Goal: Task Accomplishment & Management: Use online tool/utility

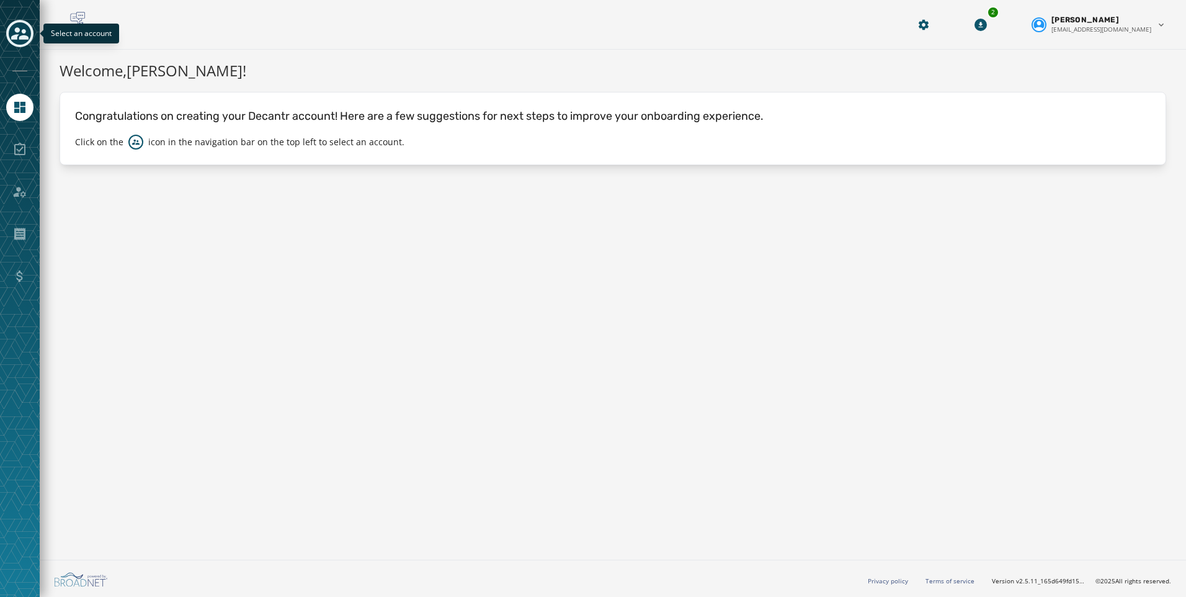
click at [21, 31] on icon "Toggle account select drawer" at bounding box center [19, 33] width 17 height 17
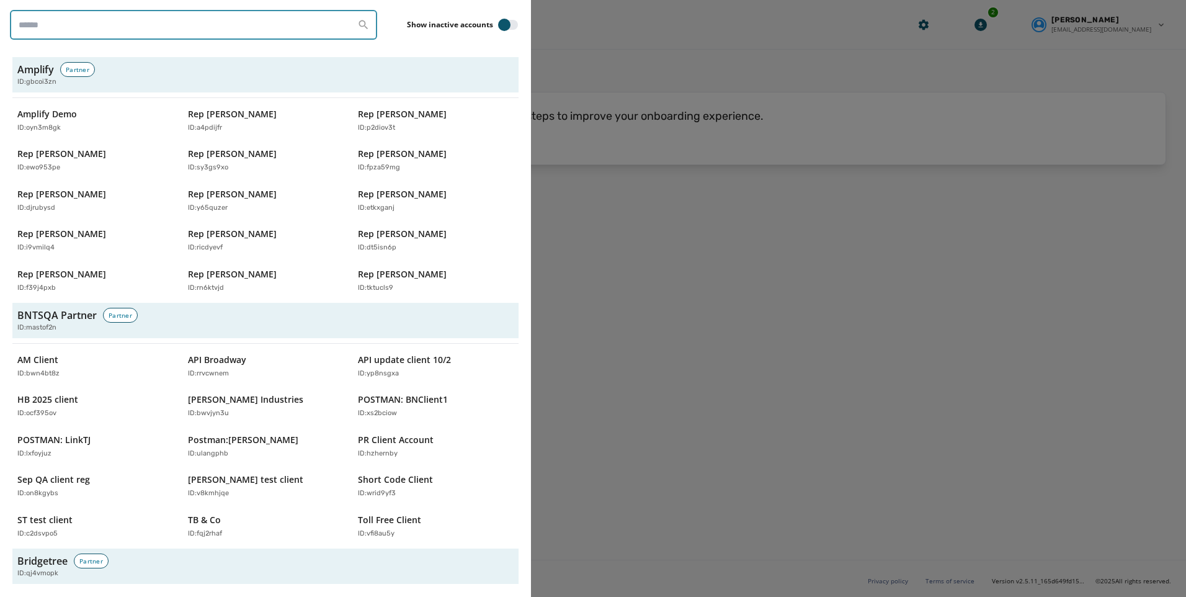
click at [68, 33] on input "search" at bounding box center [193, 25] width 367 height 30
type input "*******"
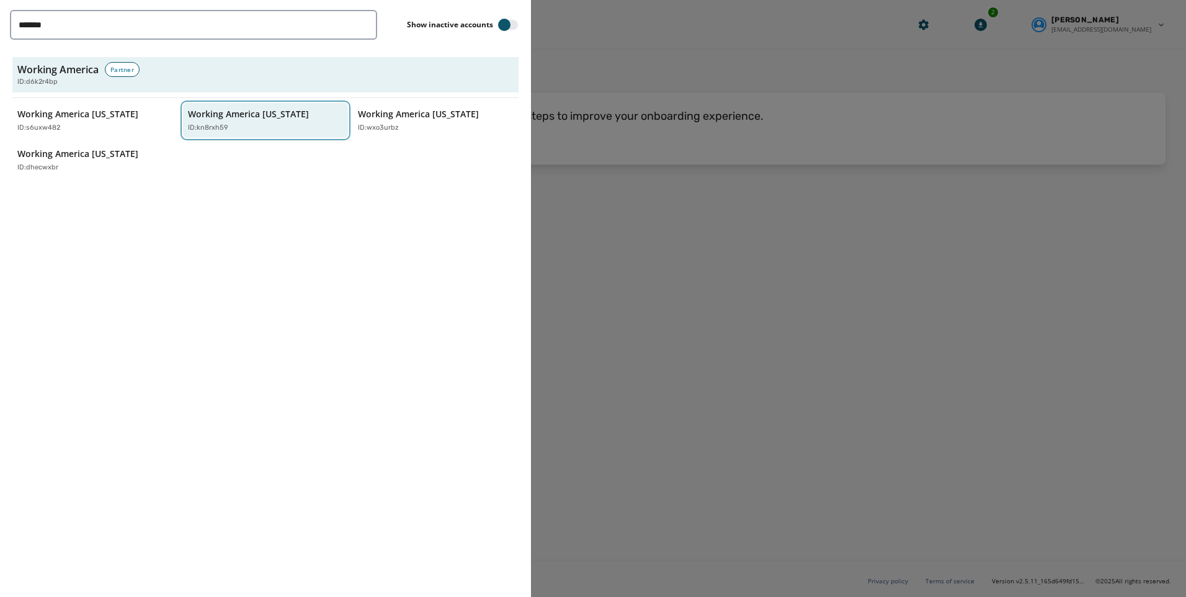
click at [248, 132] on div "ID: kn8rxh59" at bounding box center [259, 128] width 143 height 11
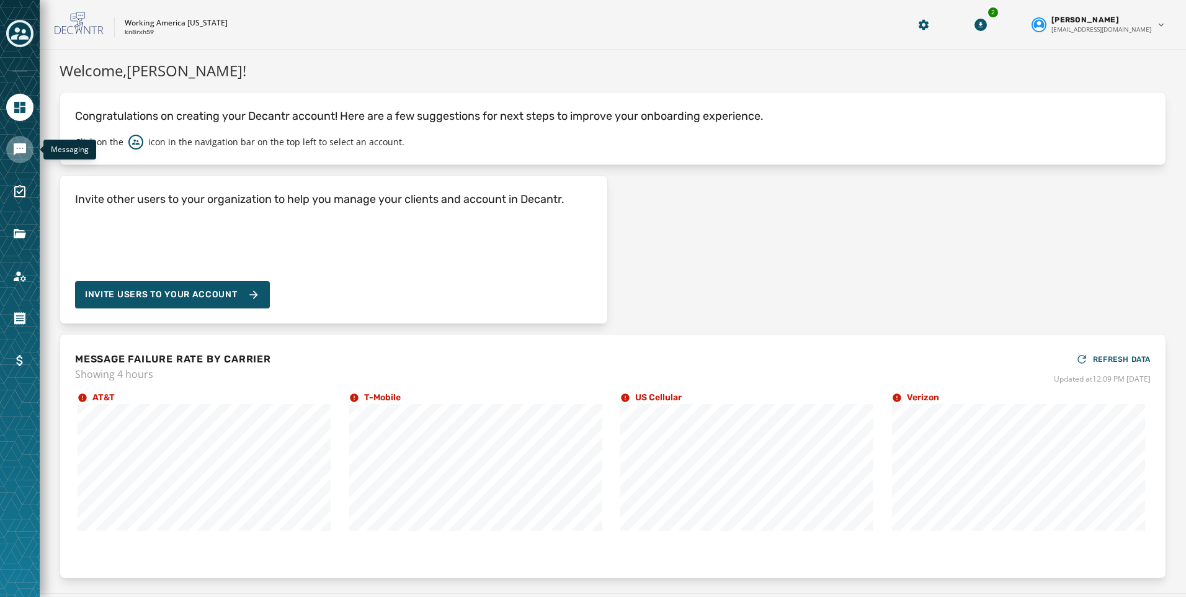
click at [12, 152] on link "Navigate to Messaging" at bounding box center [19, 149] width 27 height 27
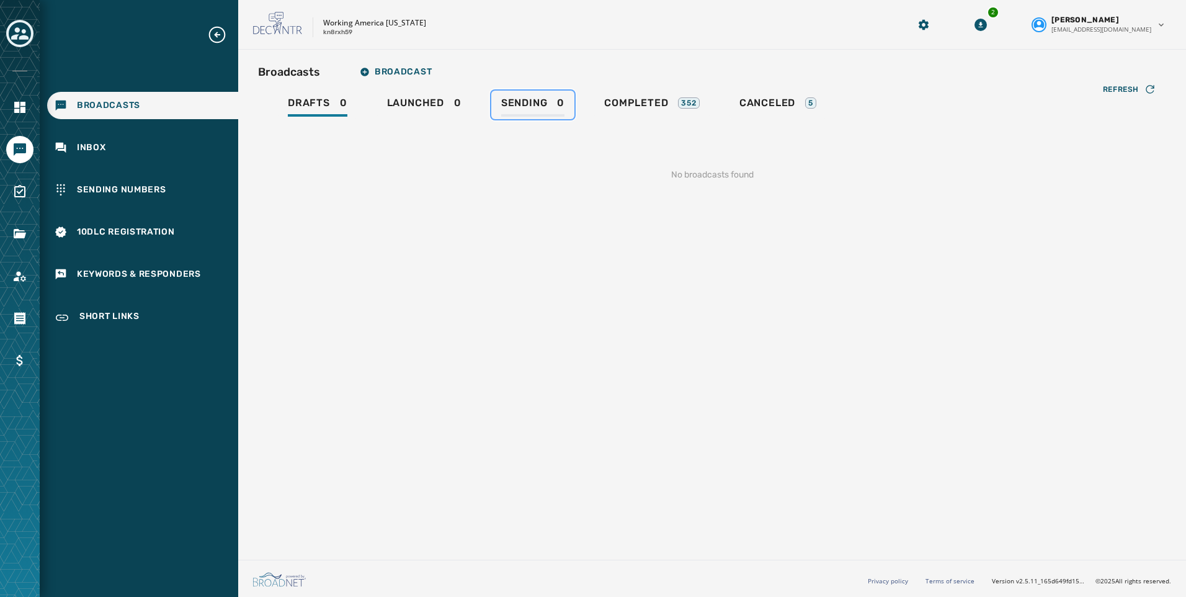
click at [517, 105] on span "Sending" at bounding box center [524, 103] width 47 height 12
click at [417, 104] on span "Launched" at bounding box center [415, 103] width 57 height 12
click at [316, 103] on span "Drafts" at bounding box center [309, 103] width 42 height 12
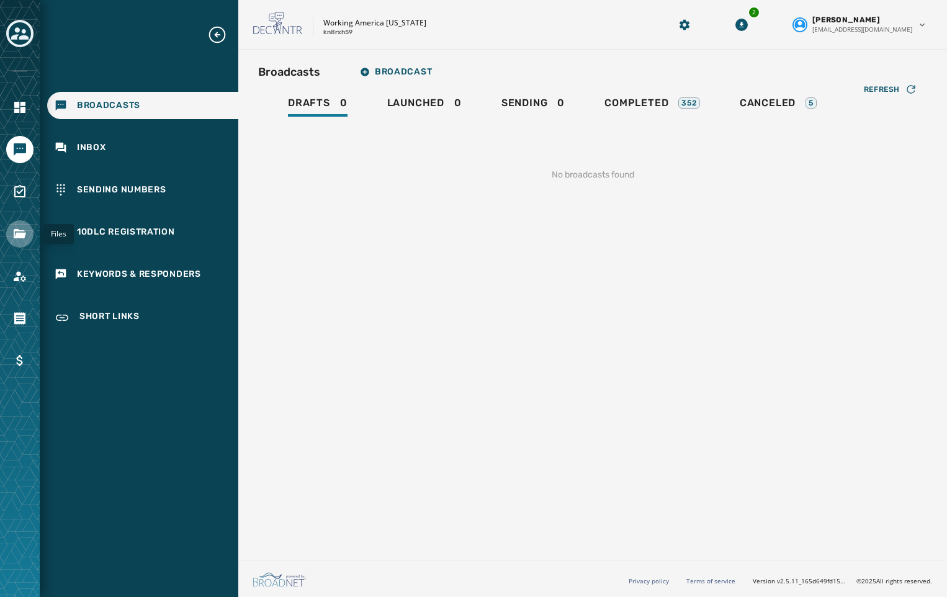
click at [19, 229] on icon "Navigate to Files" at bounding box center [19, 233] width 15 height 15
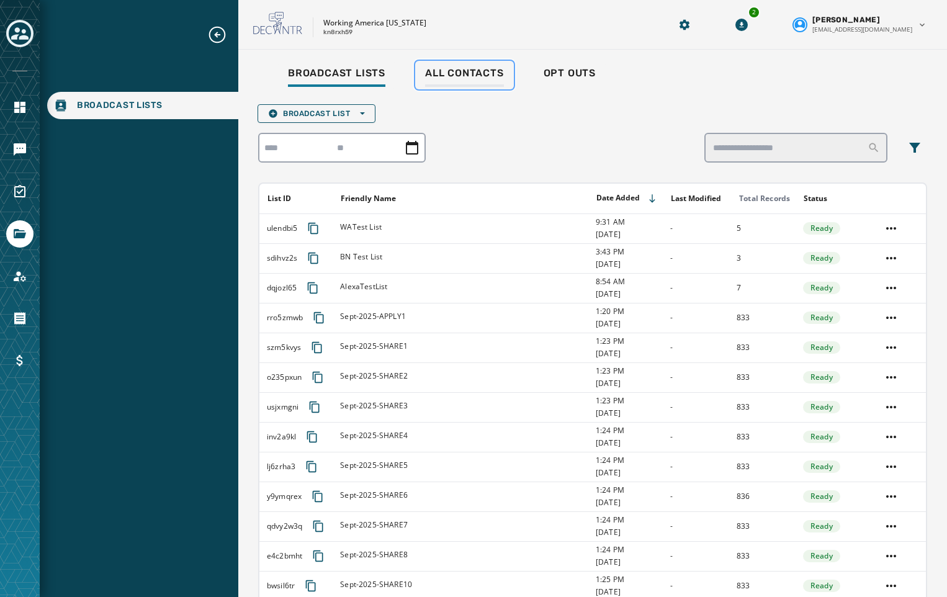
click at [477, 71] on span "All Contacts" at bounding box center [464, 73] width 79 height 12
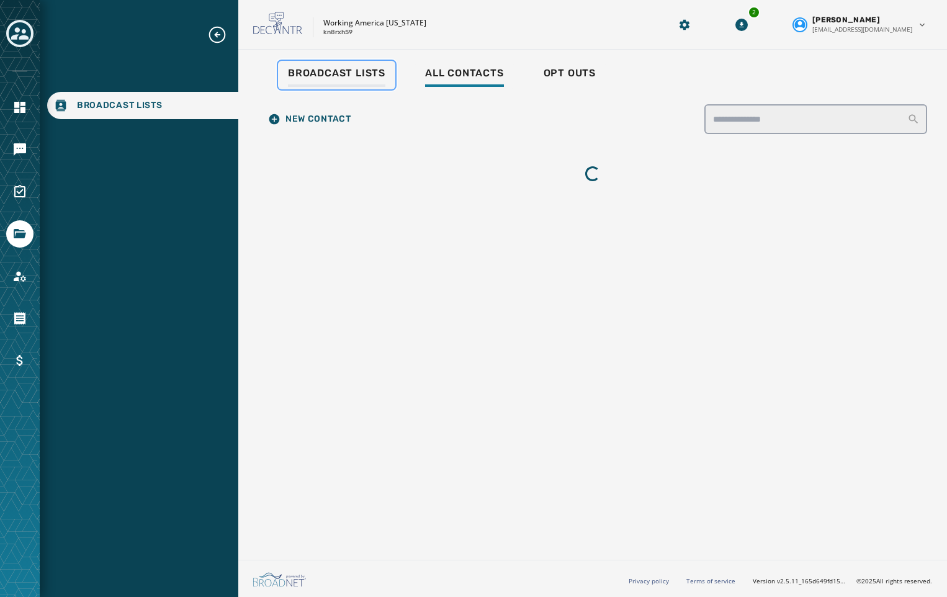
click at [352, 76] on span "Broadcast Lists" at bounding box center [336, 73] width 97 height 12
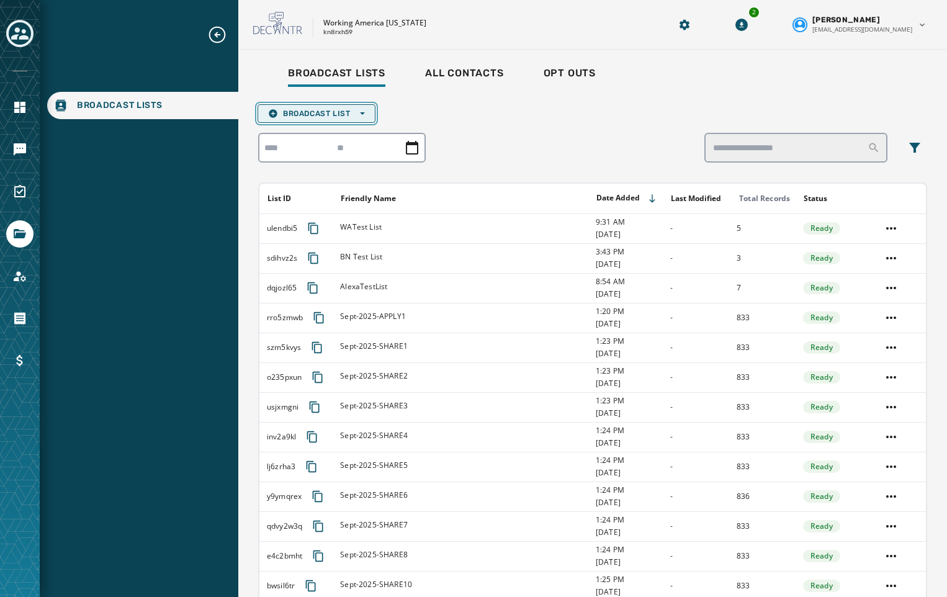
click at [336, 113] on span "Broadcast List Open options" at bounding box center [316, 114] width 97 height 10
click at [316, 111] on span "Broadcast List Open options" at bounding box center [316, 114] width 97 height 10
click at [319, 114] on span "Broadcast List Open options" at bounding box center [316, 114] width 97 height 10
click at [303, 128] on span "Upload List" at bounding box center [316, 132] width 97 height 10
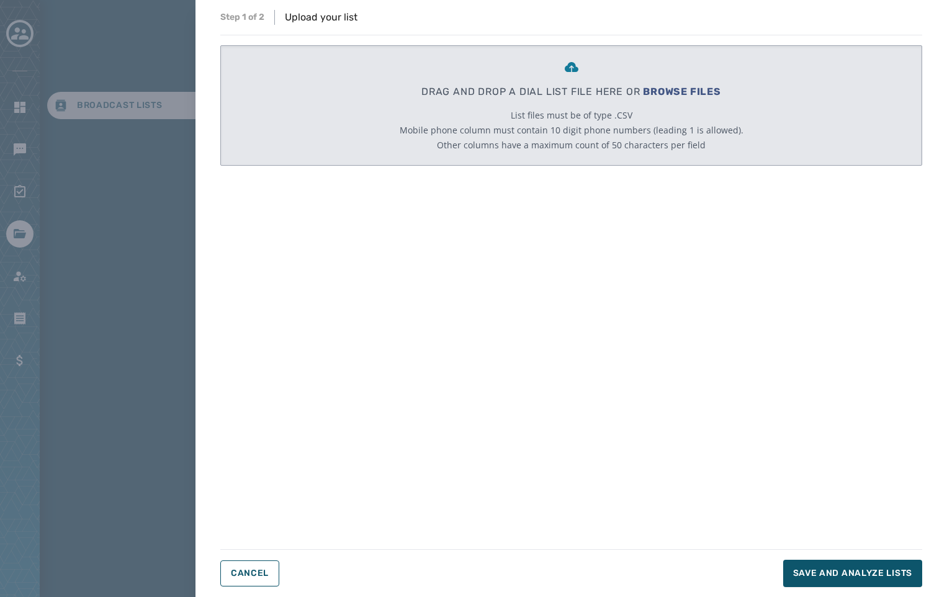
click at [634, 346] on div "DRAG AND DROP A DIAL LIST FILE HERE OR BROWSE FILES List files must be of type …" at bounding box center [571, 284] width 702 height 478
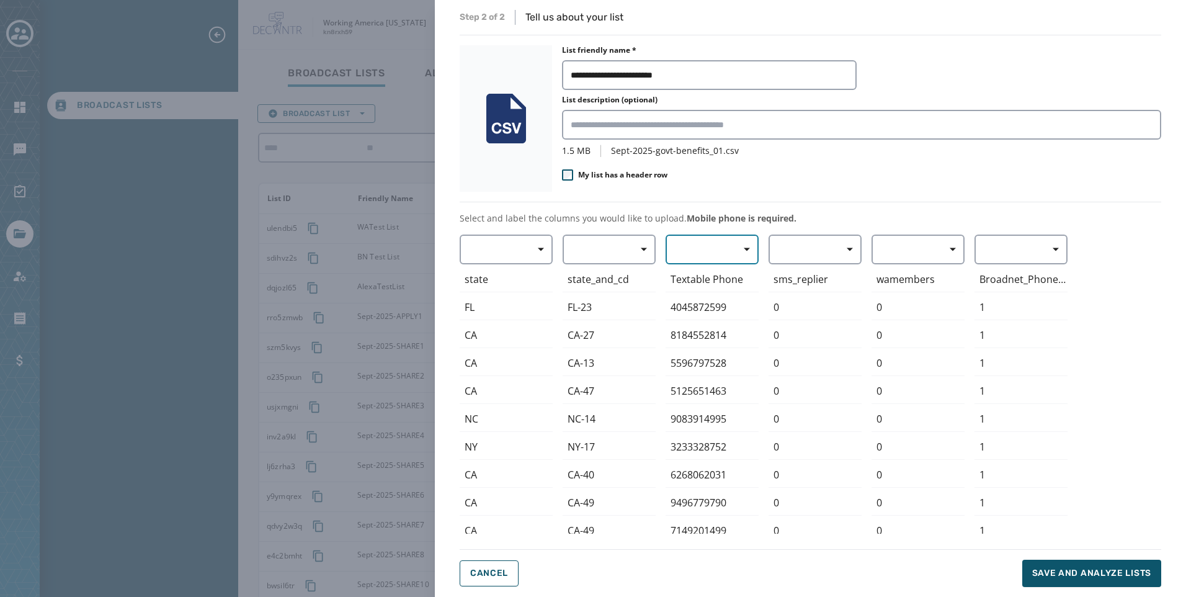
click at [730, 246] on span "button" at bounding box center [743, 249] width 30 height 25
click at [723, 279] on span "Mobile Phone" at bounding box center [709, 278] width 57 height 12
drag, startPoint x: 672, startPoint y: 74, endPoint x: 708, endPoint y: 76, distance: 36.1
click at [708, 76] on input "**********" at bounding box center [709, 75] width 295 height 30
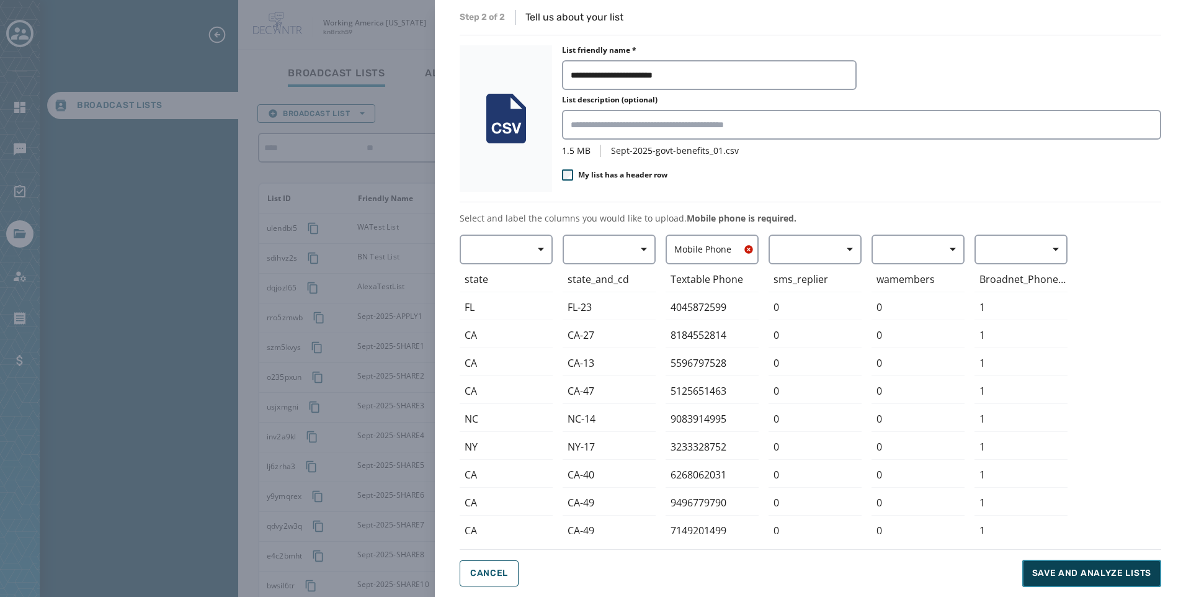
click at [1081, 568] on span "Save and analyze lists" at bounding box center [1091, 573] width 119 height 12
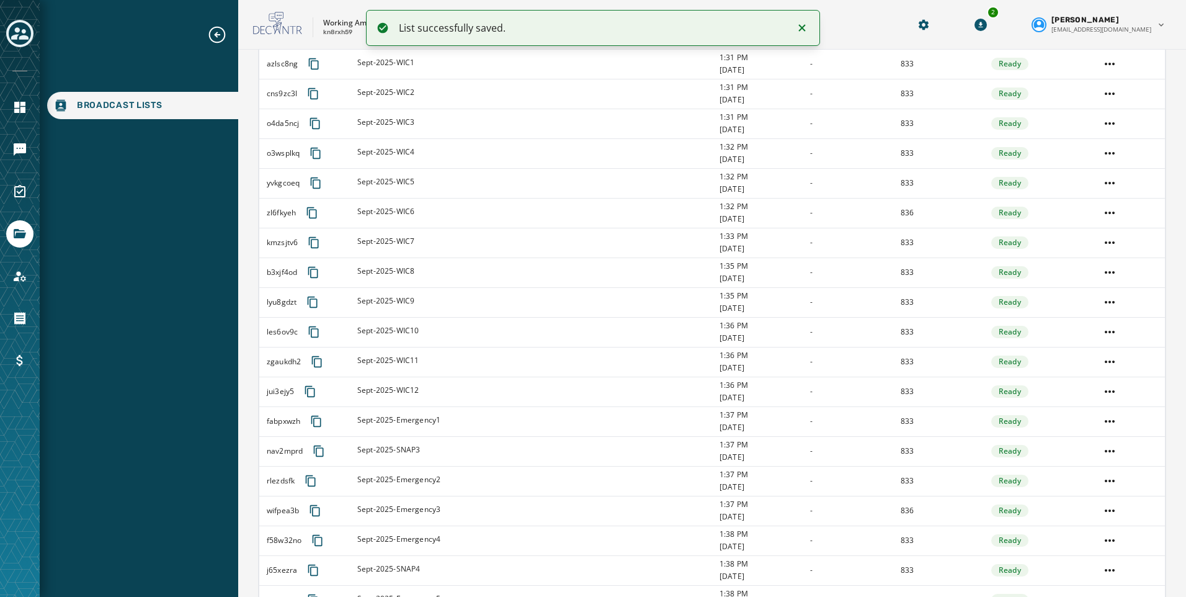
scroll to position [1202, 0]
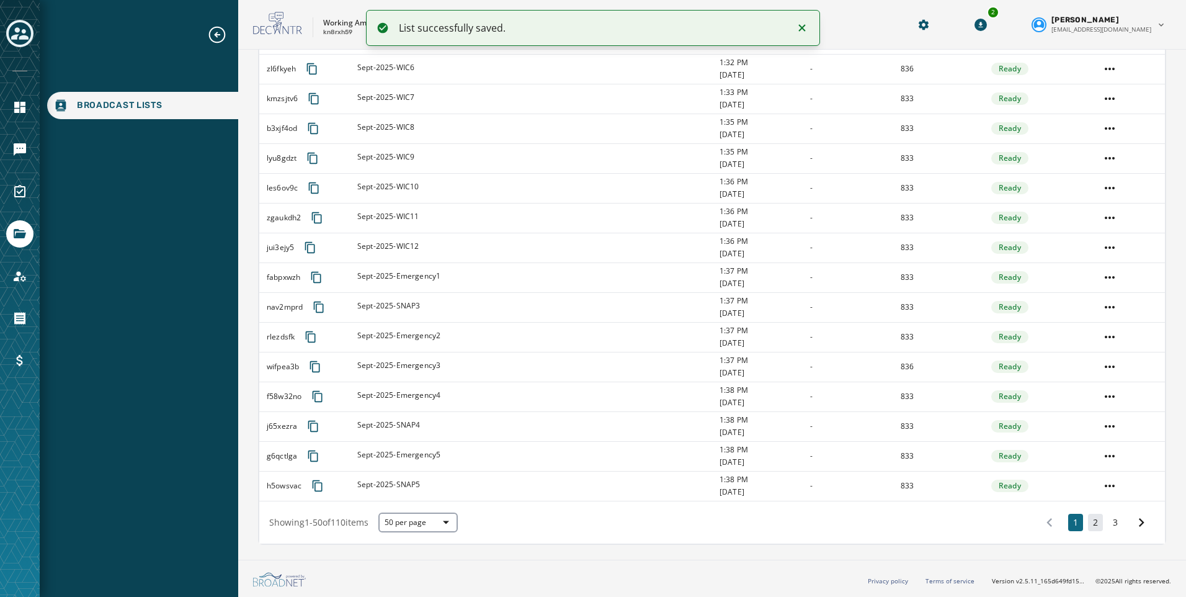
drag, startPoint x: 1107, startPoint y: 523, endPoint x: 1079, endPoint y: 521, distance: 27.4
click at [1108, 523] on button "3" at bounding box center [1115, 522] width 15 height 17
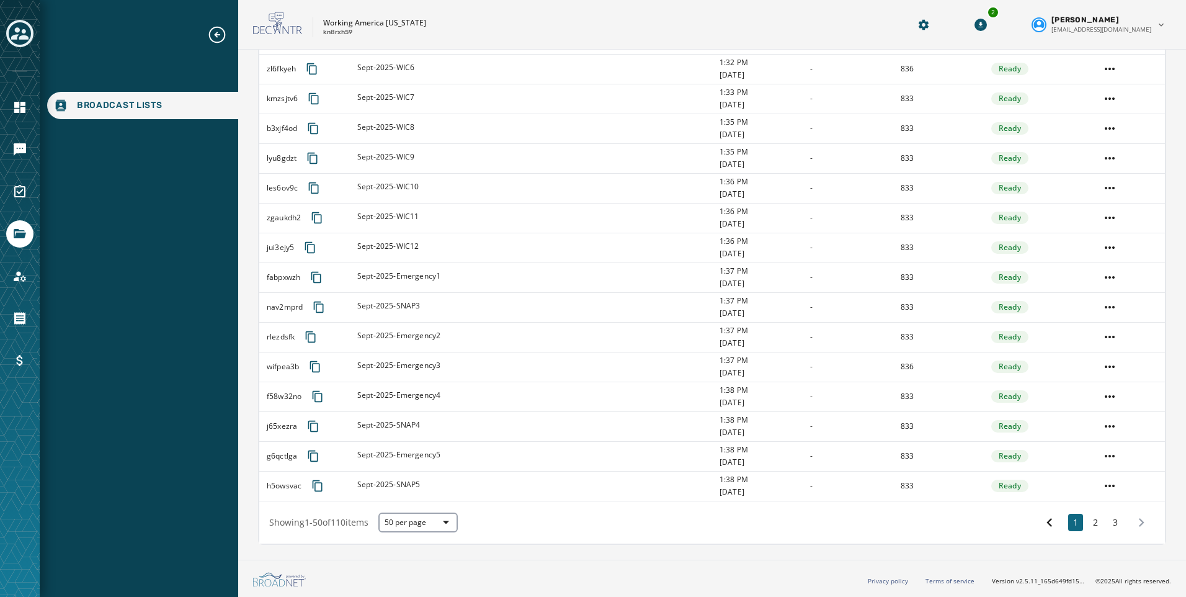
scroll to position [11, 0]
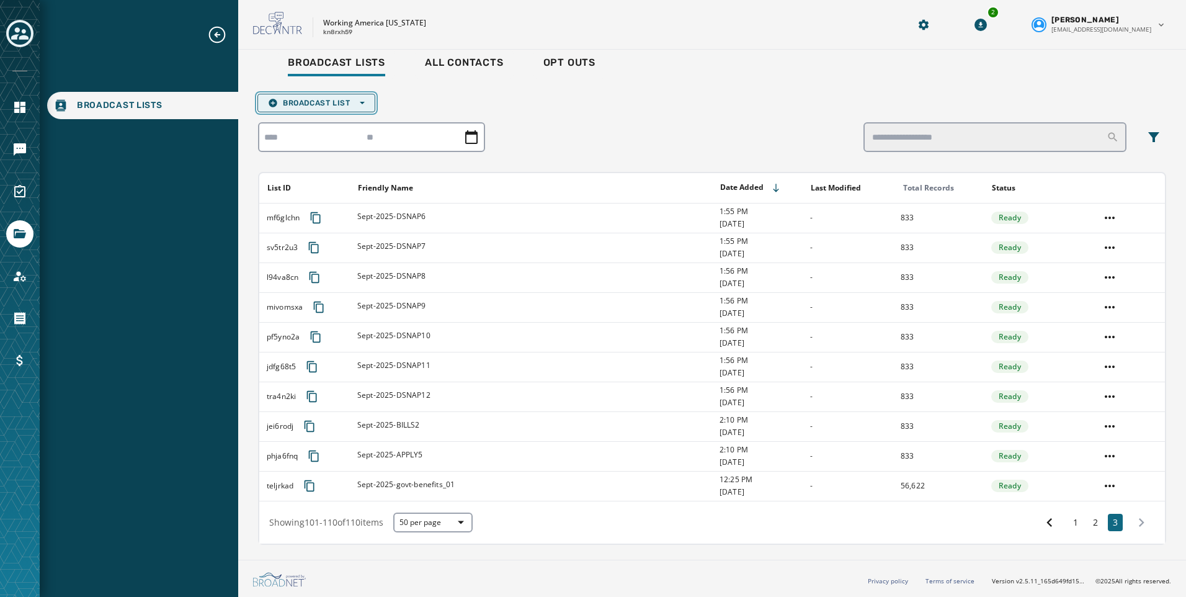
click at [346, 97] on button "Broadcast List Open options" at bounding box center [316, 103] width 118 height 19
click at [316, 127] on button "Upload List" at bounding box center [316, 121] width 117 height 17
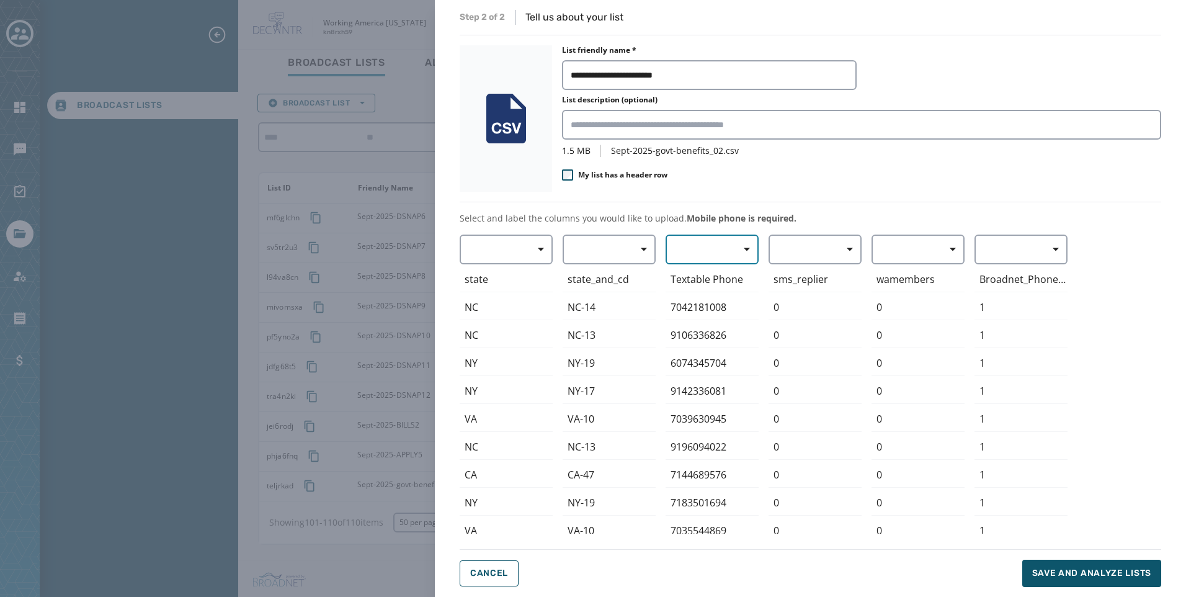
click at [725, 250] on button "button" at bounding box center [712, 249] width 93 height 30
click at [719, 274] on span "Mobile Phone" at bounding box center [709, 278] width 57 height 12
click at [1099, 569] on span "Save and analyze lists" at bounding box center [1091, 573] width 119 height 12
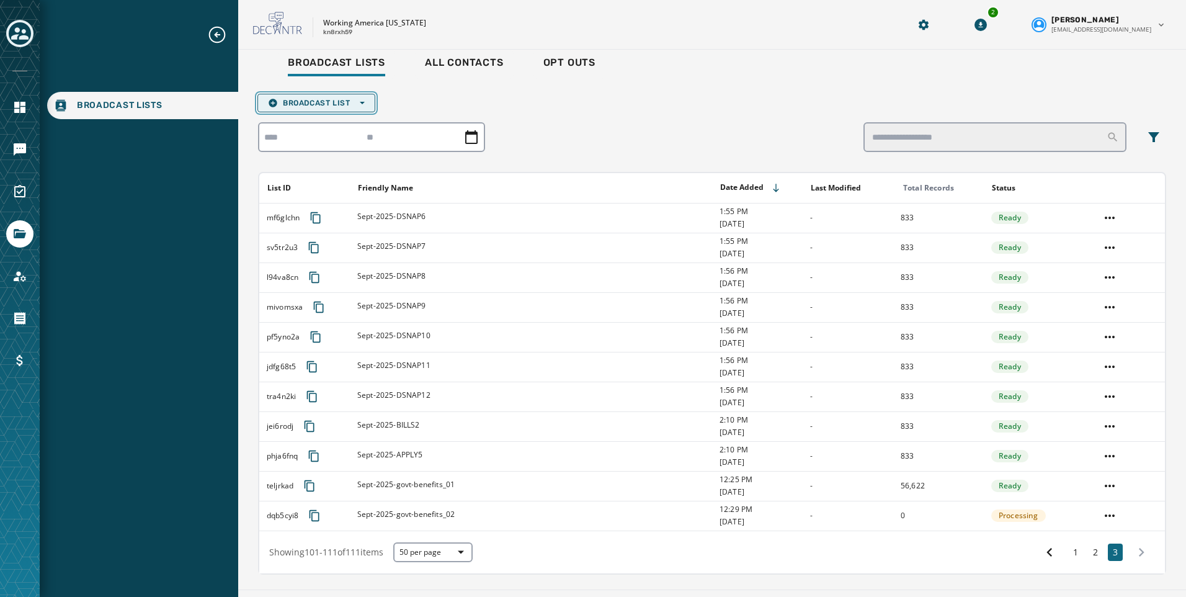
click at [324, 103] on span "Broadcast List Open options" at bounding box center [316, 103] width 97 height 10
click at [322, 114] on button "Upload List" at bounding box center [316, 121] width 117 height 17
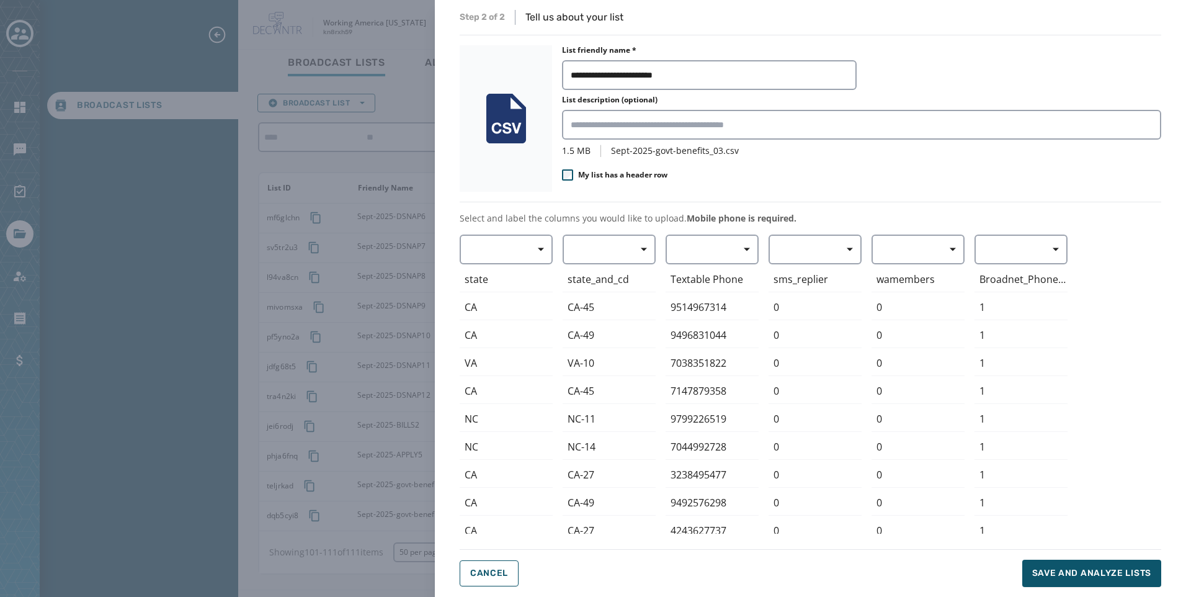
click at [676, 233] on div "**********" at bounding box center [811, 298] width 702 height 577
click at [681, 241] on button "button" at bounding box center [712, 249] width 93 height 30
click at [711, 281] on span "Mobile Phone" at bounding box center [709, 278] width 57 height 12
click at [1094, 568] on span "Save and analyze lists" at bounding box center [1091, 573] width 119 height 12
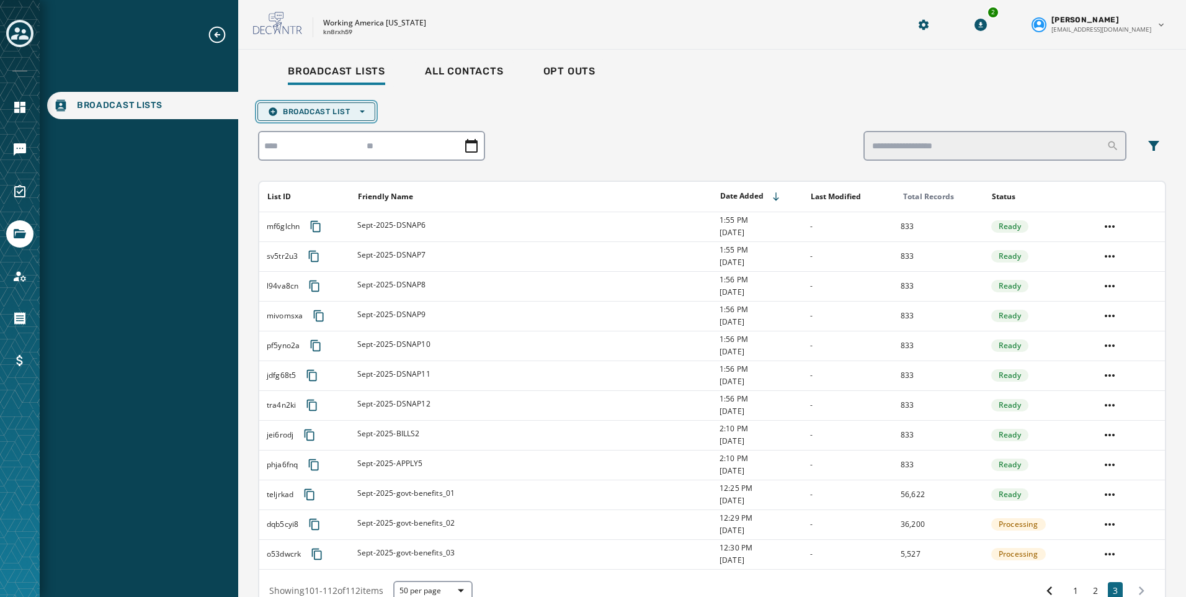
scroll to position [0, 0]
click at [327, 110] on span "Broadcast List Open options" at bounding box center [316, 114] width 97 height 10
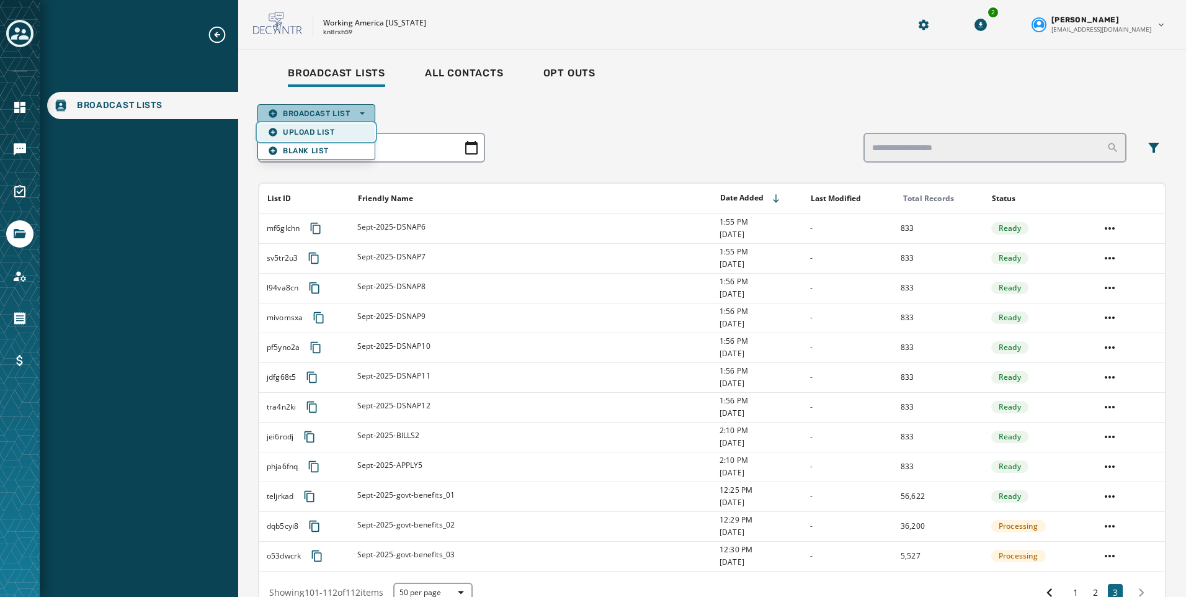
click at [331, 132] on span "Upload List" at bounding box center [316, 132] width 97 height 10
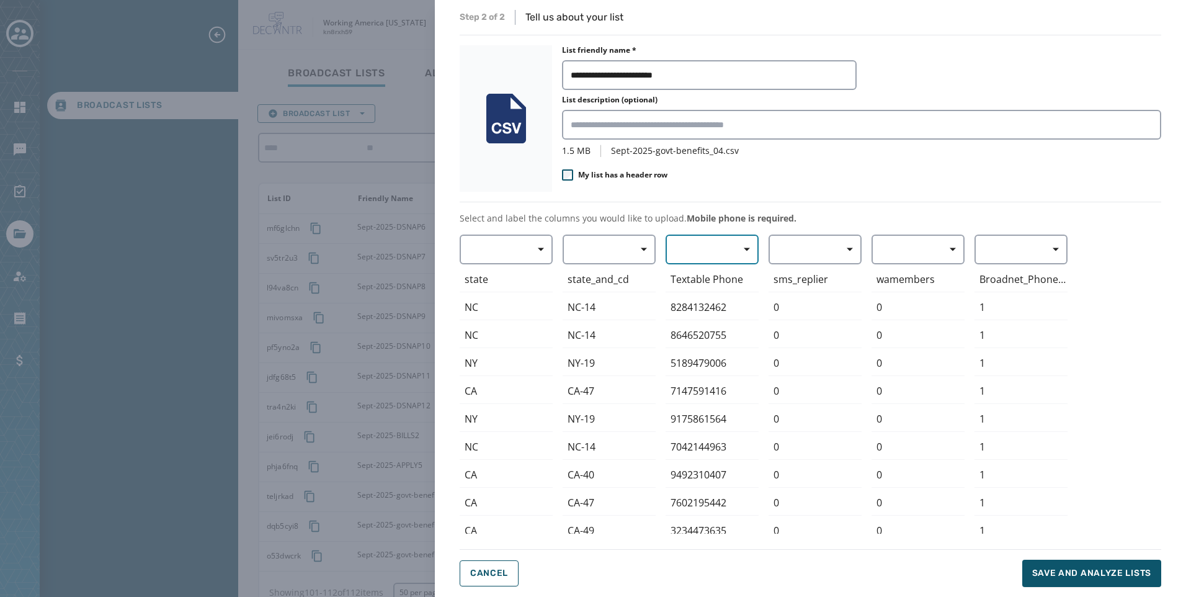
click at [728, 246] on span "button" at bounding box center [743, 249] width 30 height 25
drag, startPoint x: 731, startPoint y: 270, endPoint x: 767, endPoint y: 294, distance: 43.4
click at [731, 270] on div "Mobile Phone" at bounding box center [709, 278] width 87 height 22
click at [1069, 576] on span "Save and analyze lists" at bounding box center [1091, 573] width 119 height 12
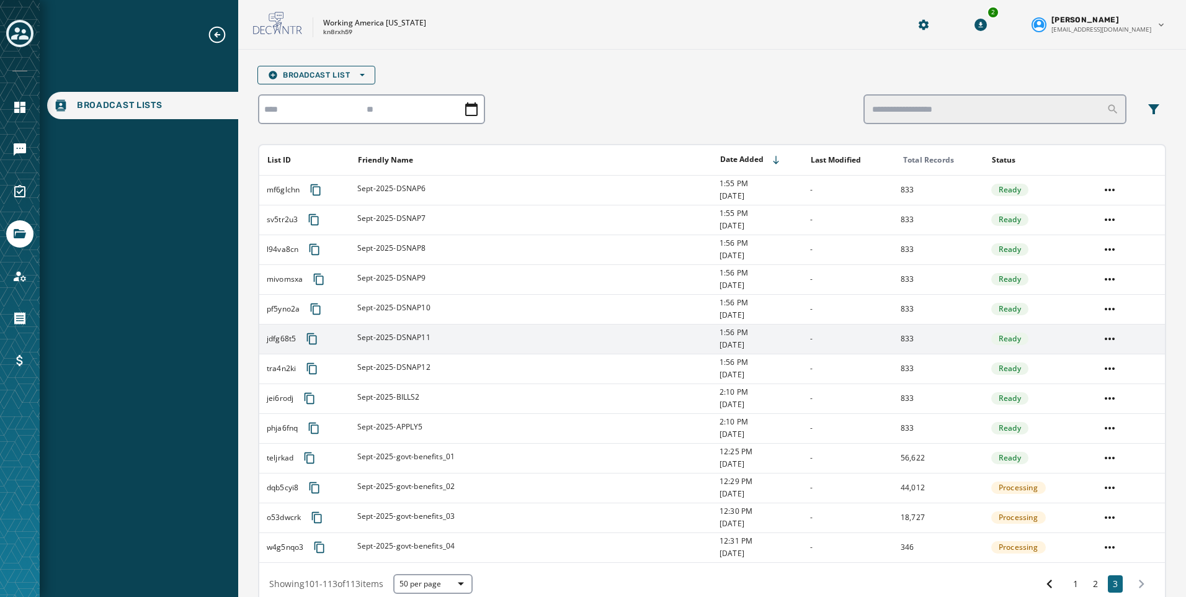
scroll to position [38, 0]
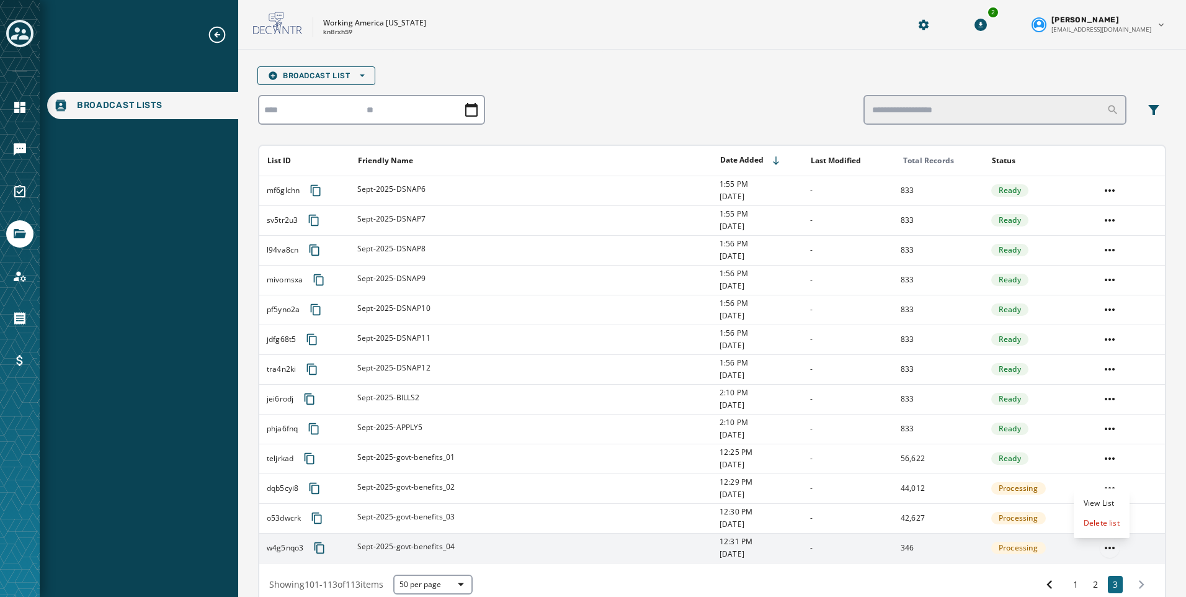
click at [1097, 545] on html "Broadcast Lists Skip To Main Content Working America [US_STATE] kn8rxh59 2 [PER…" at bounding box center [593, 298] width 1186 height 597
click at [1096, 522] on div "Delete list" at bounding box center [1102, 523] width 56 height 20
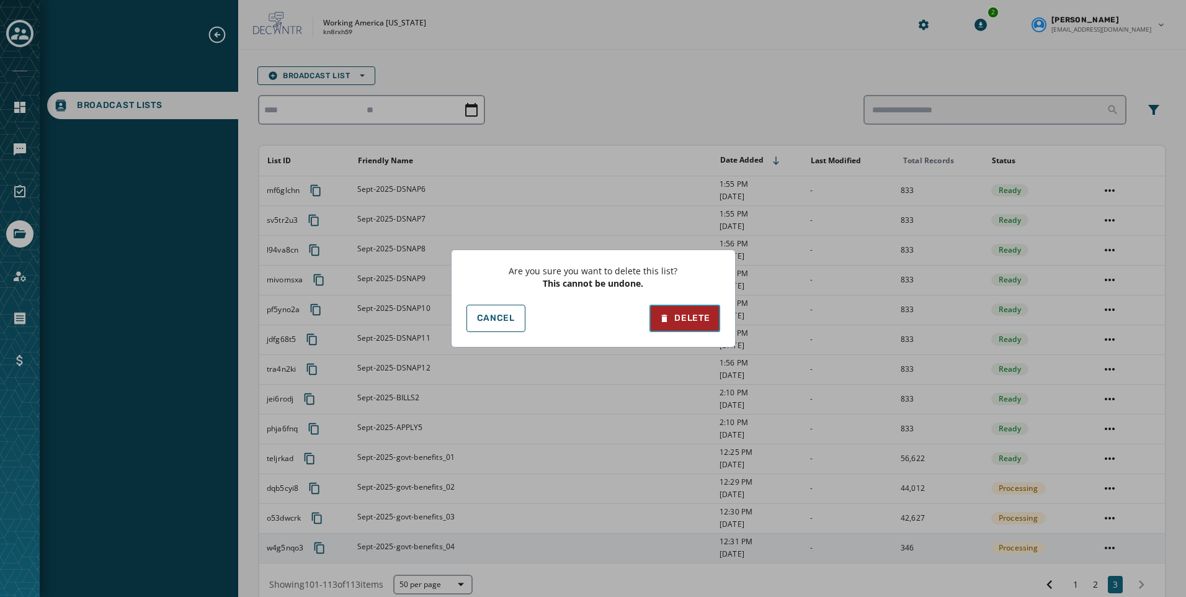
click at [676, 314] on div "Delete" at bounding box center [684, 318] width 50 height 12
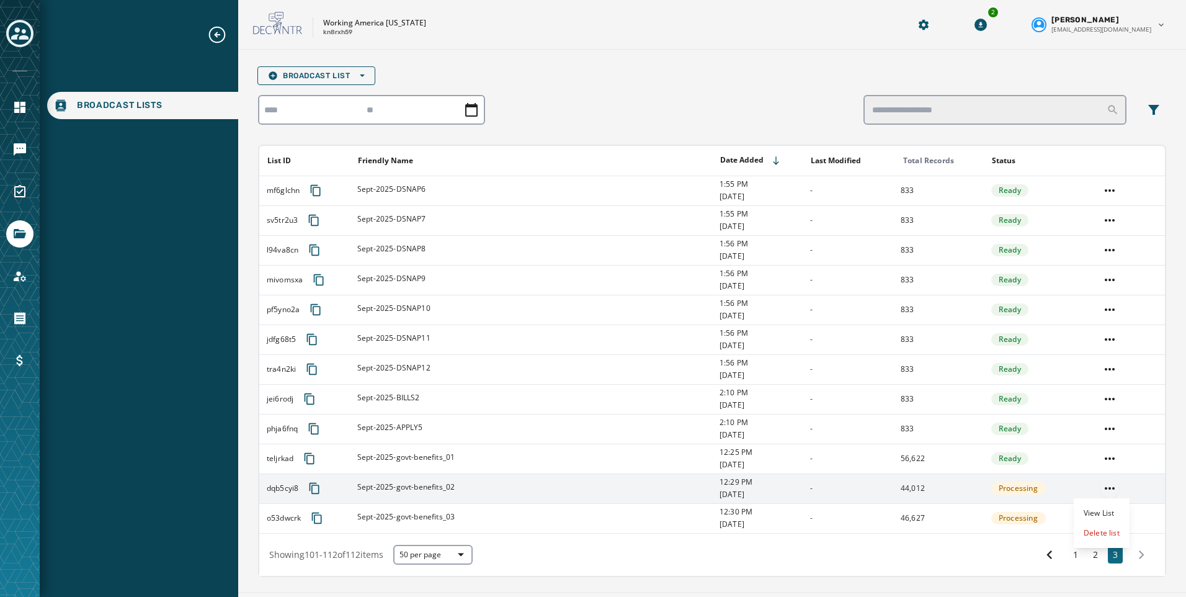
click at [1108, 486] on html "Broadcast Lists Skip To Main Content Working America [US_STATE] kn8rxh59 2 [PER…" at bounding box center [593, 298] width 1186 height 597
click at [1115, 540] on div "Delete list" at bounding box center [1102, 533] width 56 height 20
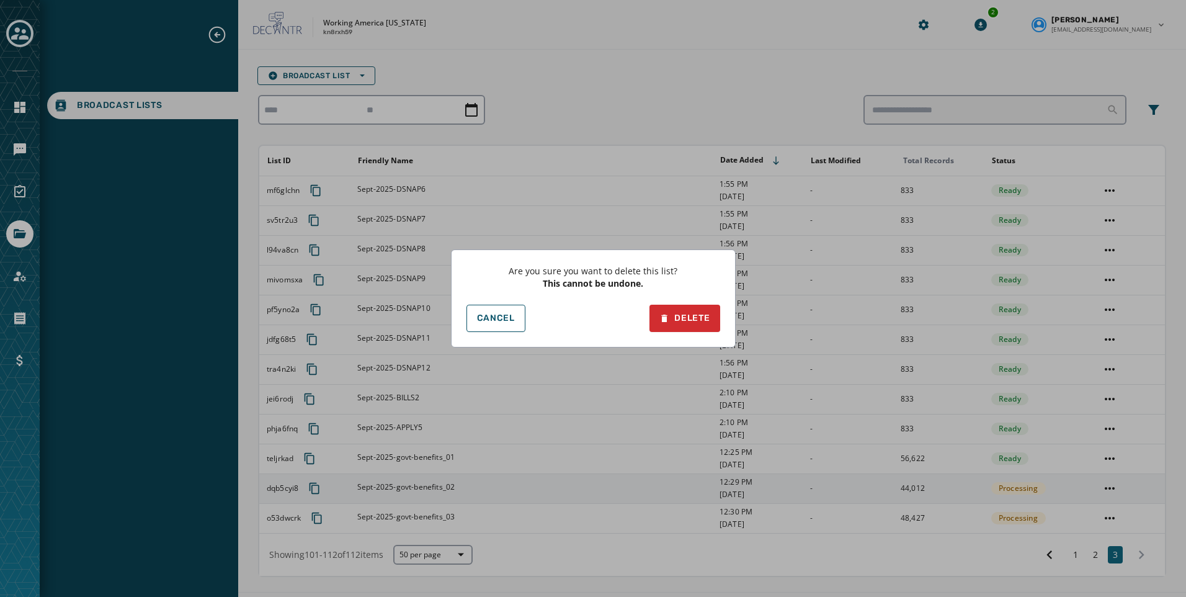
click at [681, 304] on div "Are you sure you want to delete this list? This cannot be undone. Cancel Delete" at bounding box center [593, 298] width 285 height 98
click at [692, 316] on div "Delete" at bounding box center [684, 318] width 50 height 12
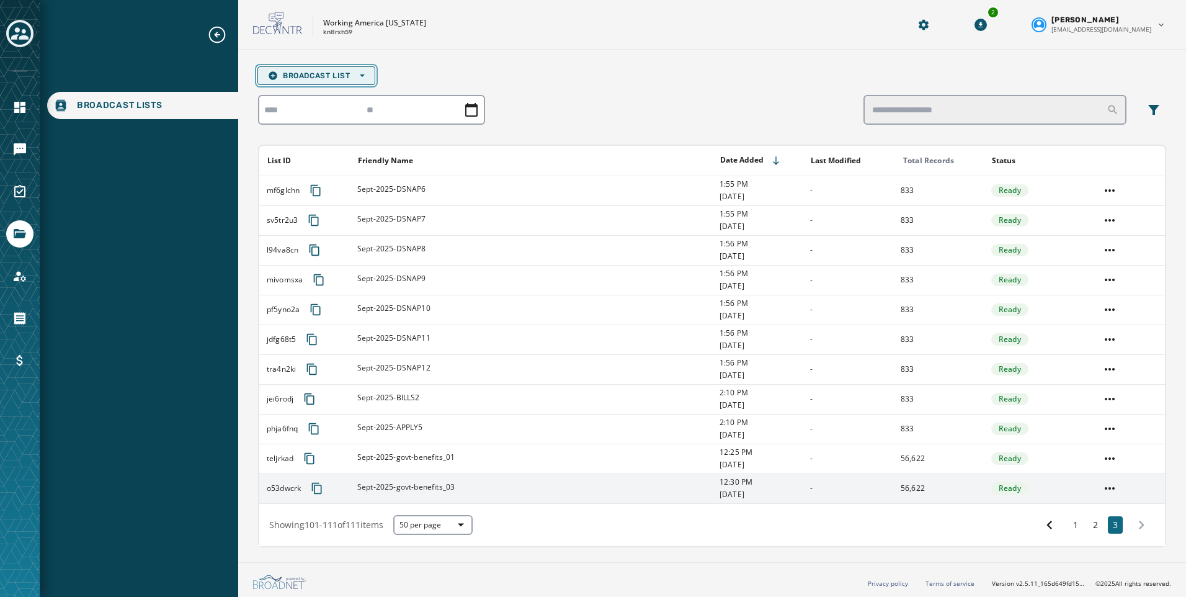
click at [347, 81] on button "Broadcast List Open options" at bounding box center [316, 75] width 118 height 19
click at [344, 97] on span "Upload List" at bounding box center [316, 94] width 97 height 10
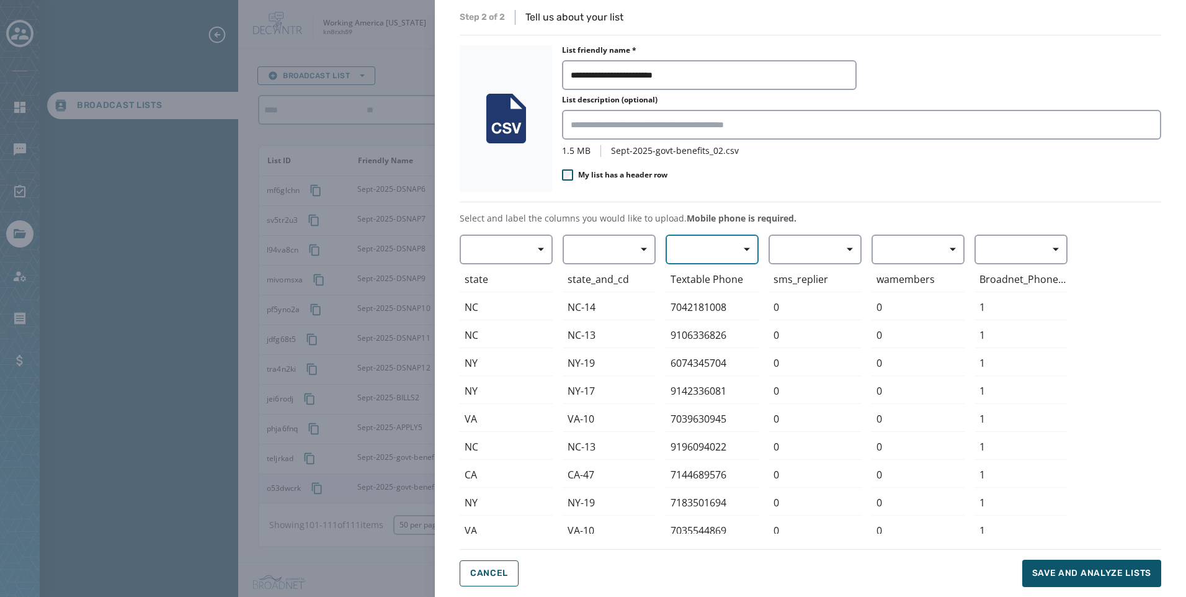
click at [751, 249] on span "button" at bounding box center [743, 249] width 30 height 25
click at [718, 280] on span "Mobile Phone" at bounding box center [709, 278] width 57 height 12
click at [1084, 573] on span "Save and analyze lists" at bounding box center [1091, 573] width 119 height 12
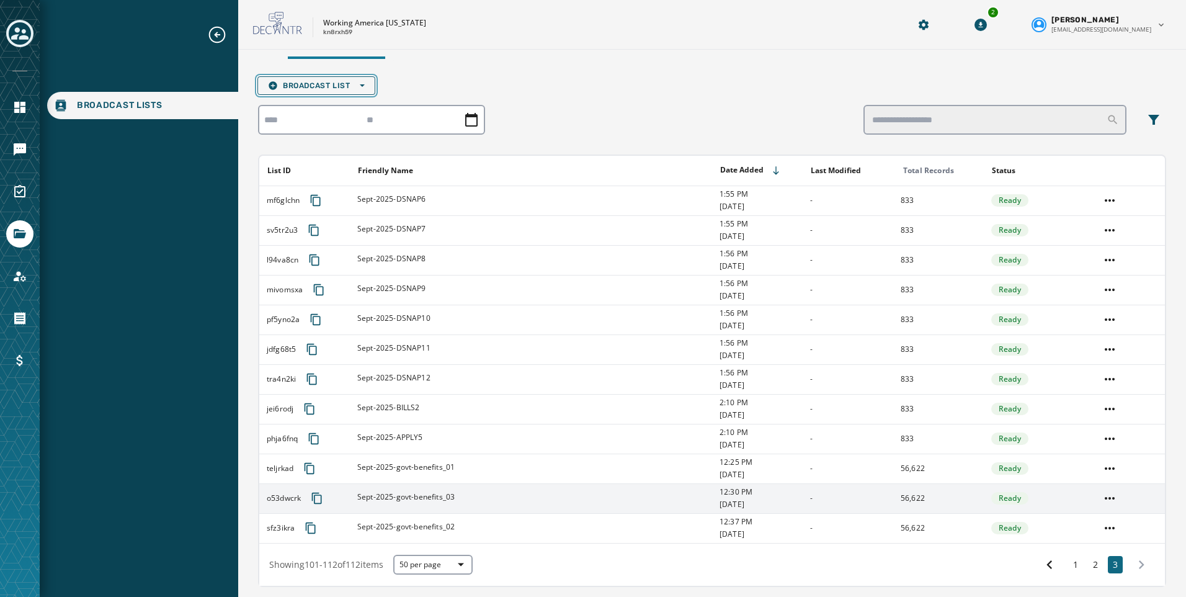
scroll to position [8, 0]
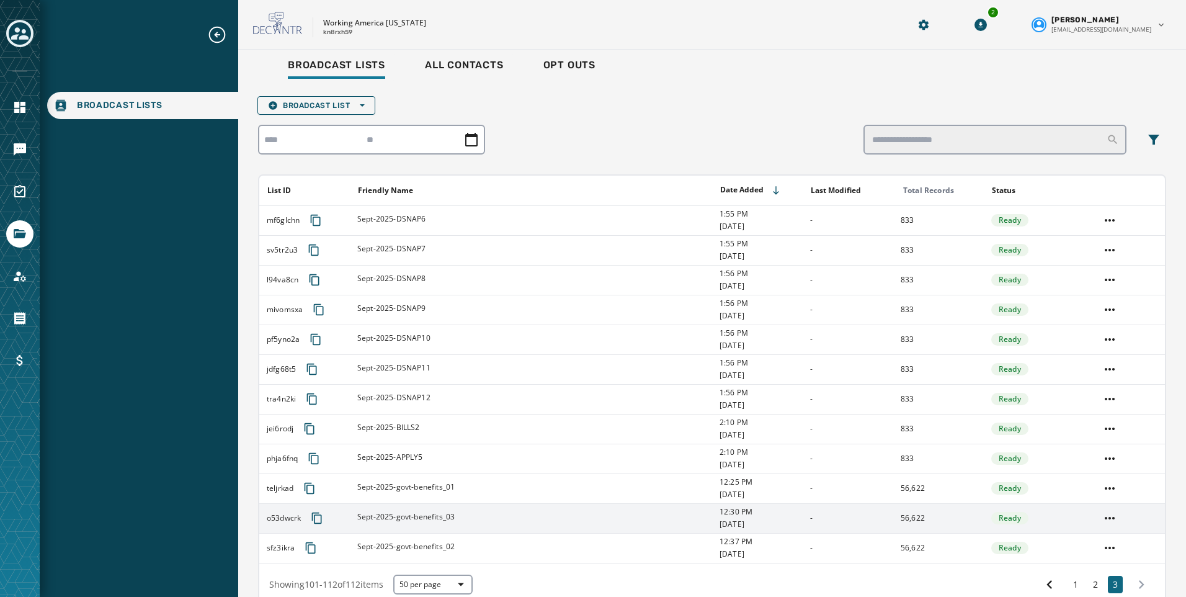
click at [314, 94] on div "Broadcast List Open options List ID Friendly Name Date Added Last Modified Tota…" at bounding box center [712, 349] width 908 height 516
click at [320, 110] on button "Broadcast List Open options" at bounding box center [316, 105] width 118 height 19
click at [337, 130] on button "Upload List" at bounding box center [316, 123] width 117 height 17
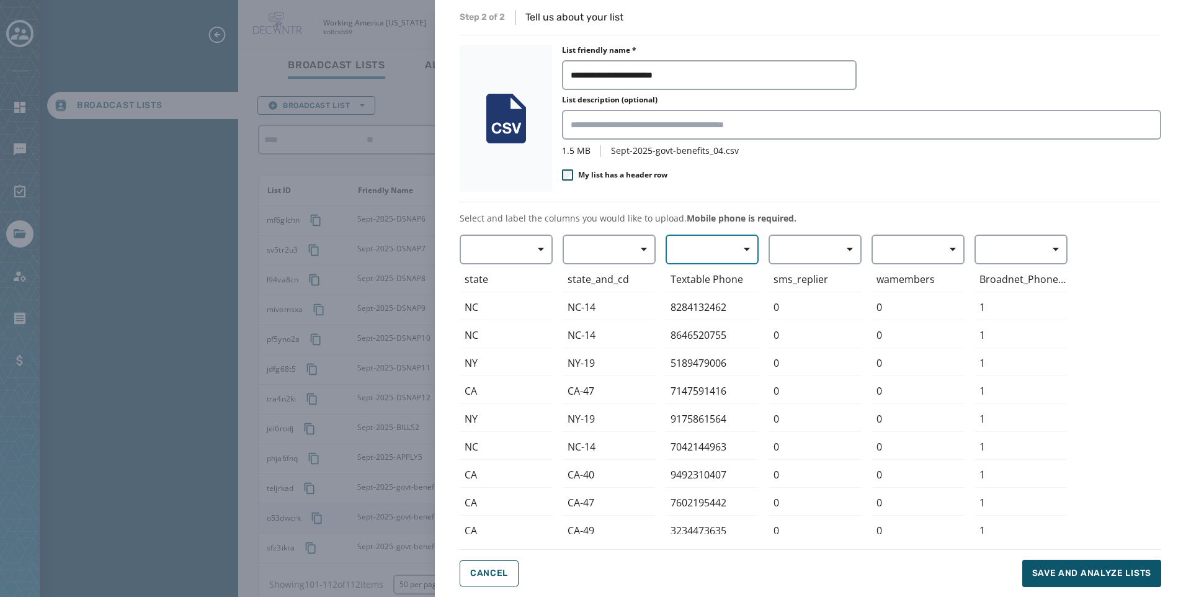
click at [741, 252] on span "button" at bounding box center [743, 249] width 30 height 25
click at [714, 281] on span "Mobile Phone" at bounding box center [709, 278] width 57 height 12
click at [1092, 566] on button "Save and analyze lists" at bounding box center [1091, 573] width 139 height 27
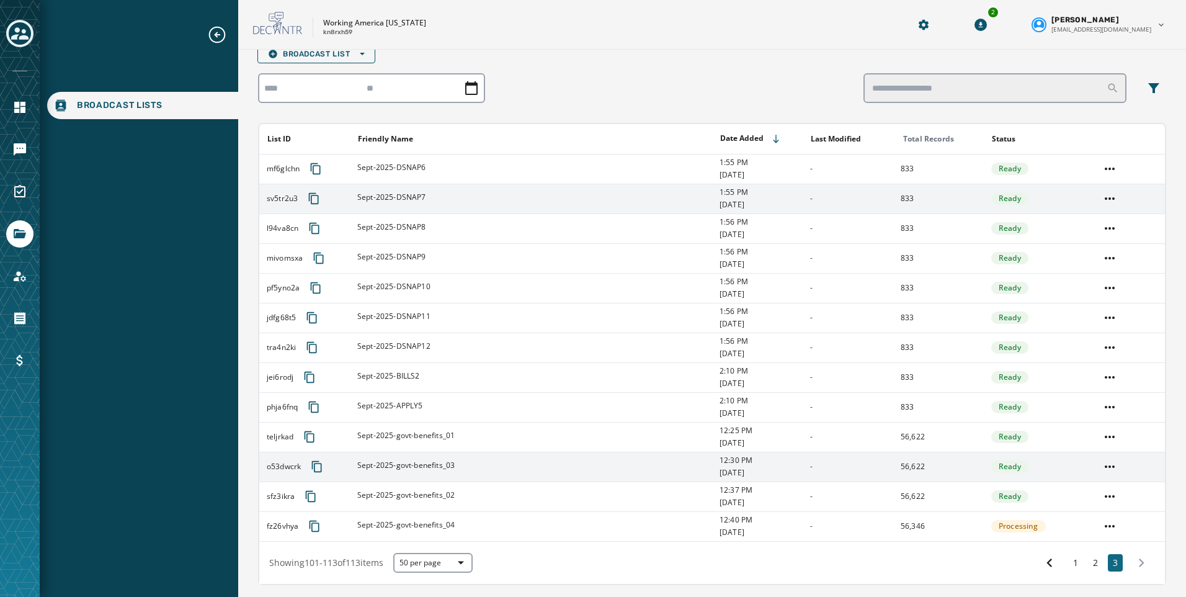
scroll to position [38, 0]
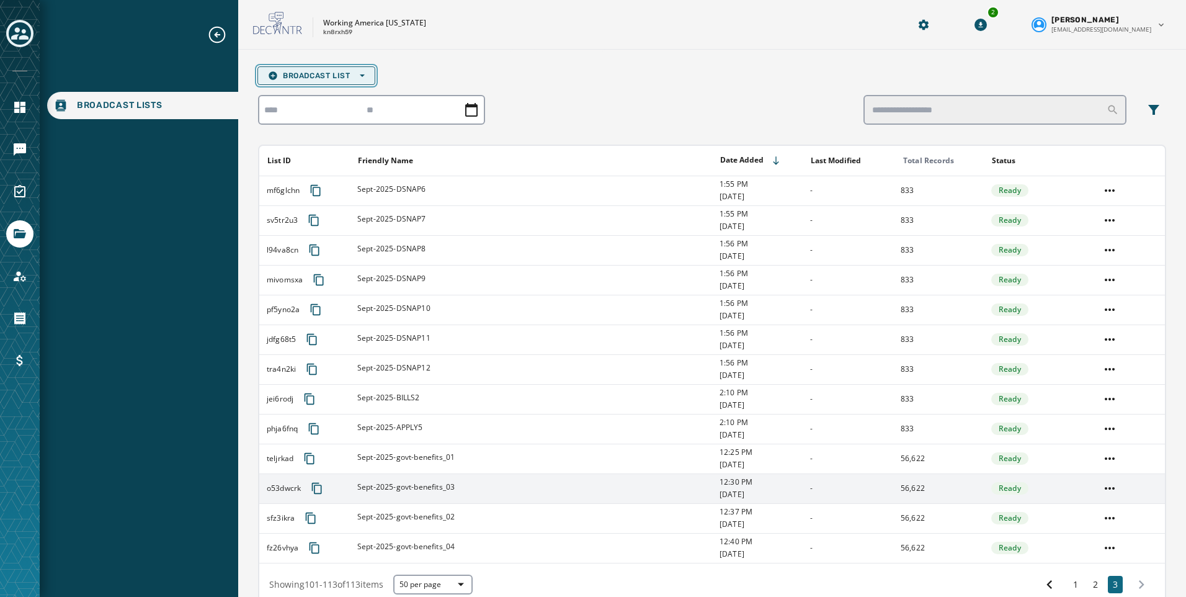
click at [310, 83] on button "Broadcast List Open options" at bounding box center [316, 75] width 118 height 19
click at [314, 92] on span "Upload List" at bounding box center [316, 94] width 97 height 10
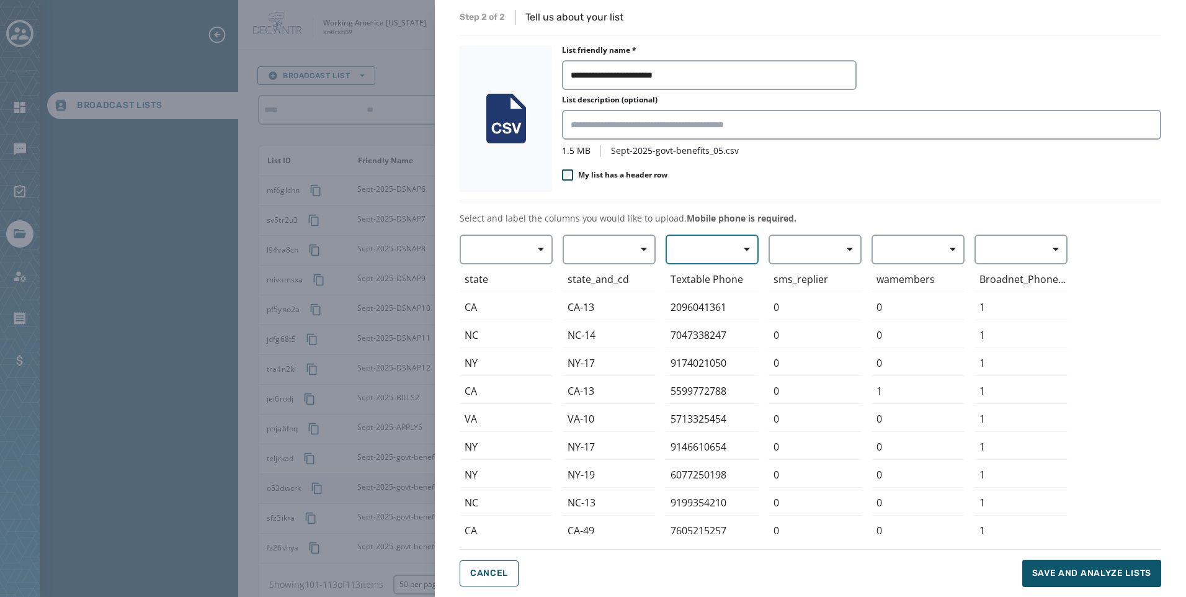
click at [716, 245] on button "button" at bounding box center [712, 249] width 93 height 30
click at [712, 283] on span "Mobile Phone" at bounding box center [709, 278] width 57 height 12
click at [1090, 569] on span "Save and analyze lists" at bounding box center [1091, 573] width 119 height 12
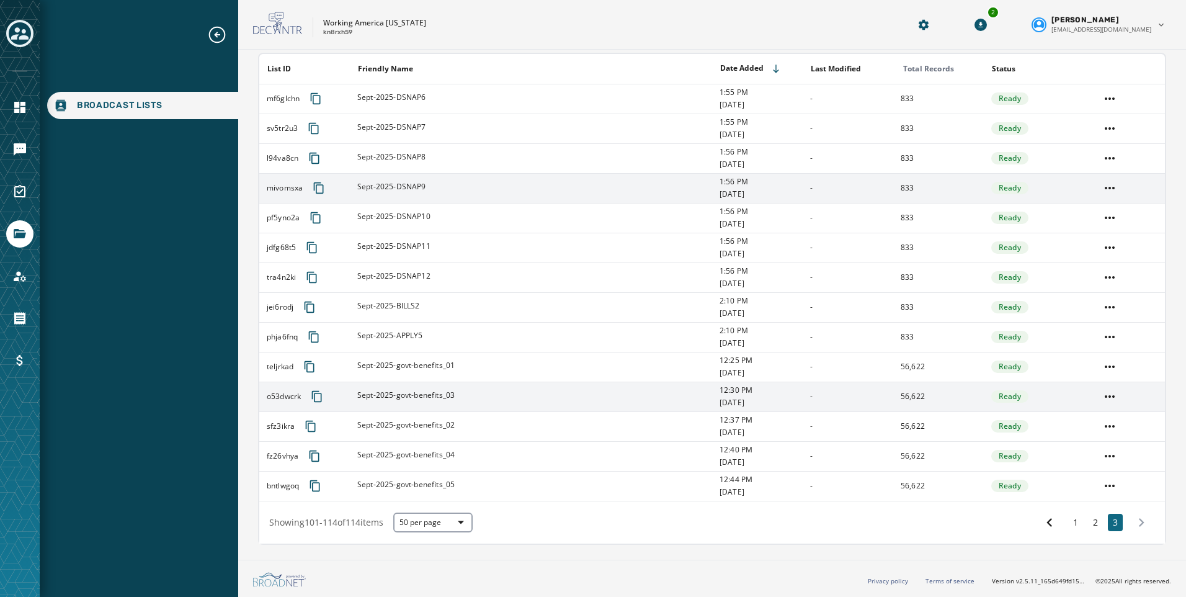
scroll to position [68, 0]
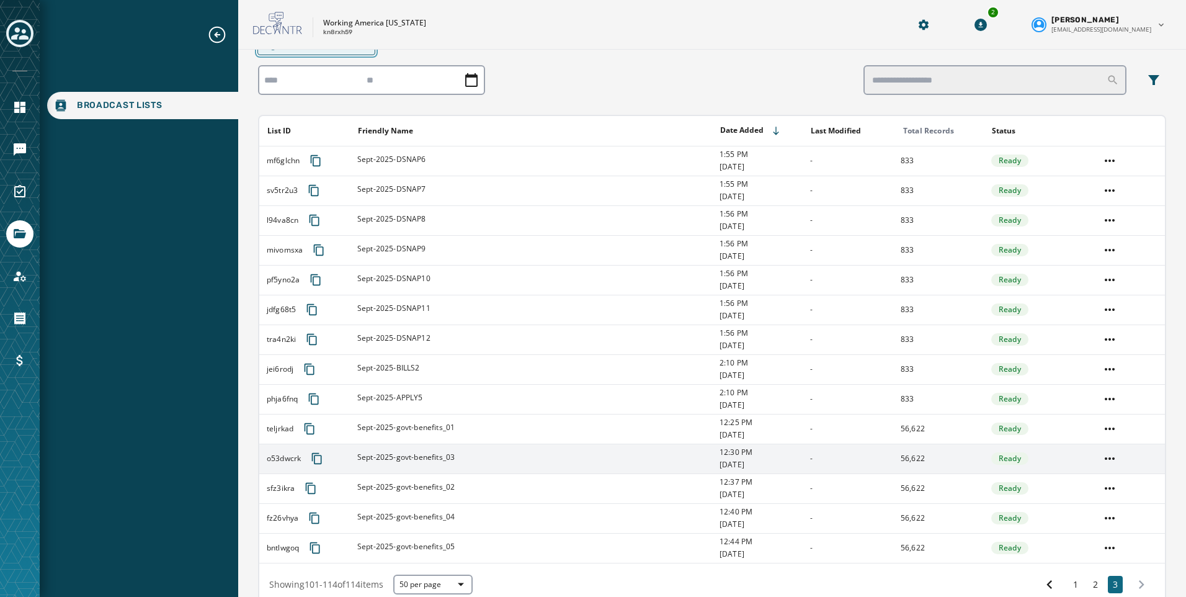
click at [338, 51] on button "Broadcast List Open options" at bounding box center [316, 46] width 118 height 19
click at [340, 68] on span "Upload List" at bounding box center [316, 65] width 97 height 10
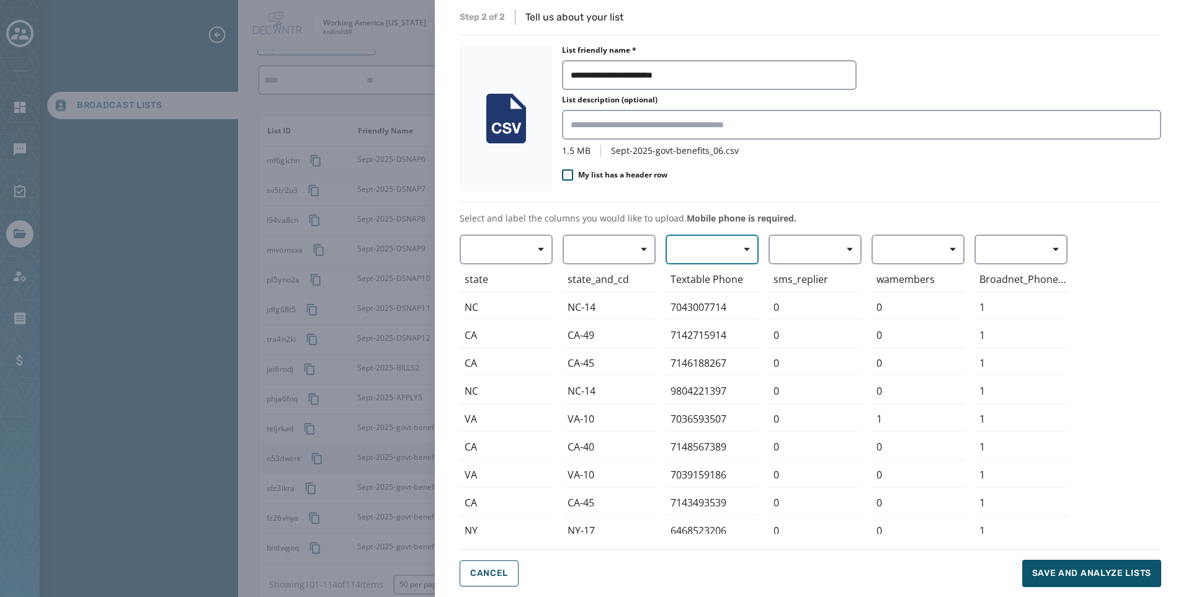
click at [732, 251] on span "button" at bounding box center [743, 249] width 30 height 25
click at [727, 275] on span "Mobile Phone" at bounding box center [709, 278] width 57 height 12
click at [1087, 572] on span "Save and analyze lists" at bounding box center [1091, 573] width 119 height 12
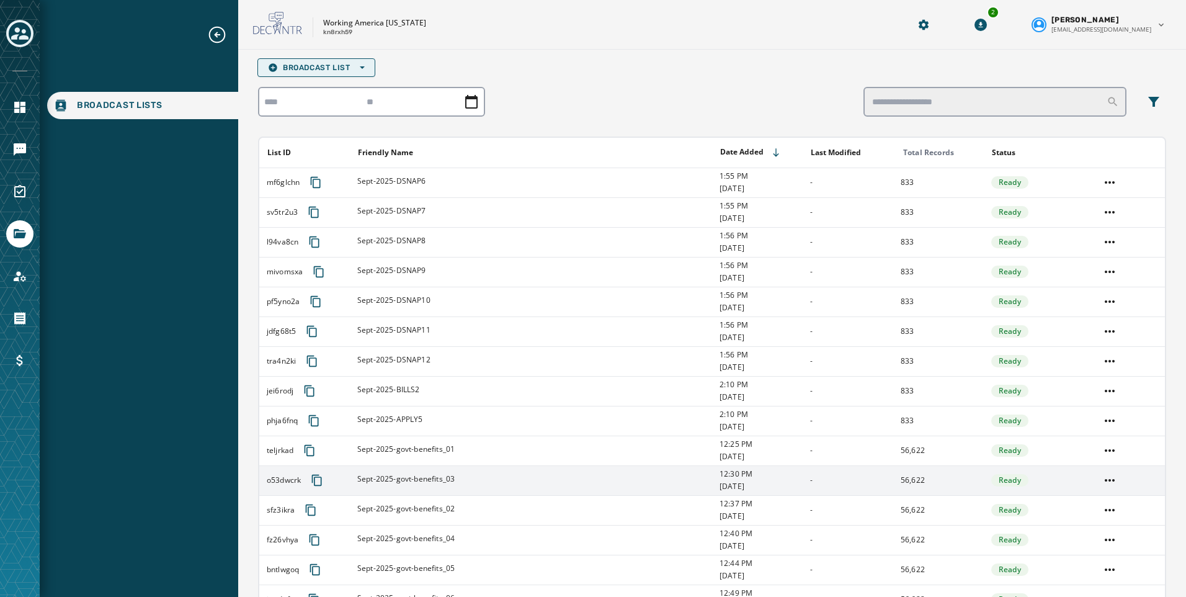
scroll to position [35, 0]
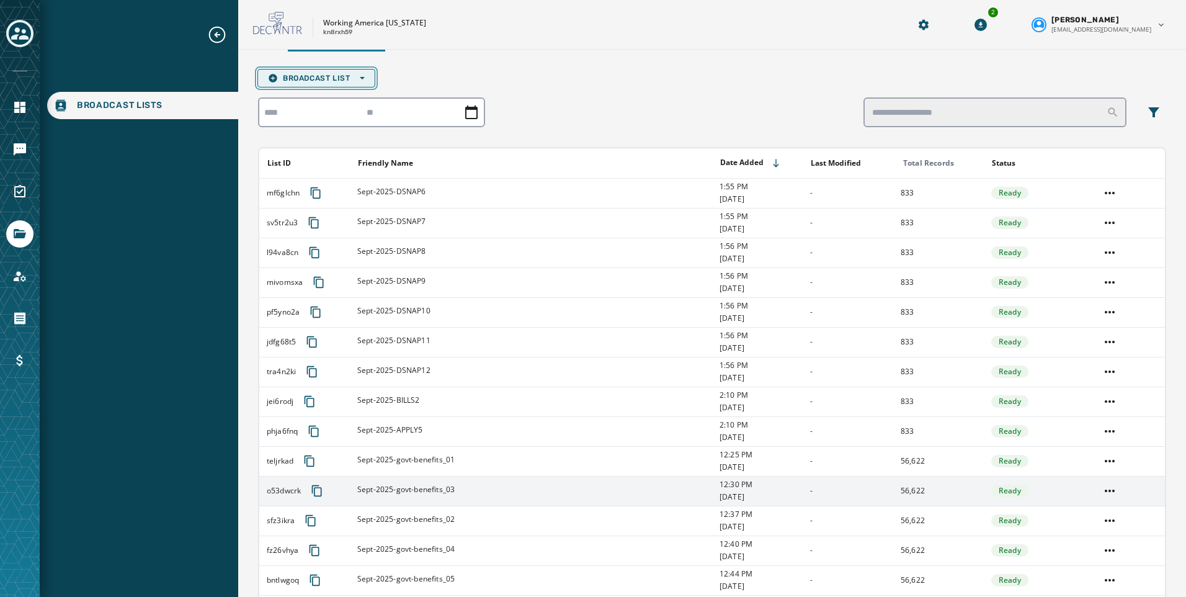
click at [330, 81] on span "Broadcast List Open options" at bounding box center [316, 78] width 97 height 10
click at [345, 101] on span "Upload List" at bounding box center [316, 97] width 97 height 10
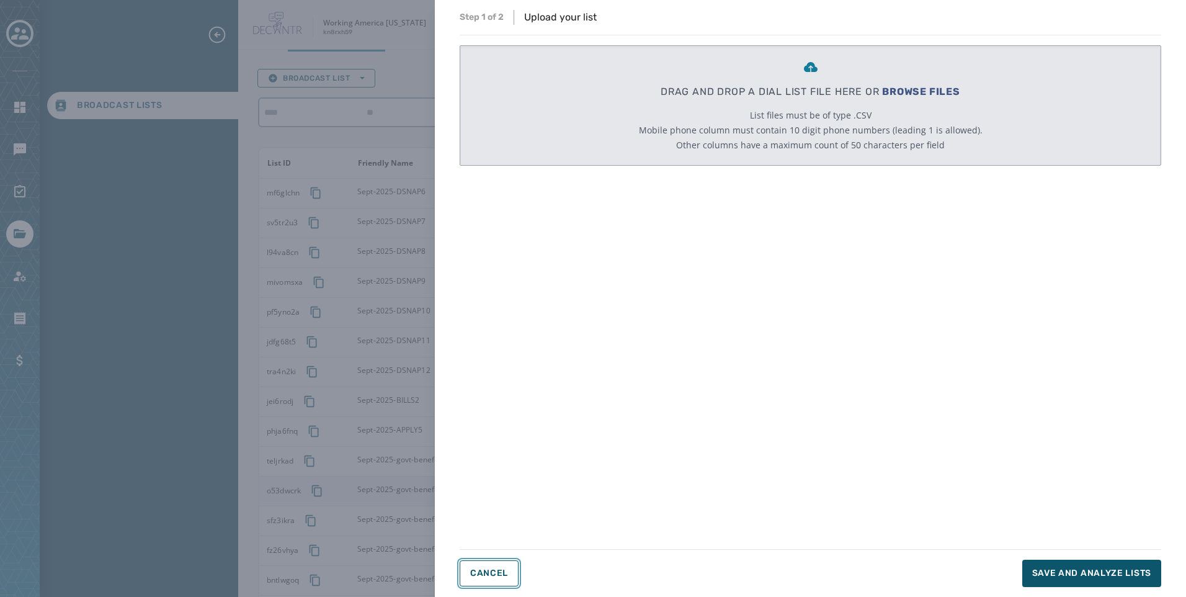
drag, startPoint x: 499, startPoint y: 580, endPoint x: 476, endPoint y: 471, distance: 110.8
click at [498, 577] on button "Cancel" at bounding box center [489, 573] width 59 height 26
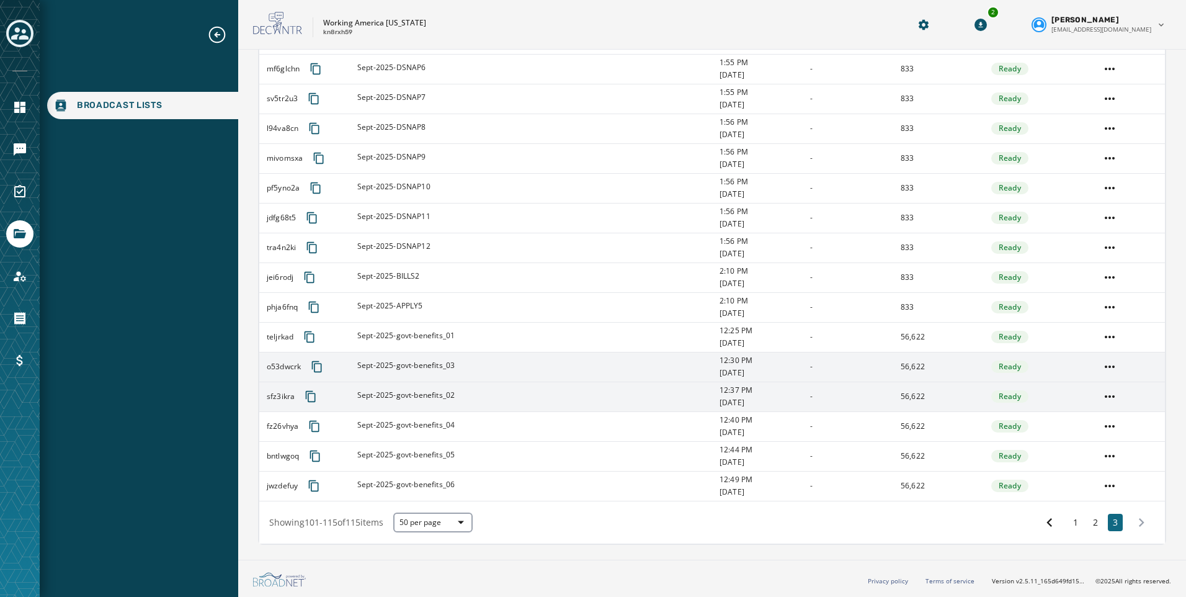
scroll to position [0, 0]
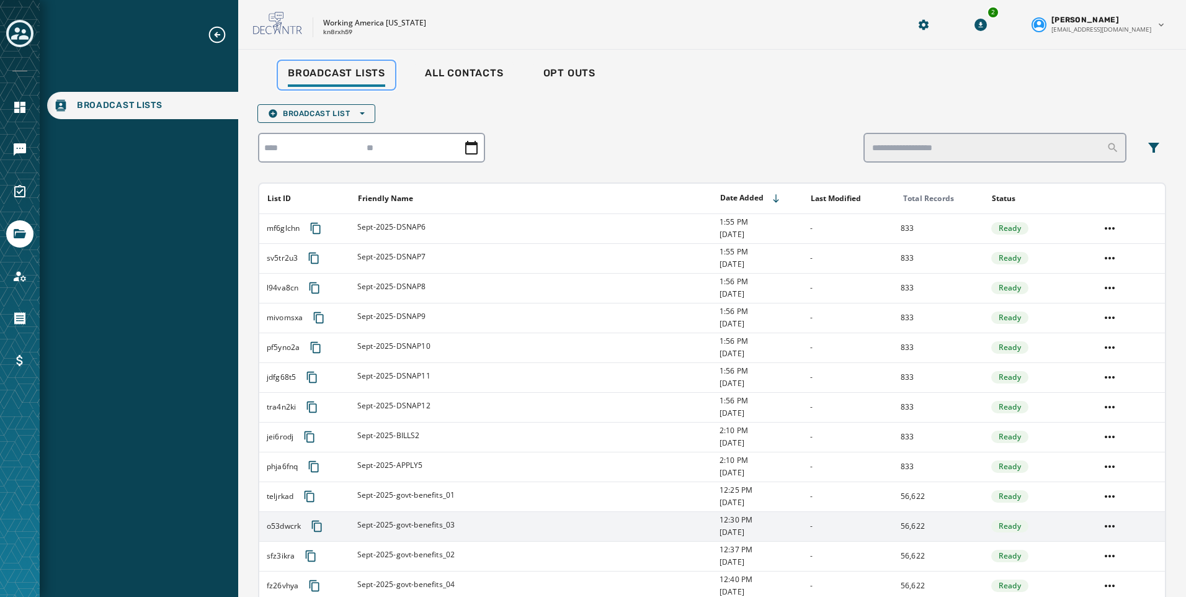
click at [342, 83] on div "Broadcast Lists" at bounding box center [336, 77] width 97 height 20
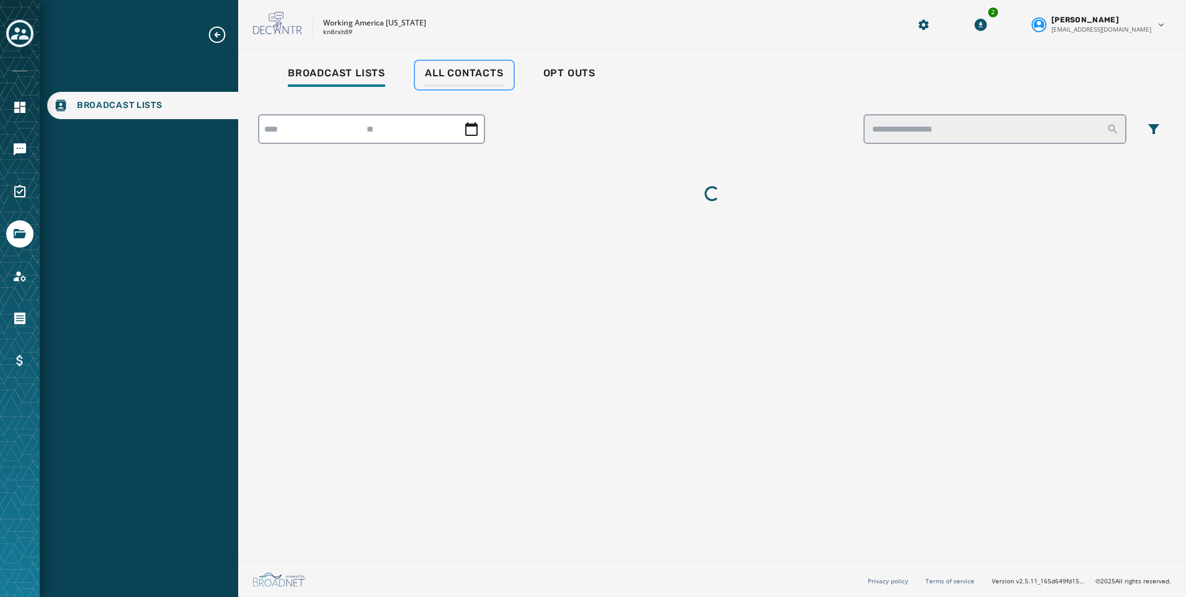
click at [444, 87] on link "All Contacts" at bounding box center [464, 75] width 99 height 29
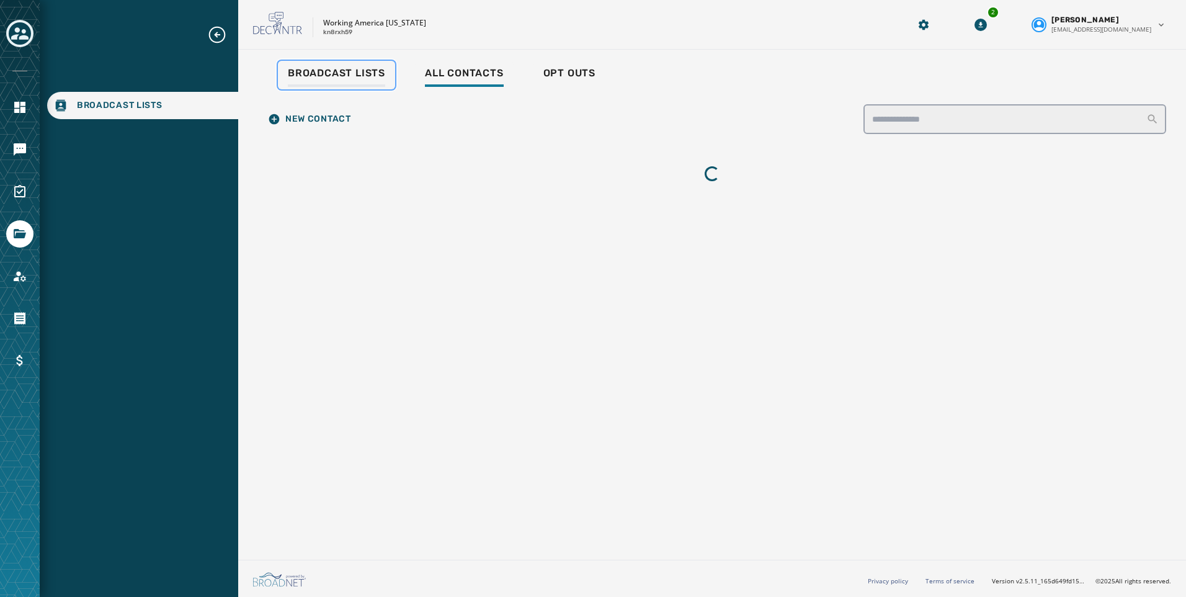
click at [360, 87] on link "Broadcast Lists" at bounding box center [336, 75] width 117 height 29
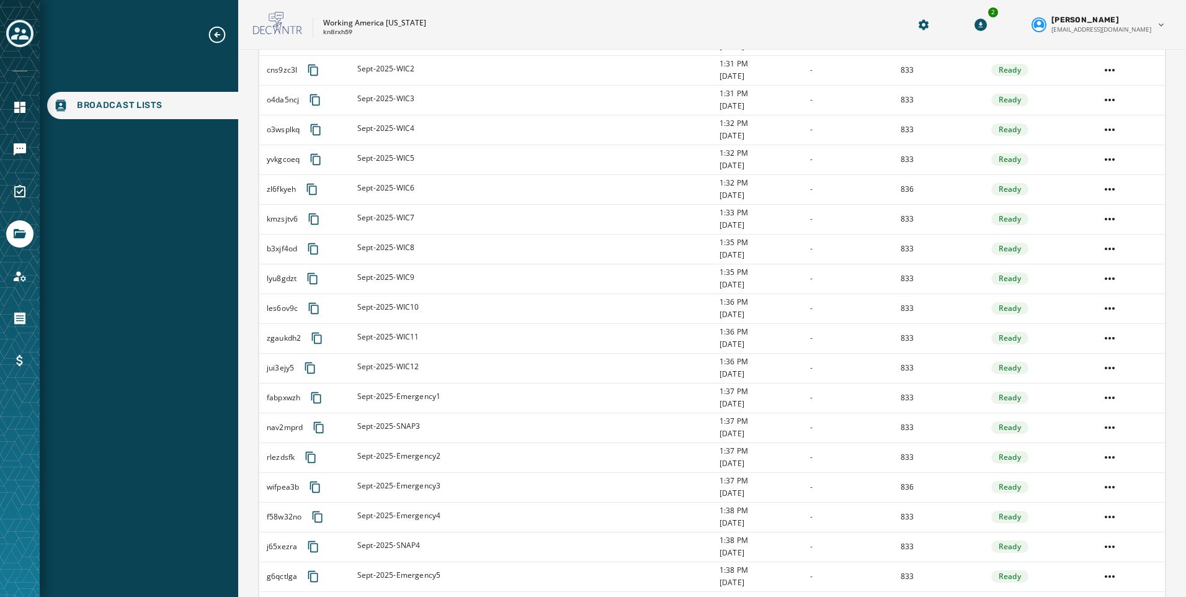
scroll to position [1202, 0]
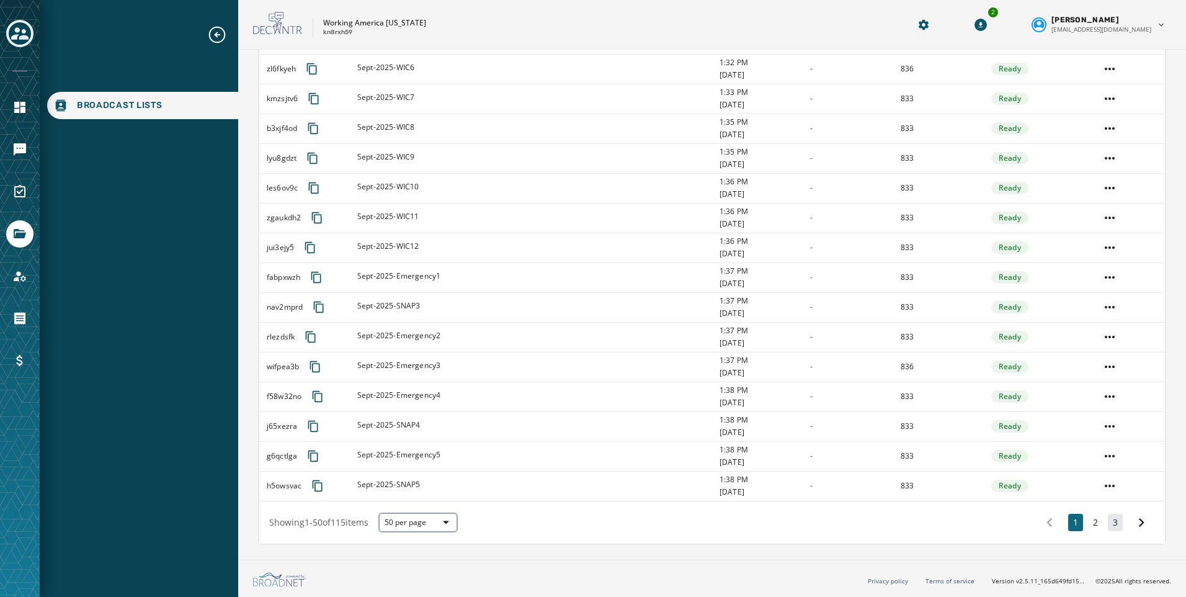
click at [1108, 520] on button "3" at bounding box center [1115, 522] width 15 height 17
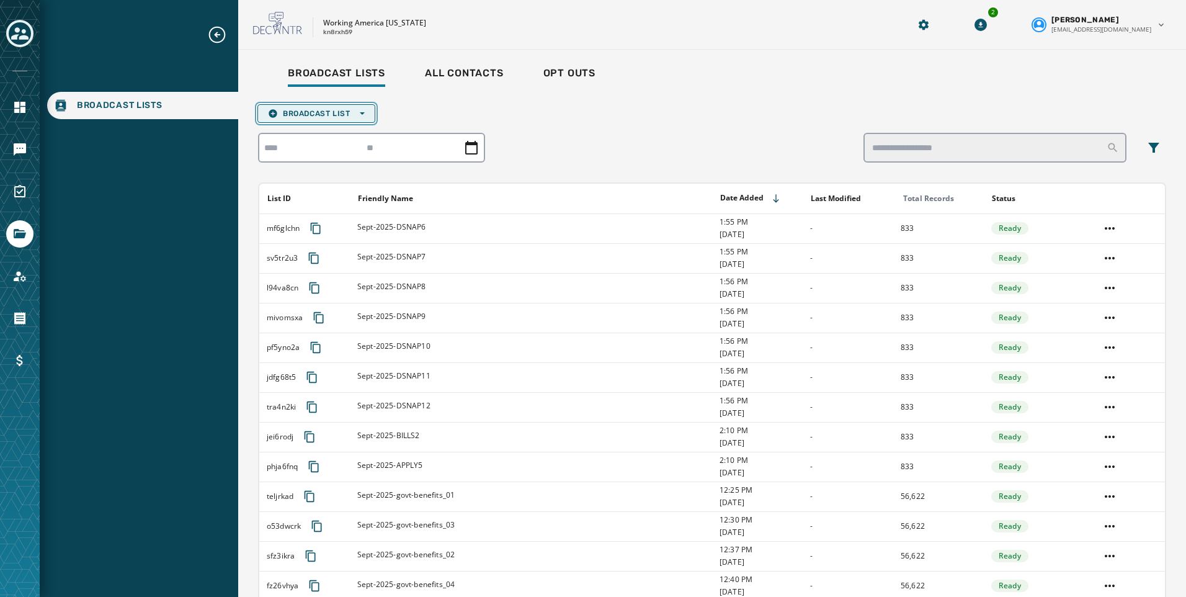
click at [326, 114] on span "Broadcast List Open options" at bounding box center [316, 114] width 97 height 10
click at [336, 136] on span "Upload List" at bounding box center [316, 132] width 97 height 10
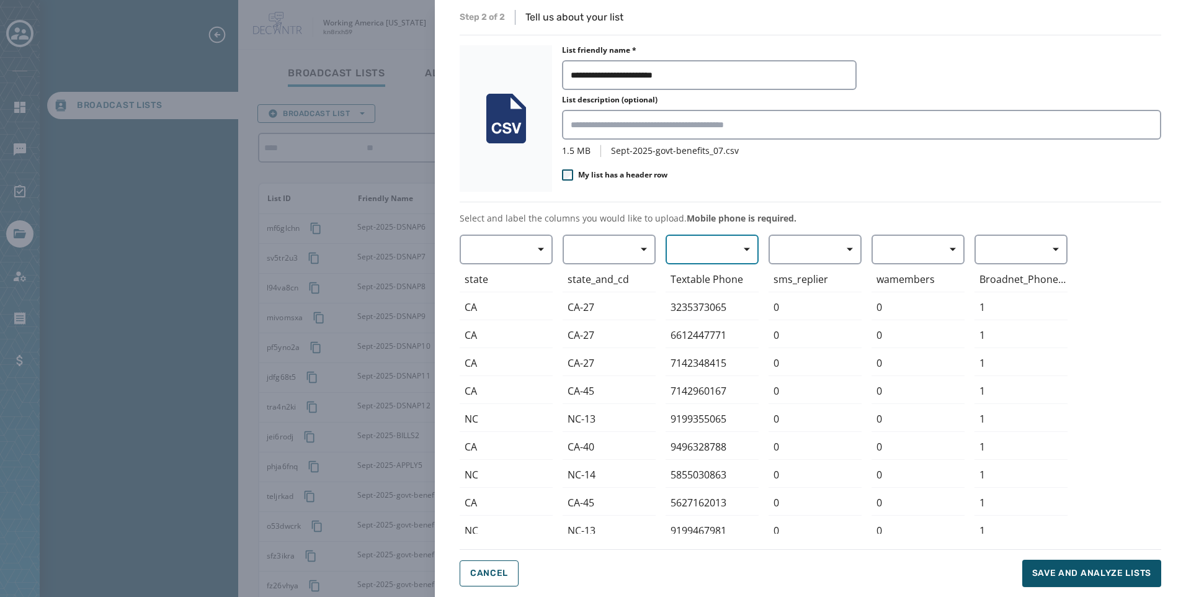
click at [734, 252] on span "button" at bounding box center [743, 249] width 30 height 25
click at [703, 276] on span "Mobile Phone" at bounding box center [709, 278] width 57 height 12
click at [1084, 576] on span "Save and analyze lists" at bounding box center [1091, 573] width 119 height 12
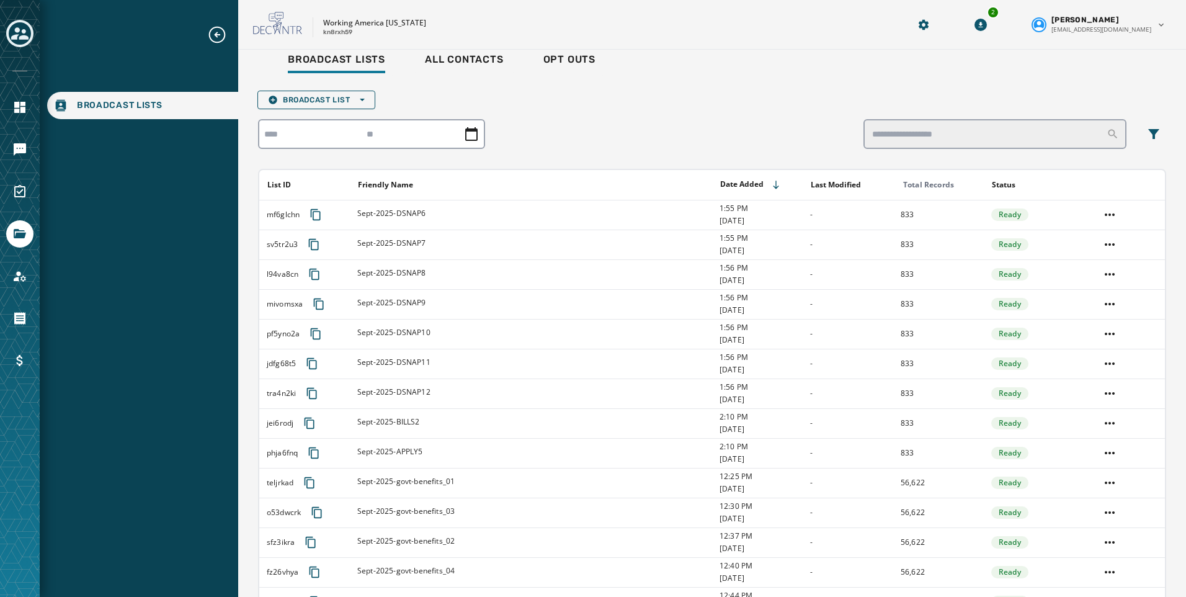
scroll to position [3, 0]
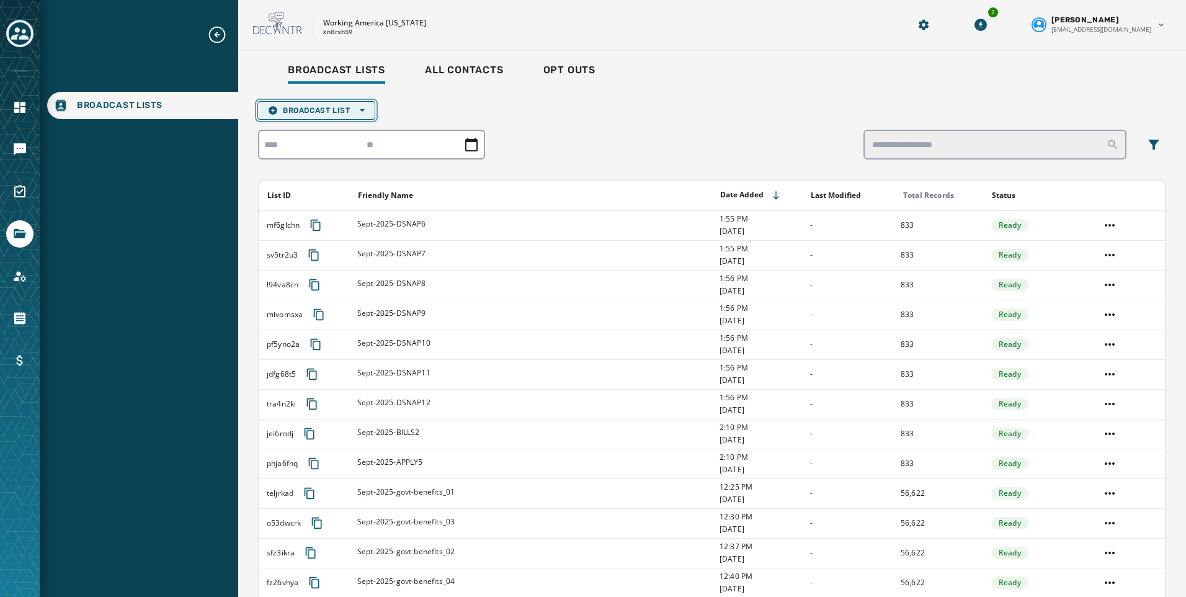
drag, startPoint x: 347, startPoint y: 107, endPoint x: 349, endPoint y: 118, distance: 10.7
click at [347, 107] on span "Broadcast List Open options" at bounding box center [316, 110] width 97 height 10
click at [340, 133] on span "Upload List" at bounding box center [316, 129] width 97 height 10
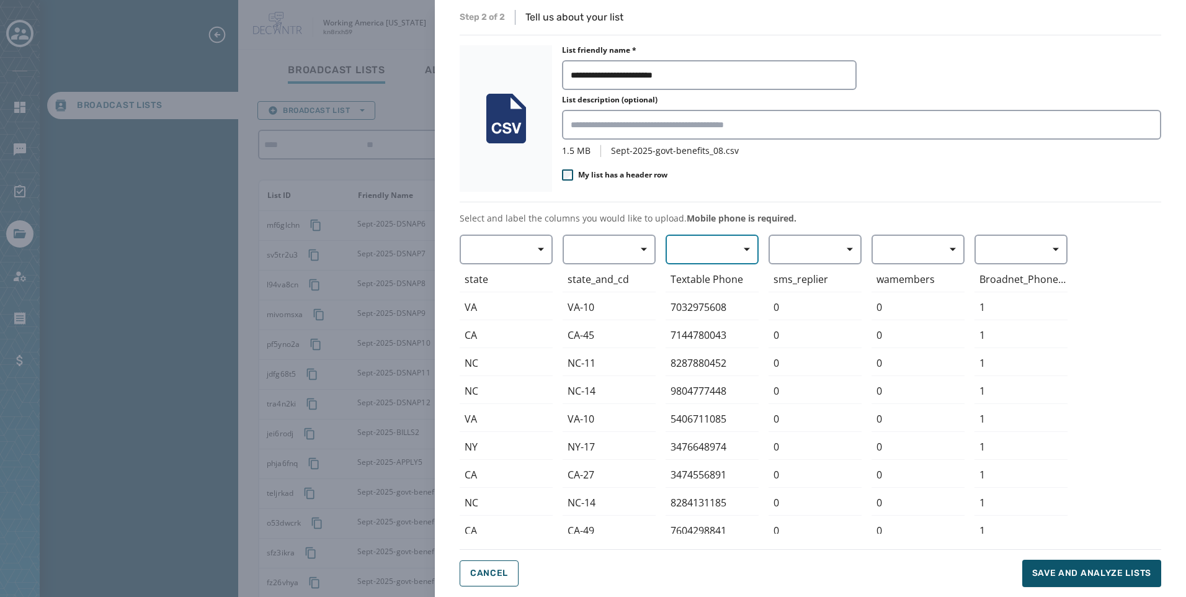
click at [738, 251] on span "button" at bounding box center [743, 249] width 30 height 25
click at [705, 279] on span "Mobile Phone" at bounding box center [709, 278] width 57 height 12
click at [1051, 568] on span "Save and analyze lists" at bounding box center [1091, 573] width 119 height 12
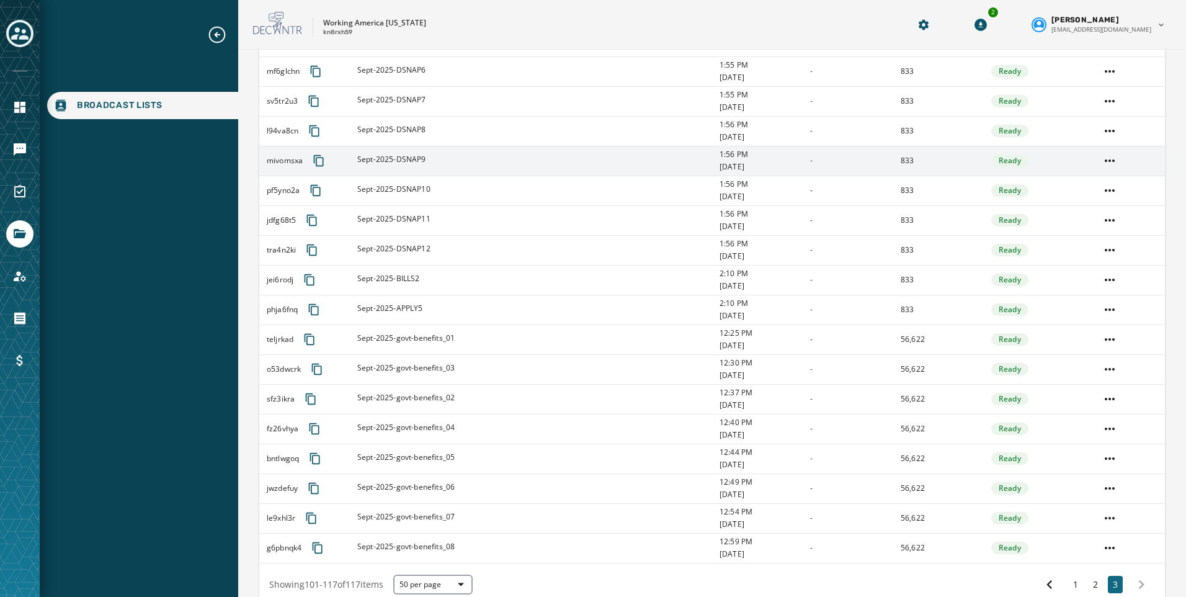
scroll to position [33, 0]
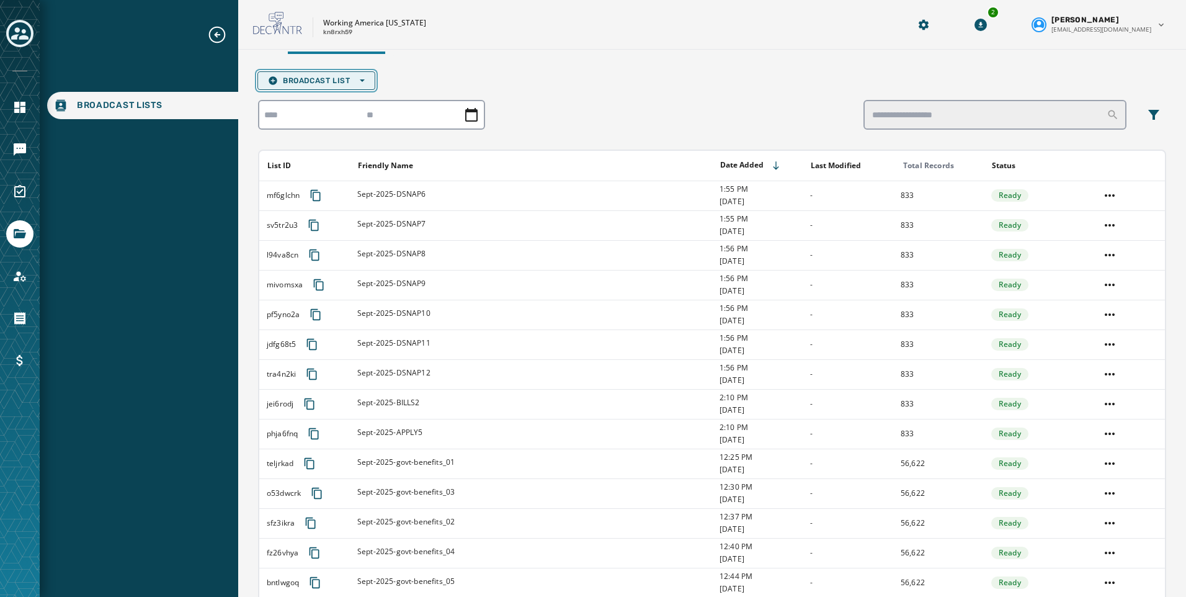
click at [326, 76] on span "Broadcast List Open options" at bounding box center [316, 81] width 97 height 10
drag, startPoint x: 330, startPoint y: 98, endPoint x: 457, endPoint y: 63, distance: 131.2
click at [457, 63] on div "Broadcast Lists All Contacts Opt Outs Broadcast List Open options Upload List B…" at bounding box center [712, 379] width 908 height 704
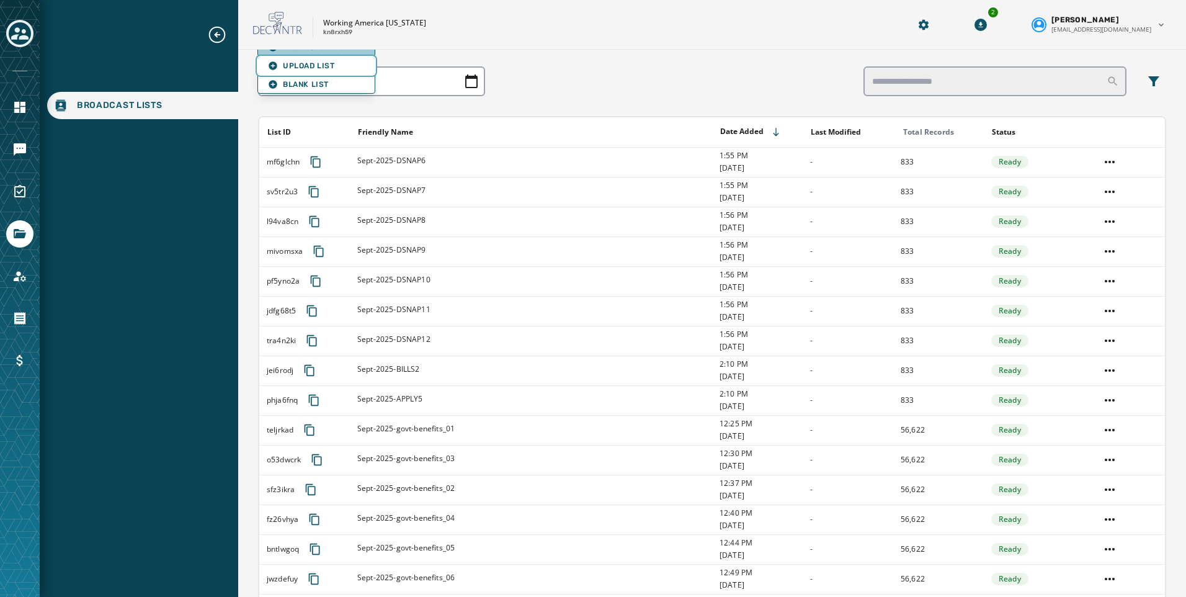
scroll to position [0, 0]
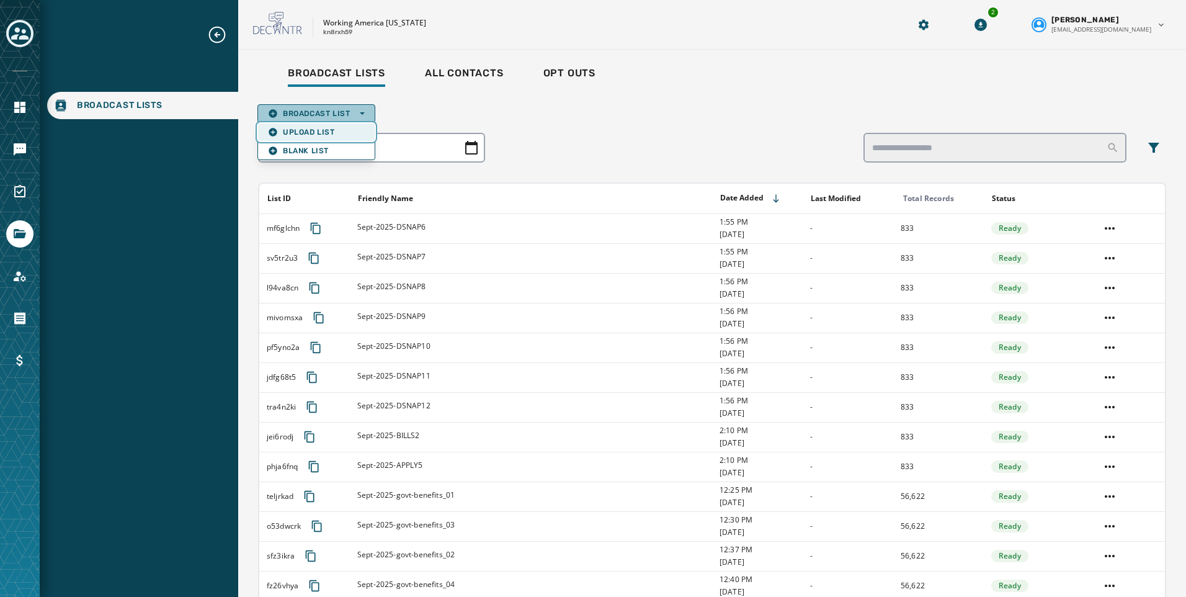
click at [329, 135] on span "Upload List" at bounding box center [316, 132] width 97 height 10
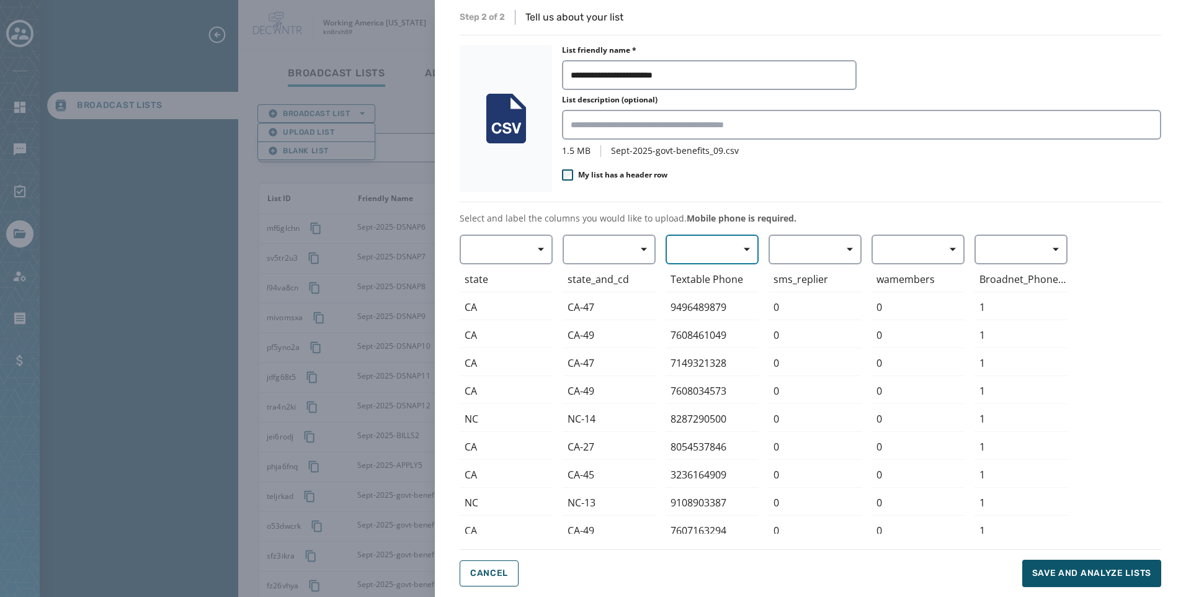
click at [689, 244] on button "button" at bounding box center [712, 249] width 93 height 30
click at [703, 274] on span "Mobile Phone" at bounding box center [709, 278] width 57 height 12
click at [1110, 576] on span "Save and analyze lists" at bounding box center [1091, 573] width 119 height 12
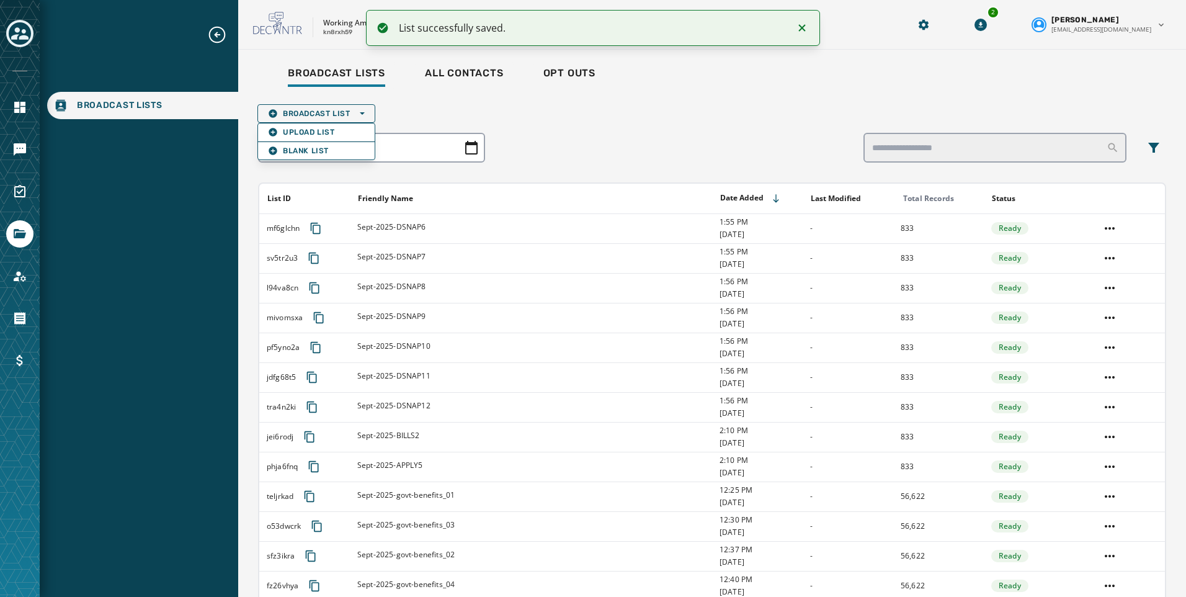
click at [806, 33] on icon "Notifications (F8)" at bounding box center [802, 27] width 15 height 15
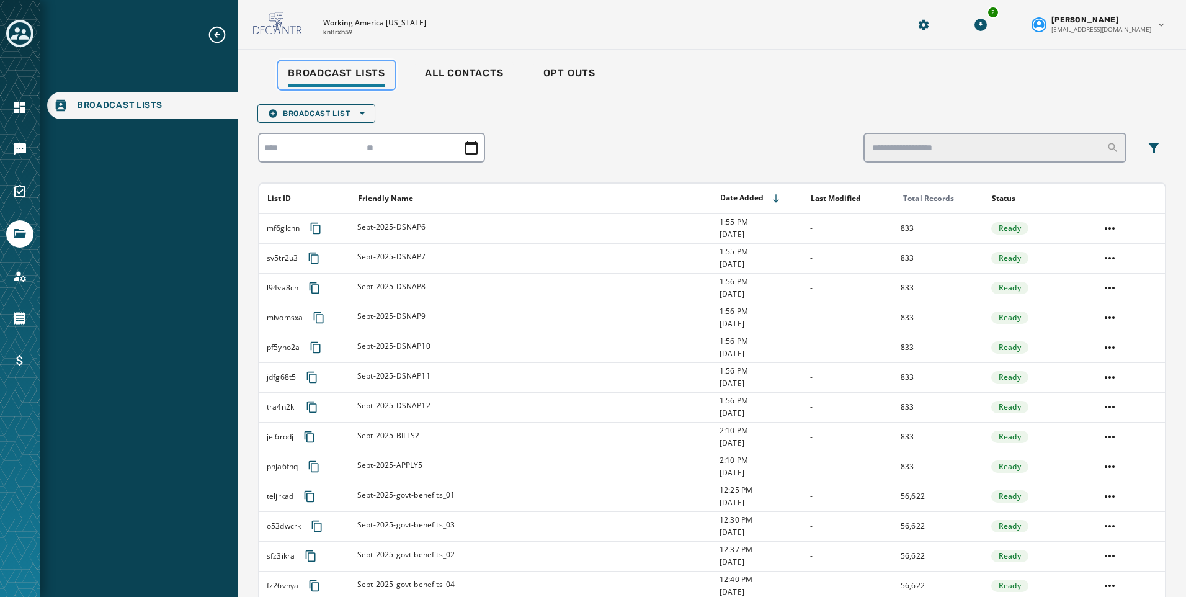
click at [350, 78] on span "Broadcast Lists" at bounding box center [336, 73] width 97 height 12
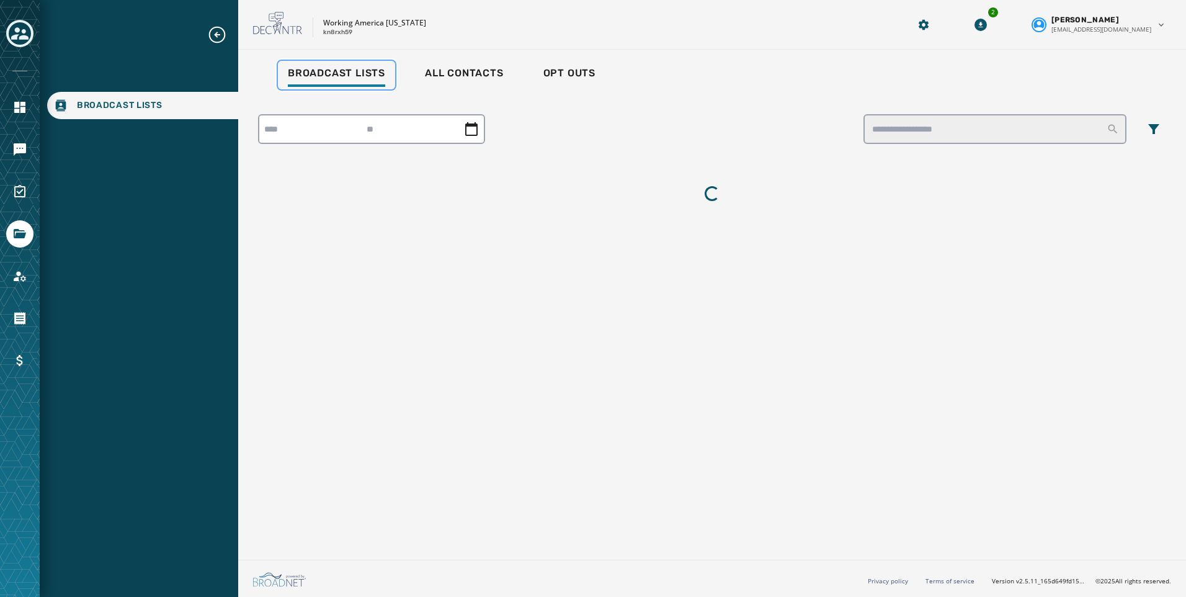
click at [348, 78] on span "Broadcast Lists" at bounding box center [336, 73] width 97 height 12
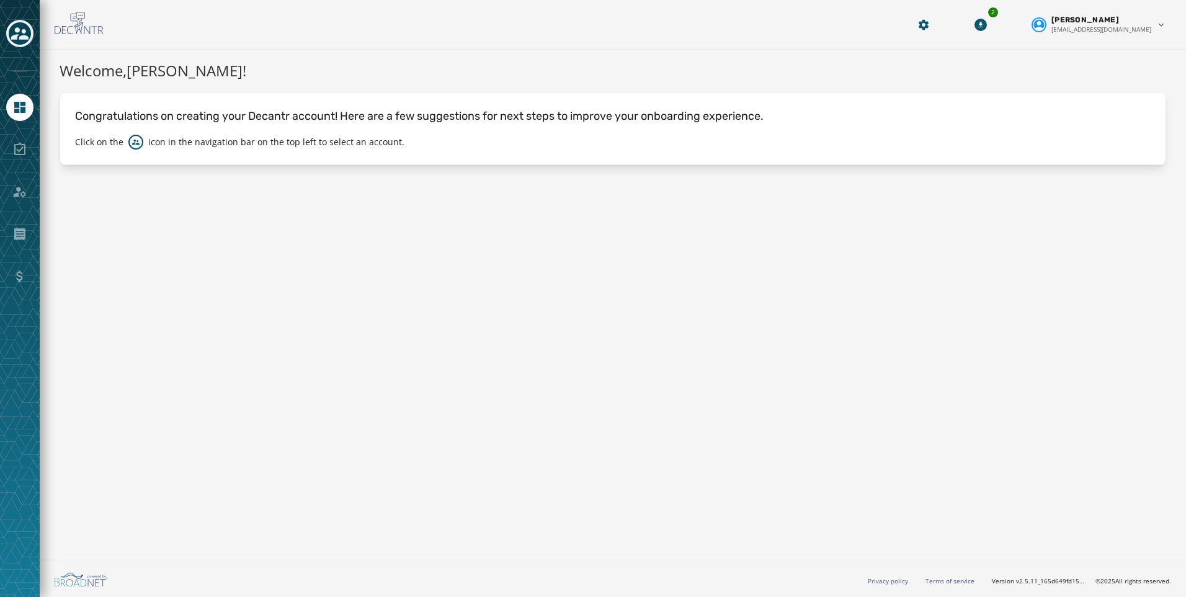
click at [15, 36] on icon "Toggle account select drawer" at bounding box center [19, 33] width 17 height 12
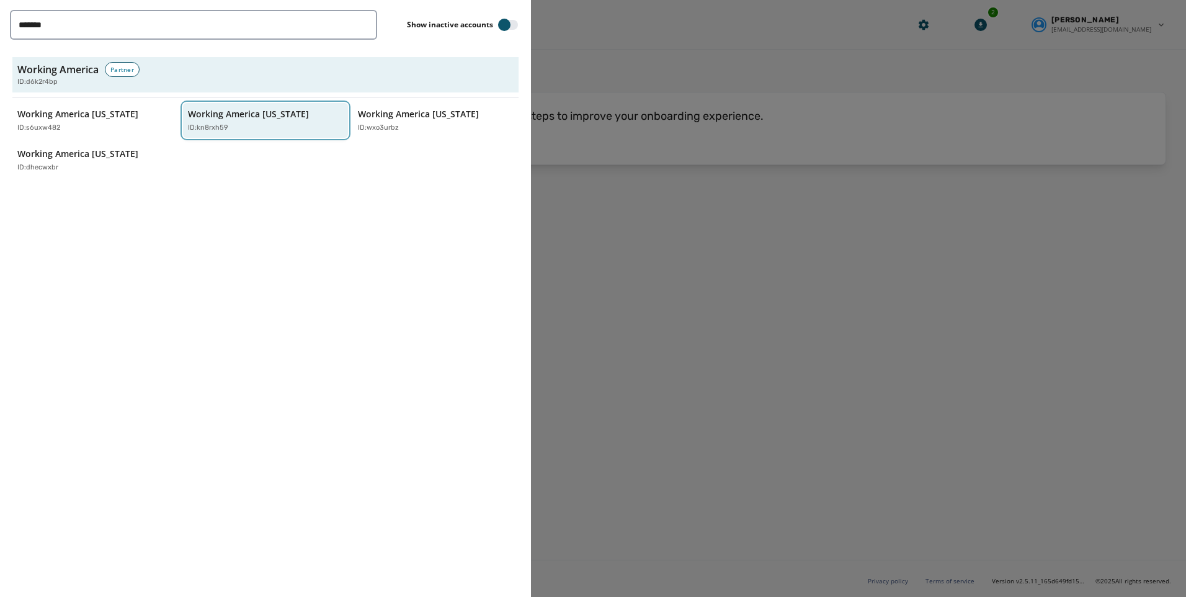
click at [202, 120] on div "Working America [US_STATE] ID: kn8rxh59" at bounding box center [259, 120] width 143 height 25
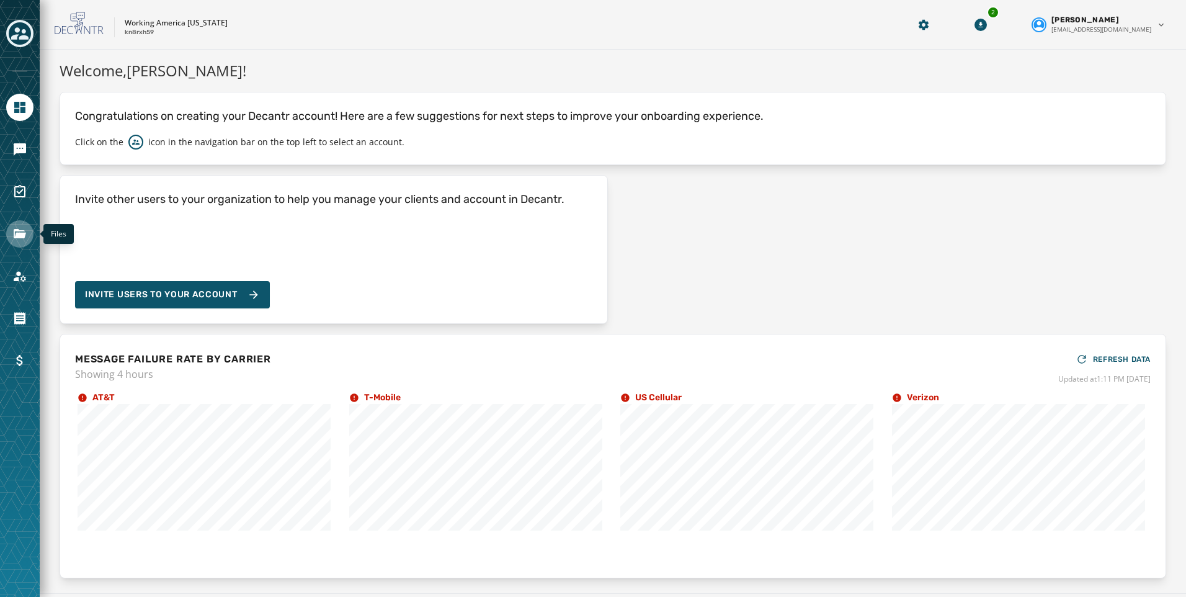
click at [19, 230] on icon "Navigate to Files" at bounding box center [19, 233] width 15 height 15
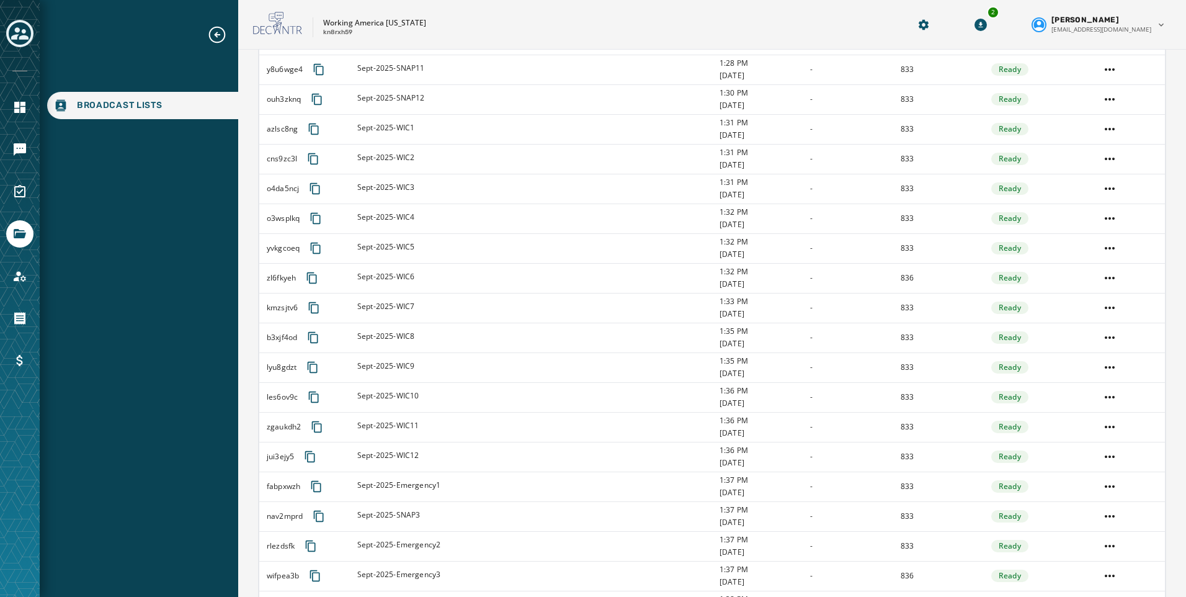
scroll to position [1202, 0]
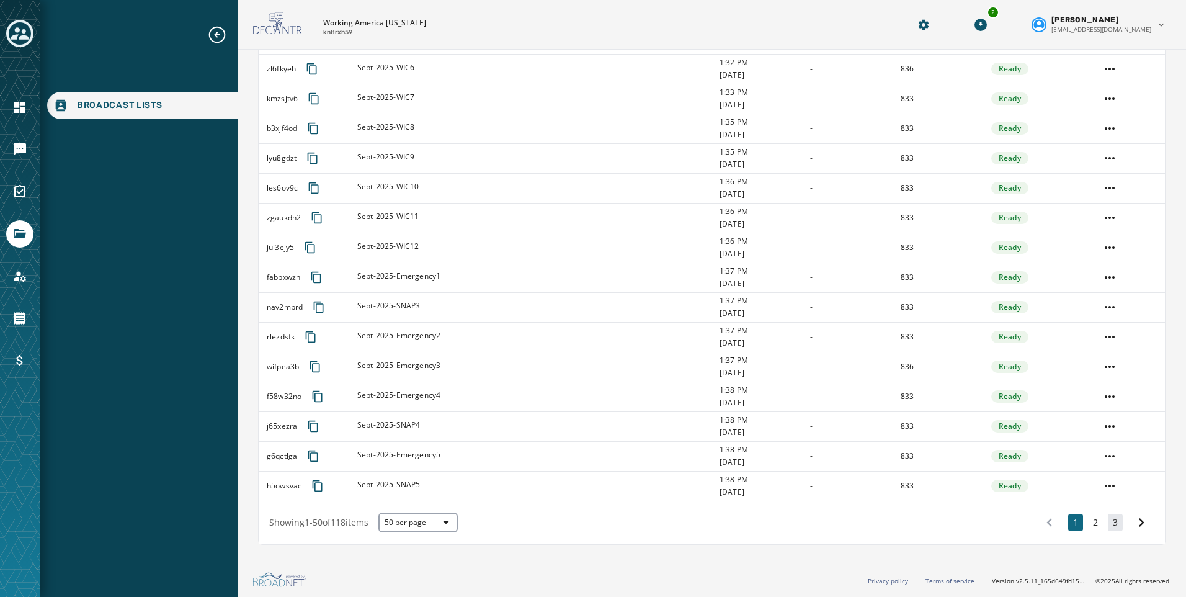
click at [1109, 519] on button "3" at bounding box center [1115, 522] width 15 height 17
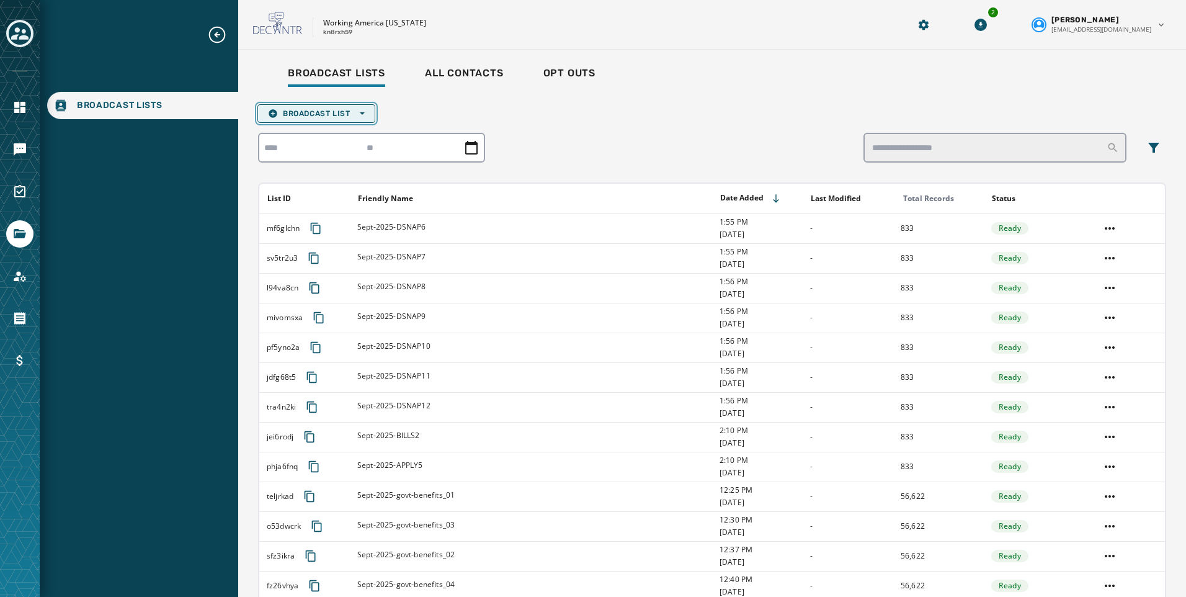
click at [330, 109] on span "Broadcast List Open options" at bounding box center [316, 114] width 97 height 10
click at [329, 128] on span "Upload List" at bounding box center [316, 132] width 97 height 10
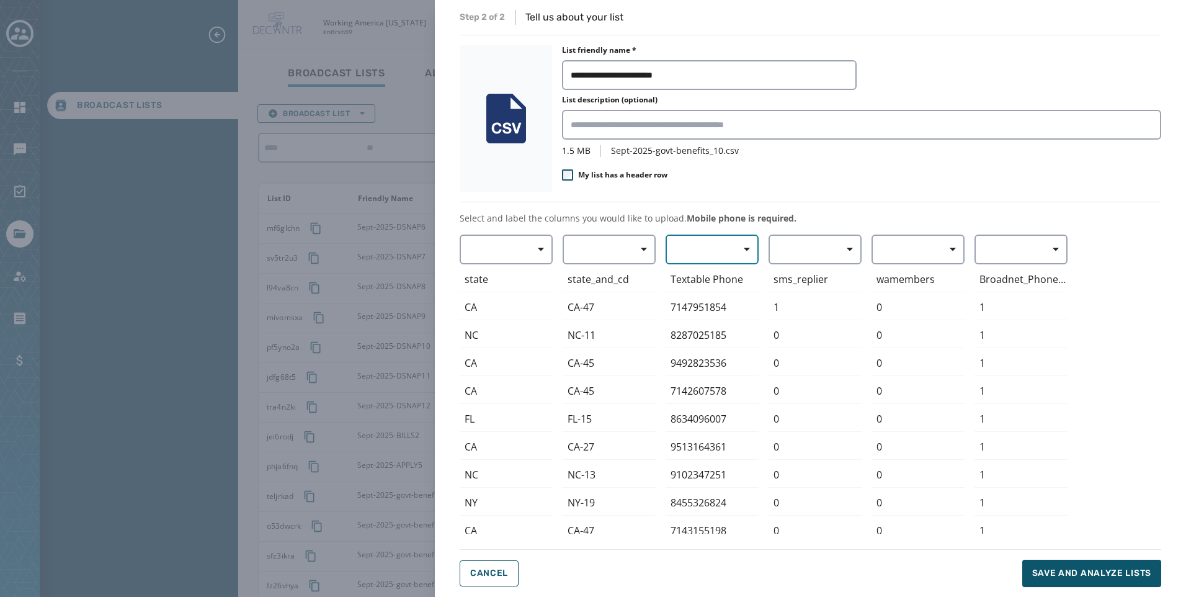
click at [713, 243] on button "button" at bounding box center [712, 249] width 93 height 30
click at [731, 277] on span "Mobile Phone" at bounding box center [709, 278] width 57 height 12
click at [1095, 570] on span "Save and analyze lists" at bounding box center [1091, 573] width 119 height 12
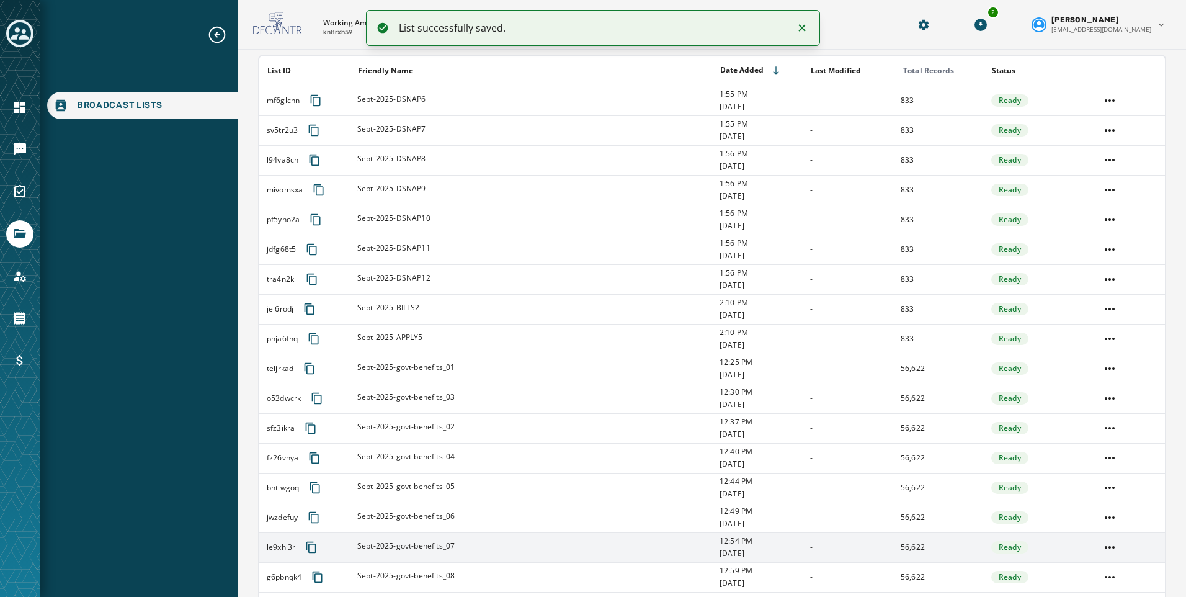
scroll to position [279, 0]
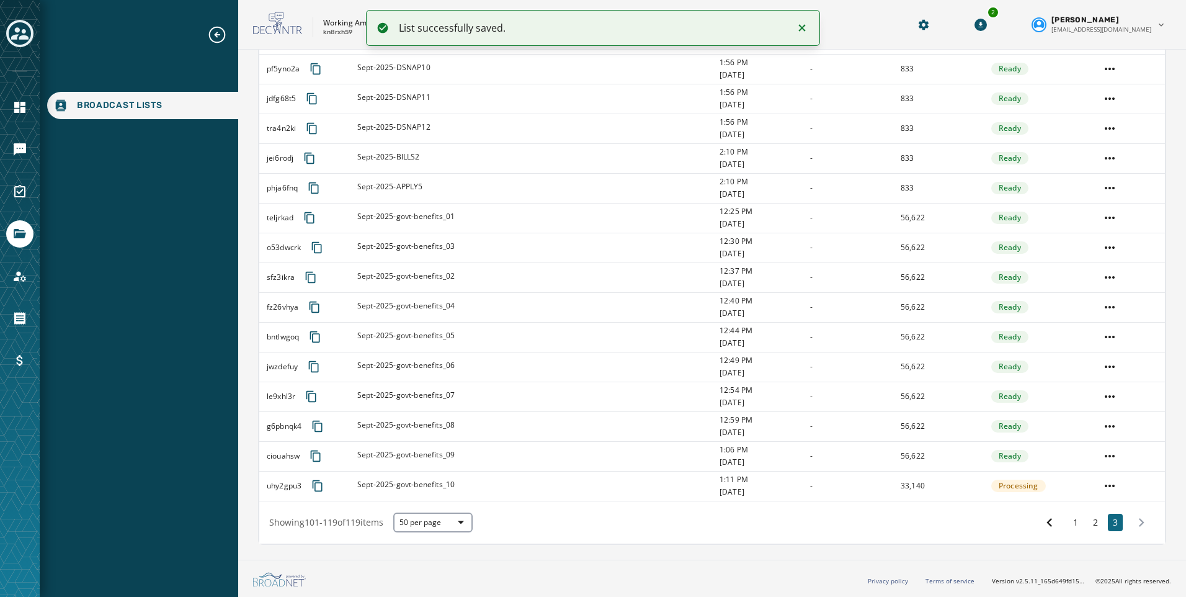
drag, startPoint x: 798, startPoint y: 30, endPoint x: 754, endPoint y: 37, distance: 44.6
click at [798, 30] on icon "Notifications (F8)" at bounding box center [802, 27] width 15 height 15
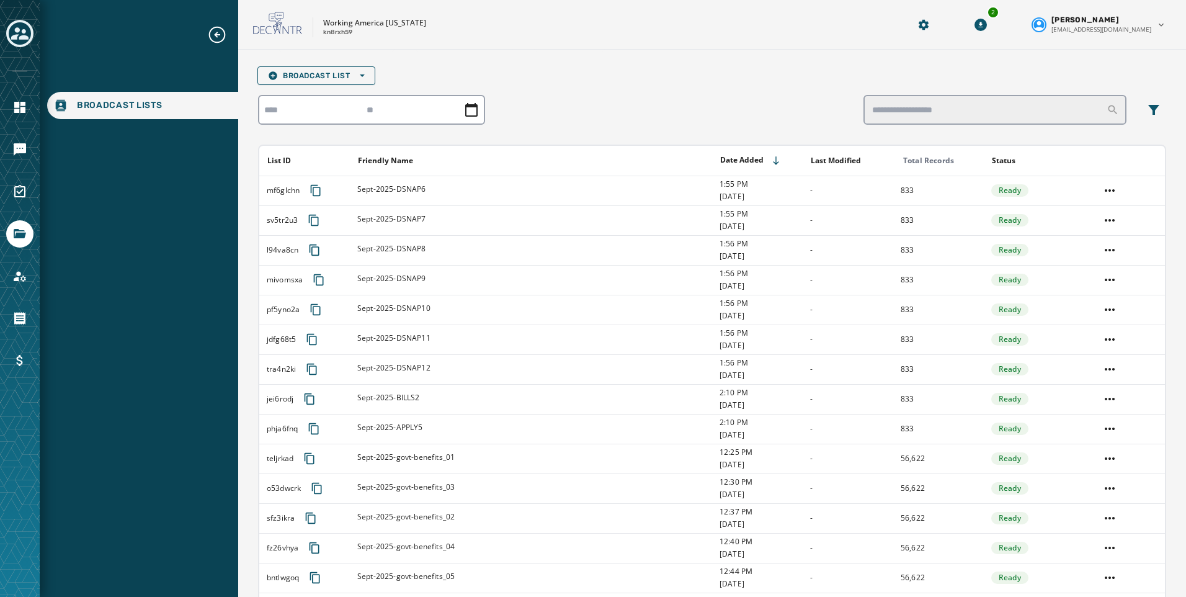
scroll to position [0, 0]
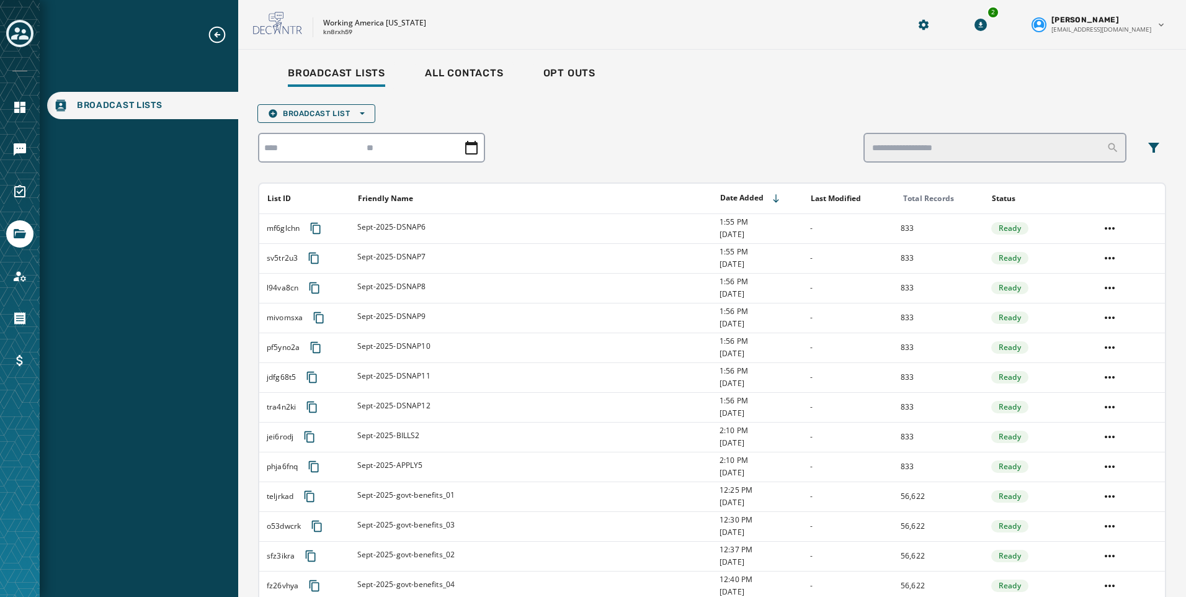
click at [325, 104] on div "Broadcast List Open options List ID Friendly Name Date Added Last Modified Tota…" at bounding box center [712, 461] width 908 height 724
click at [328, 122] on button "Broadcast List Open options" at bounding box center [316, 113] width 118 height 19
click at [328, 135] on span "Upload List" at bounding box center [316, 132] width 97 height 10
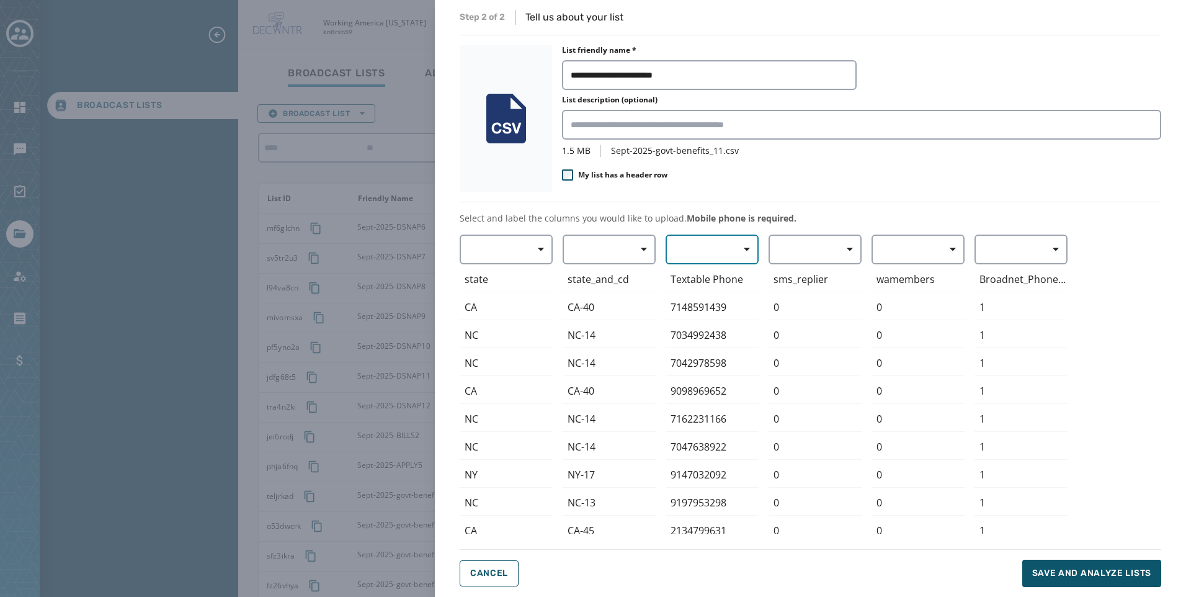
click at [718, 259] on button "button" at bounding box center [712, 249] width 93 height 30
click at [726, 275] on span "Mobile Phone" at bounding box center [709, 278] width 57 height 12
click at [1103, 566] on button "Save and analyze lists" at bounding box center [1091, 573] width 139 height 27
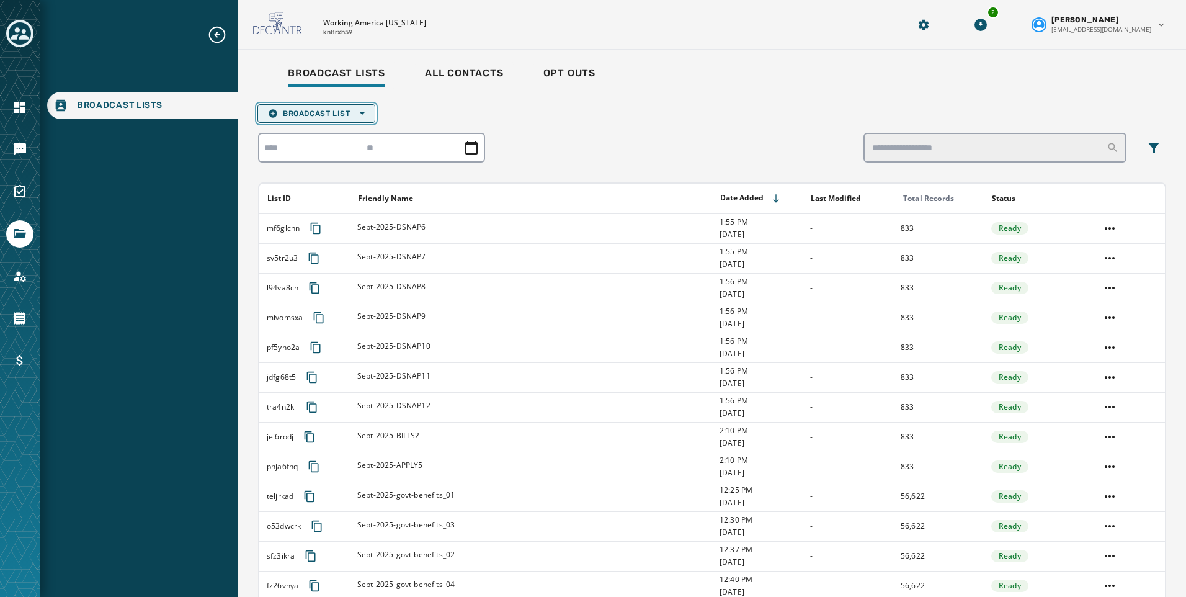
click at [318, 116] on span "Broadcast List Open options" at bounding box center [316, 114] width 97 height 10
click at [324, 132] on span "Upload List" at bounding box center [316, 132] width 97 height 10
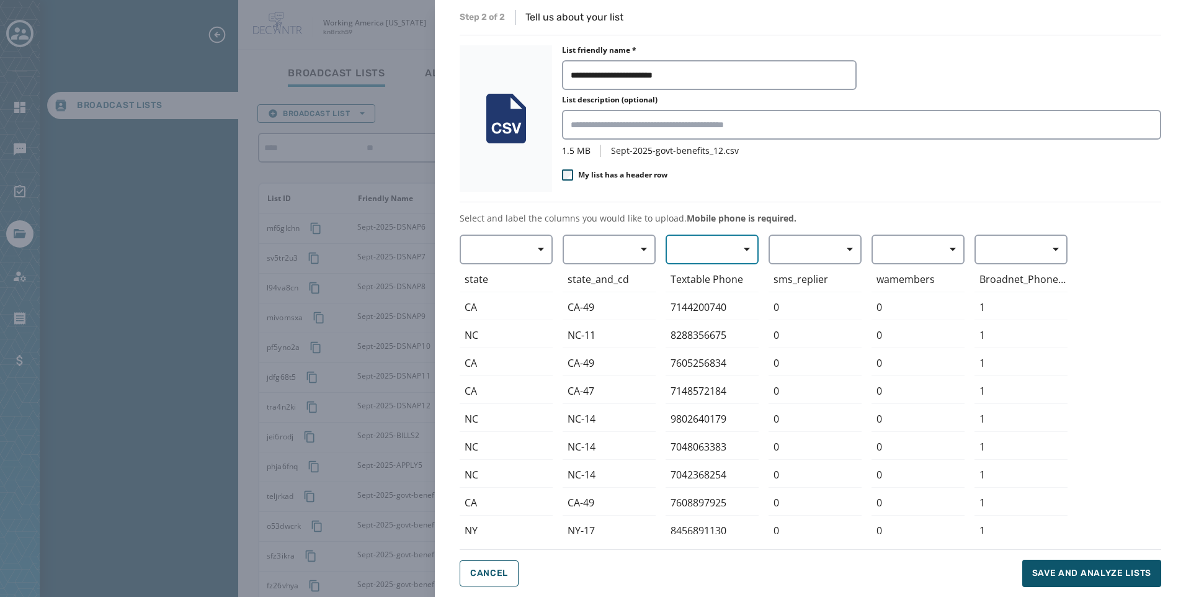
click at [690, 250] on button "button" at bounding box center [712, 249] width 93 height 30
click at [705, 279] on span "Mobile Phone" at bounding box center [709, 278] width 57 height 12
click at [1051, 578] on span "Save and analyze lists" at bounding box center [1091, 573] width 119 height 12
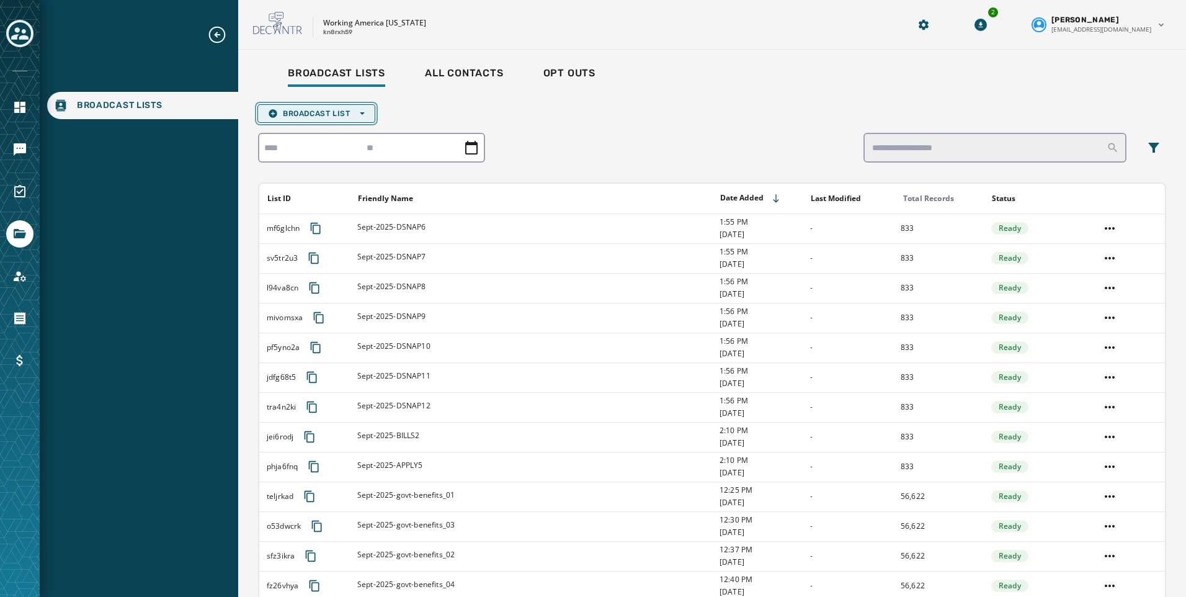
click at [320, 109] on span "Broadcast List Open options" at bounding box center [316, 114] width 97 height 10
click at [331, 135] on span "Upload List" at bounding box center [316, 132] width 97 height 10
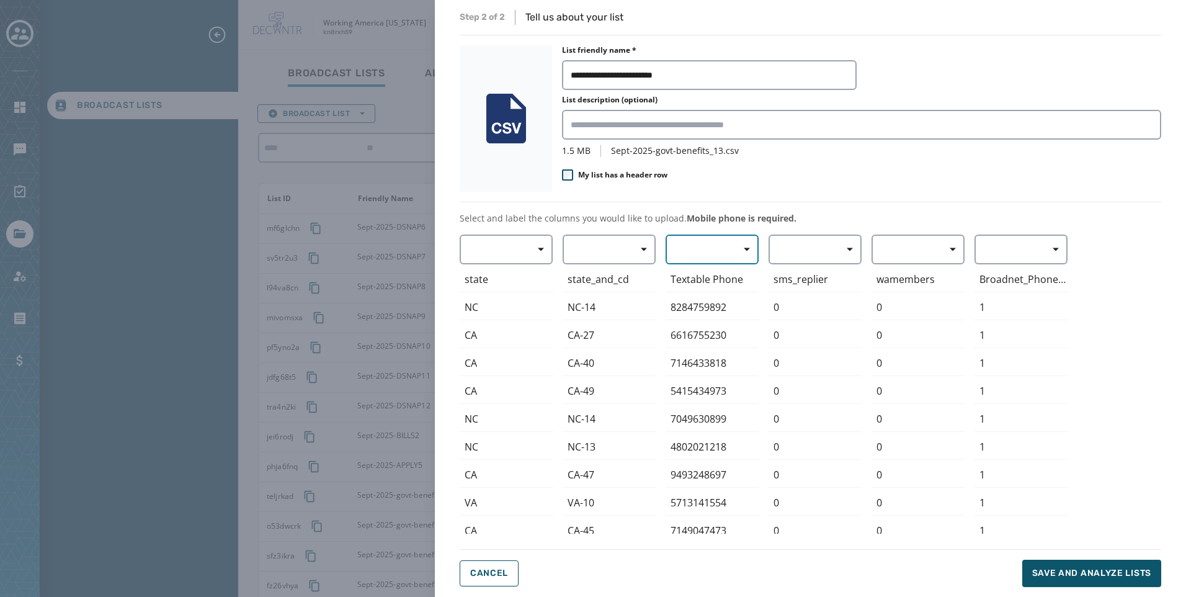
click at [732, 258] on span "button" at bounding box center [743, 249] width 30 height 25
click at [725, 277] on span "Mobile Phone" at bounding box center [709, 278] width 57 height 12
click at [1058, 568] on span "Save and analyze lists" at bounding box center [1091, 573] width 119 height 12
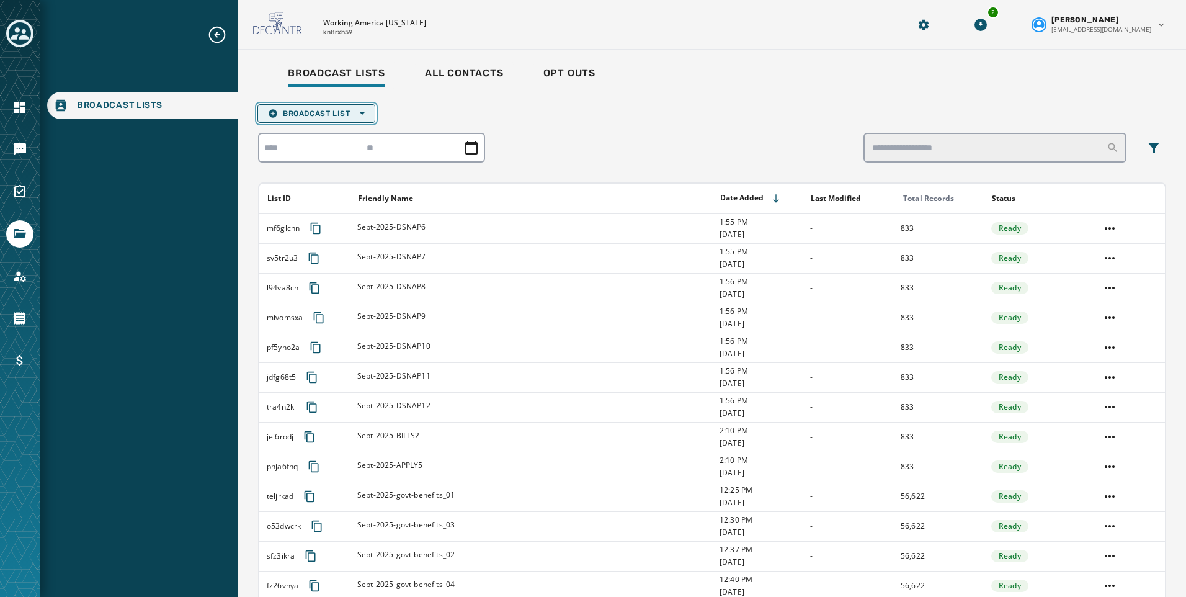
click at [319, 117] on span "Broadcast List Open options" at bounding box center [316, 114] width 97 height 10
click at [320, 134] on span "Upload List" at bounding box center [316, 132] width 97 height 10
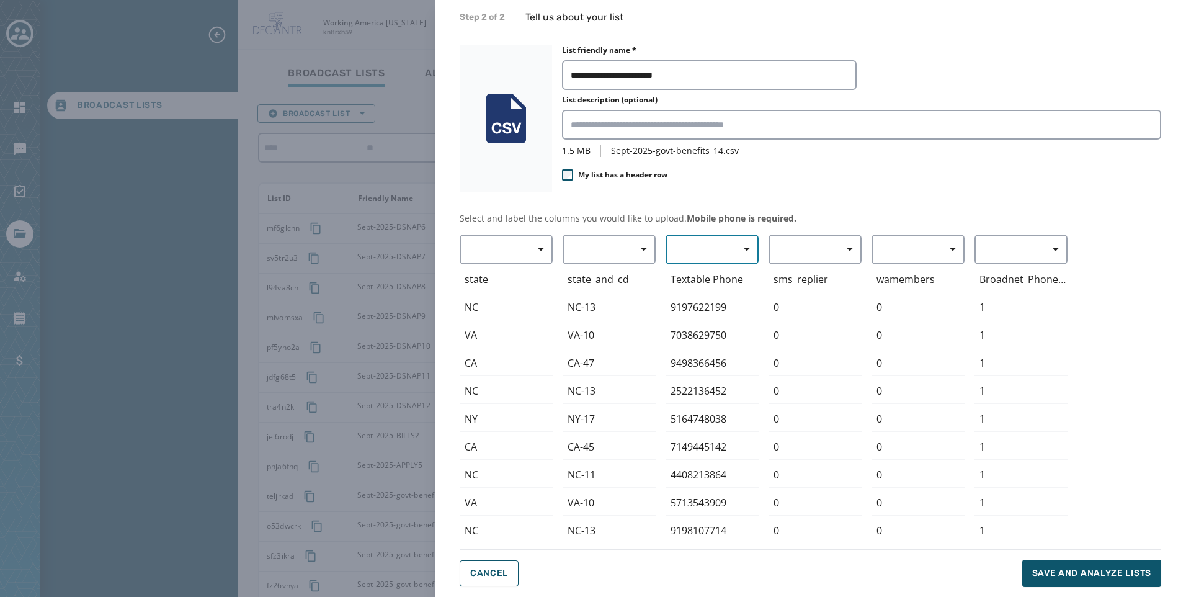
click at [729, 256] on span "button" at bounding box center [743, 249] width 30 height 25
click at [725, 273] on span "Mobile Phone" at bounding box center [709, 278] width 57 height 12
click at [1089, 571] on span "Save and analyze lists" at bounding box center [1091, 573] width 119 height 12
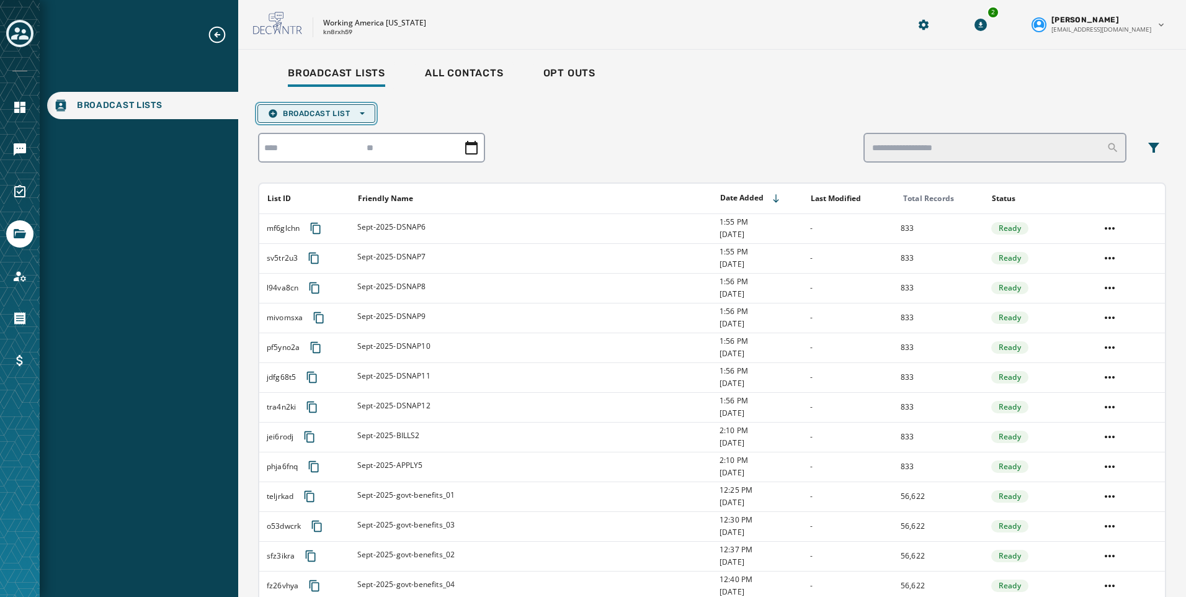
click at [347, 115] on span "Broadcast List Open options" at bounding box center [316, 114] width 97 height 10
click at [341, 134] on span "Upload List" at bounding box center [316, 132] width 97 height 10
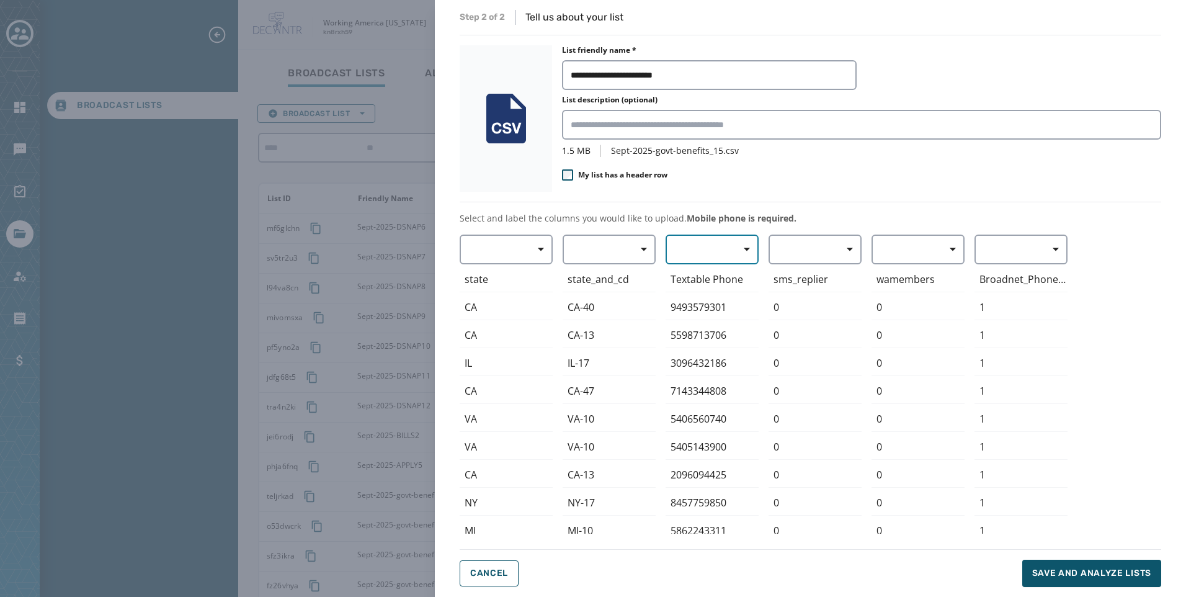
click at [723, 249] on button "button" at bounding box center [712, 249] width 93 height 30
click at [723, 283] on span "Mobile Phone" at bounding box center [709, 278] width 57 height 12
click at [1098, 574] on span "Save and analyze lists" at bounding box center [1091, 573] width 119 height 12
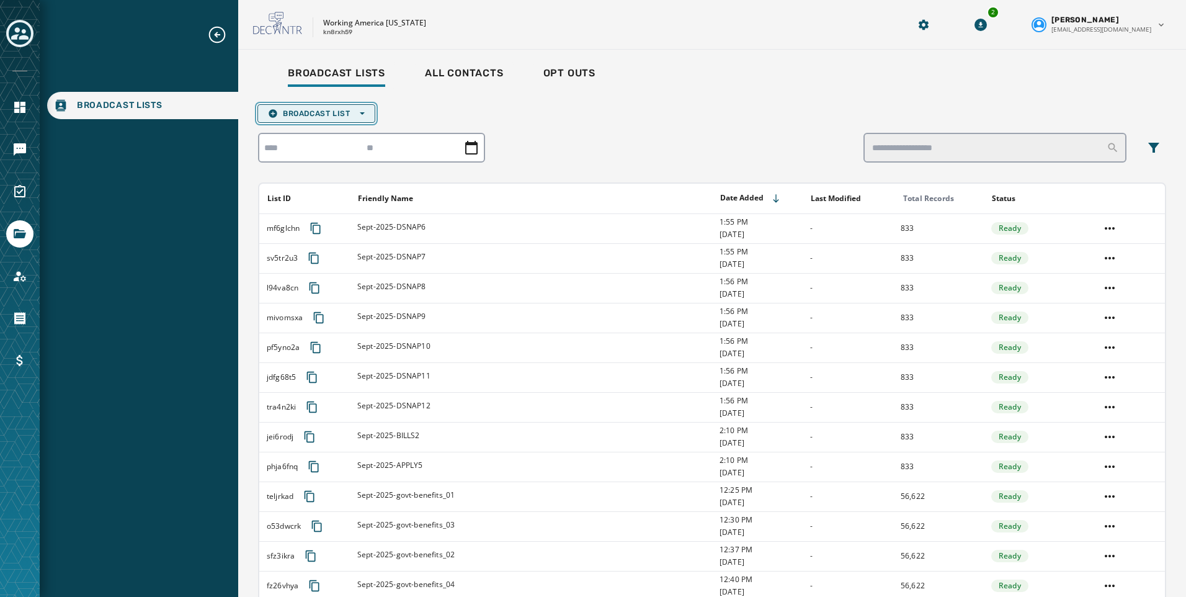
click at [323, 112] on span "Broadcast List Open options" at bounding box center [316, 114] width 97 height 10
click at [336, 132] on span "Upload List" at bounding box center [316, 132] width 97 height 10
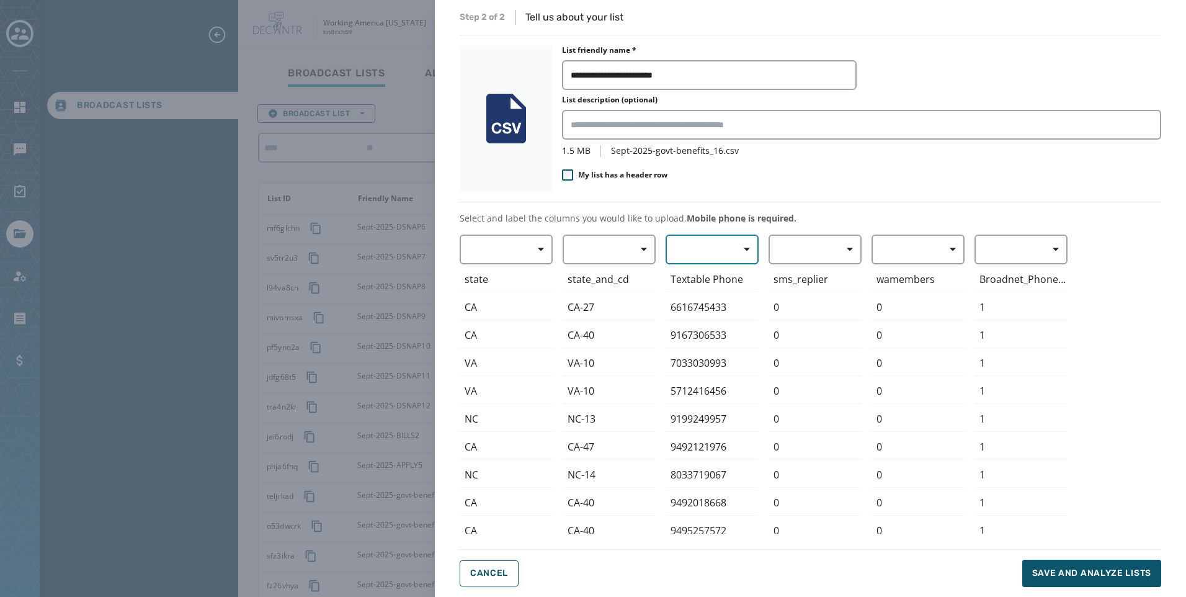
click at [708, 245] on button "button" at bounding box center [712, 249] width 93 height 30
click at [719, 280] on span "Mobile Phone" at bounding box center [709, 278] width 57 height 12
click at [1076, 573] on span "Save and analyze lists" at bounding box center [1091, 573] width 119 height 12
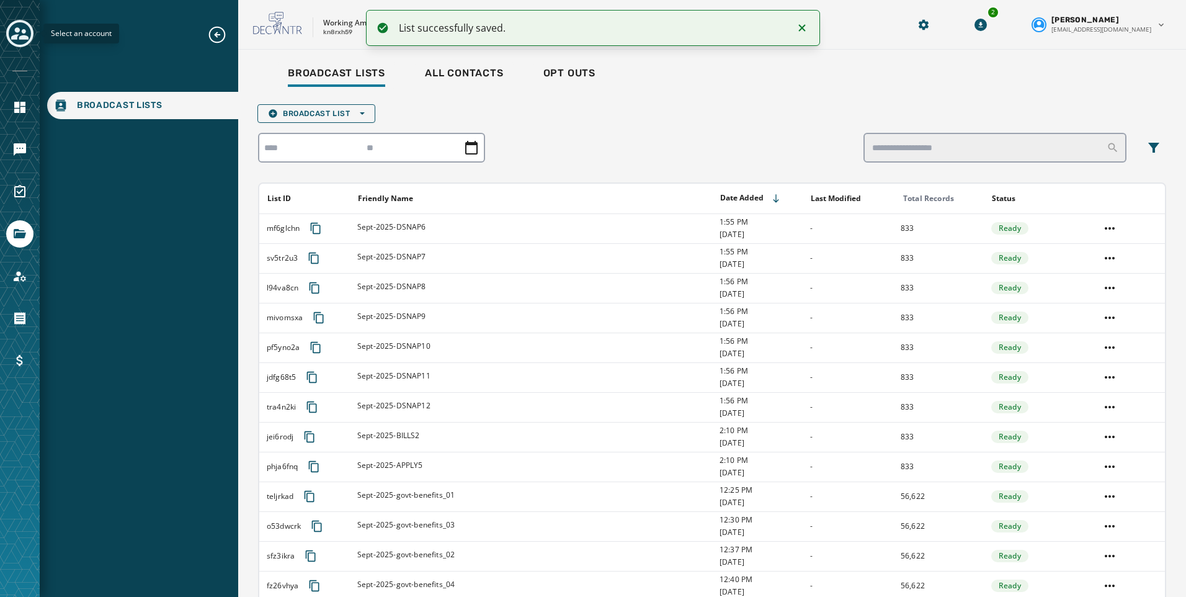
click at [25, 34] on icon "Toggle account select drawer" at bounding box center [19, 33] width 17 height 17
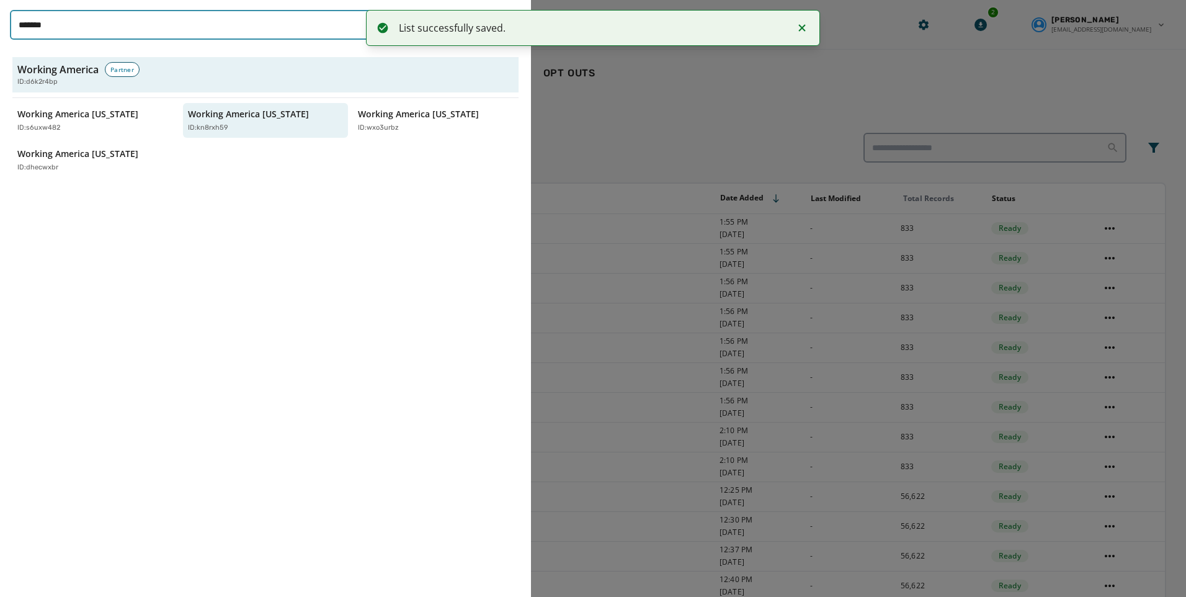
drag, startPoint x: 151, startPoint y: 27, endPoint x: -241, endPoint y: 27, distance: 392.1
click at [0, 27] on html "List successfully saved. Broadcast Lists Skip To Main Content Working America […" at bounding box center [593, 298] width 1186 height 597
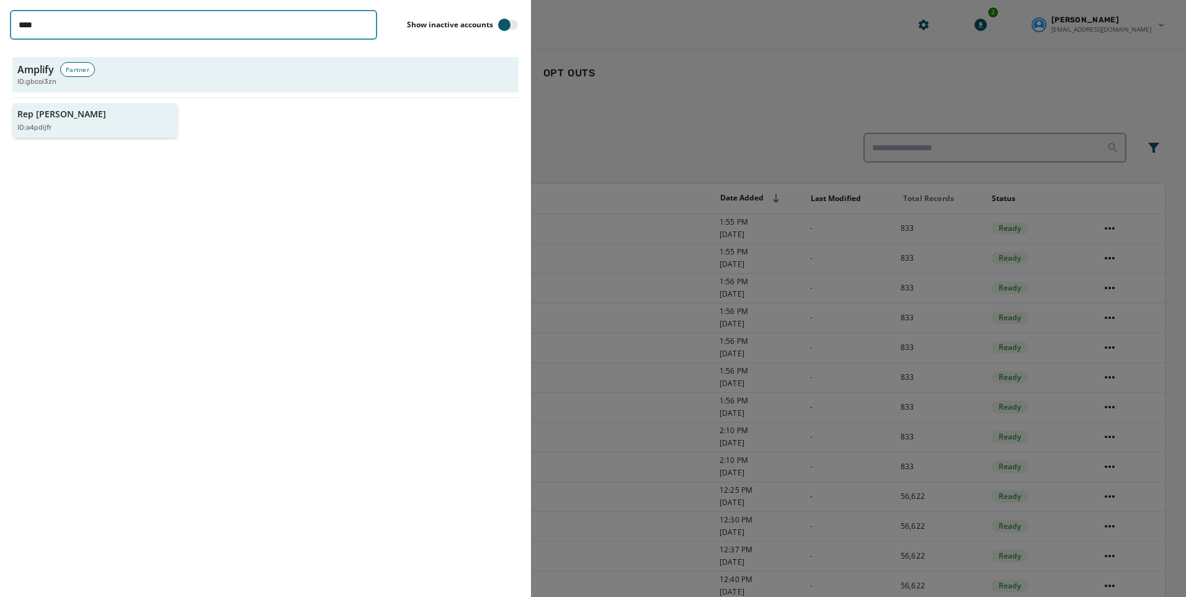
type input "****"
click at [171, 110] on button "Rep [PERSON_NAME] ID: a4pdijfr" at bounding box center [95, 120] width 166 height 35
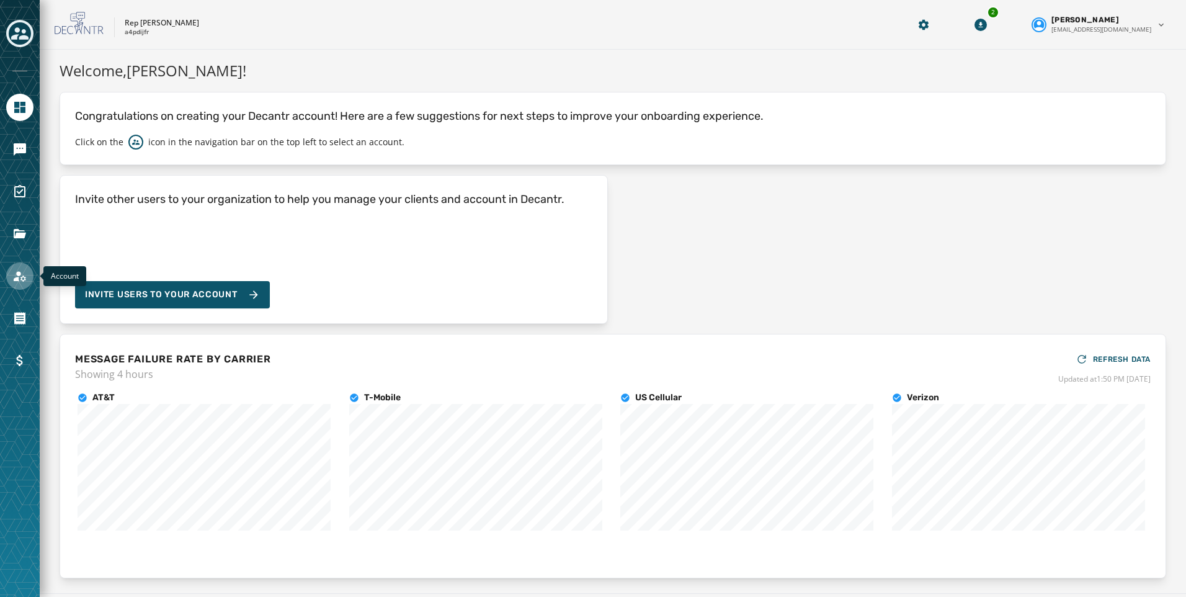
click at [14, 279] on icon "Navigate to Account" at bounding box center [20, 276] width 12 height 11
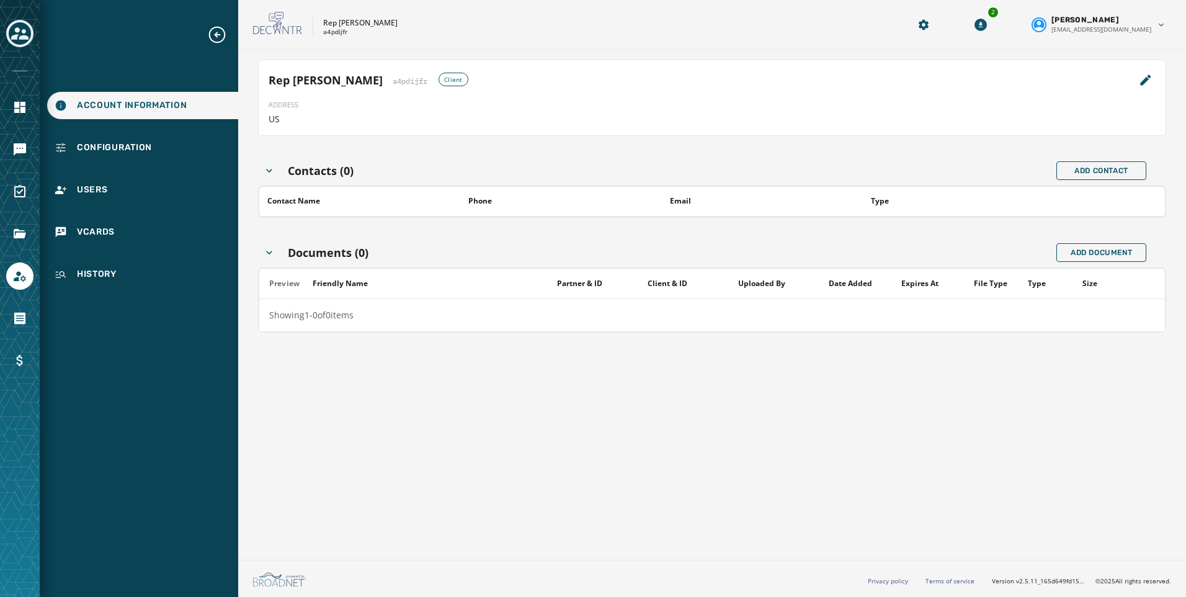
click at [22, 32] on icon "Toggle account select drawer" at bounding box center [19, 33] width 17 height 17
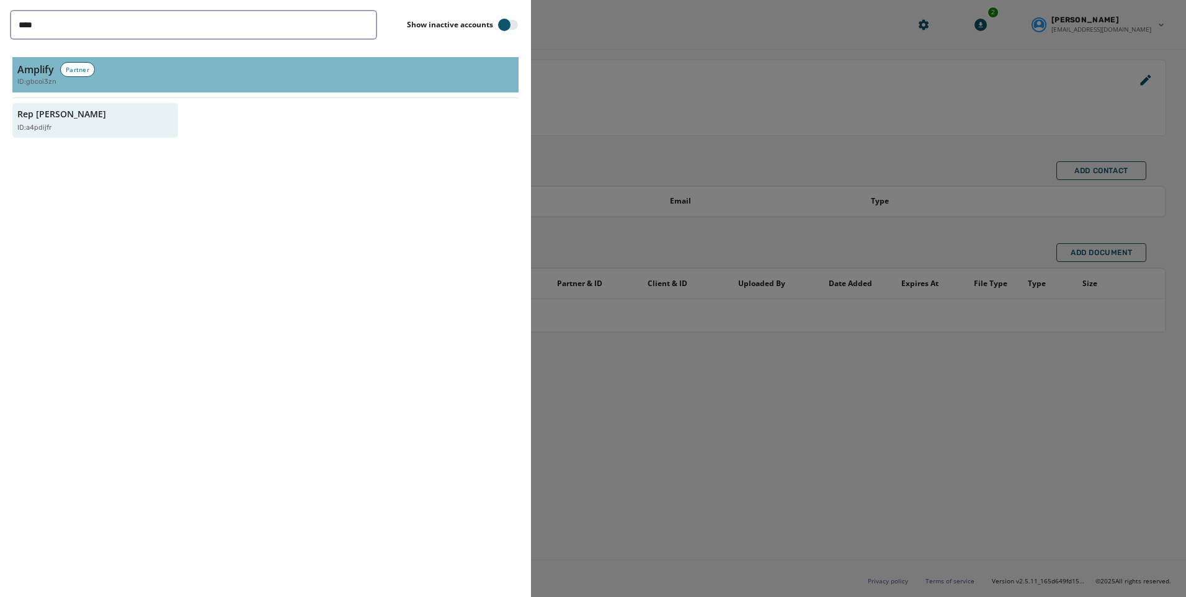
click at [146, 78] on div "ID: gbcoi3zn" at bounding box center [265, 82] width 496 height 11
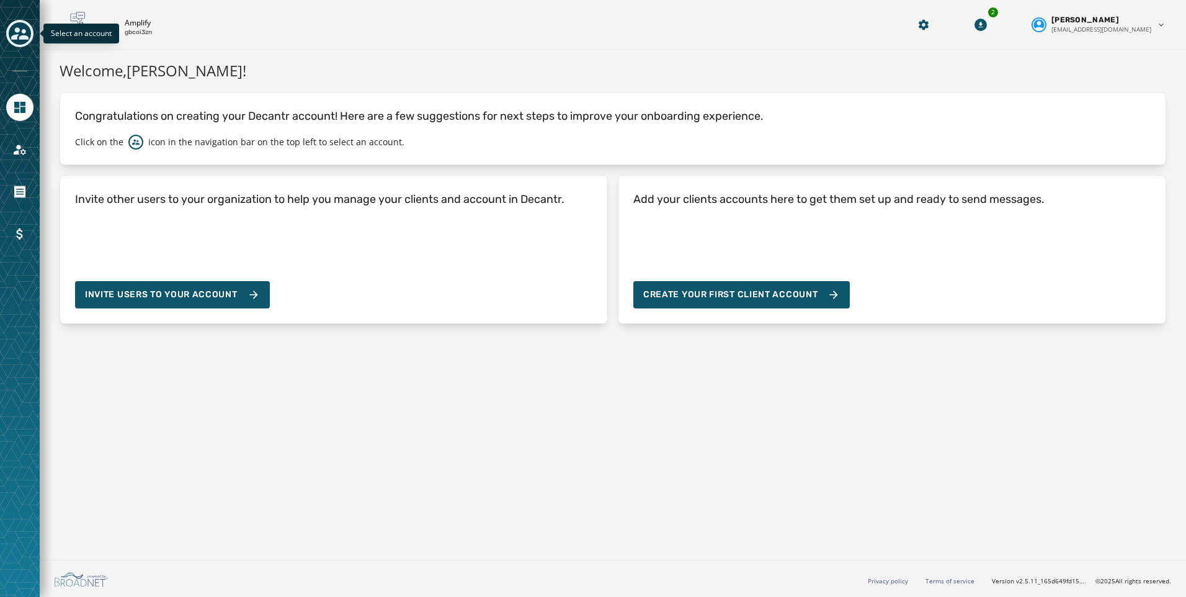
click at [20, 29] on icon "Toggle account select drawer" at bounding box center [19, 33] width 17 height 17
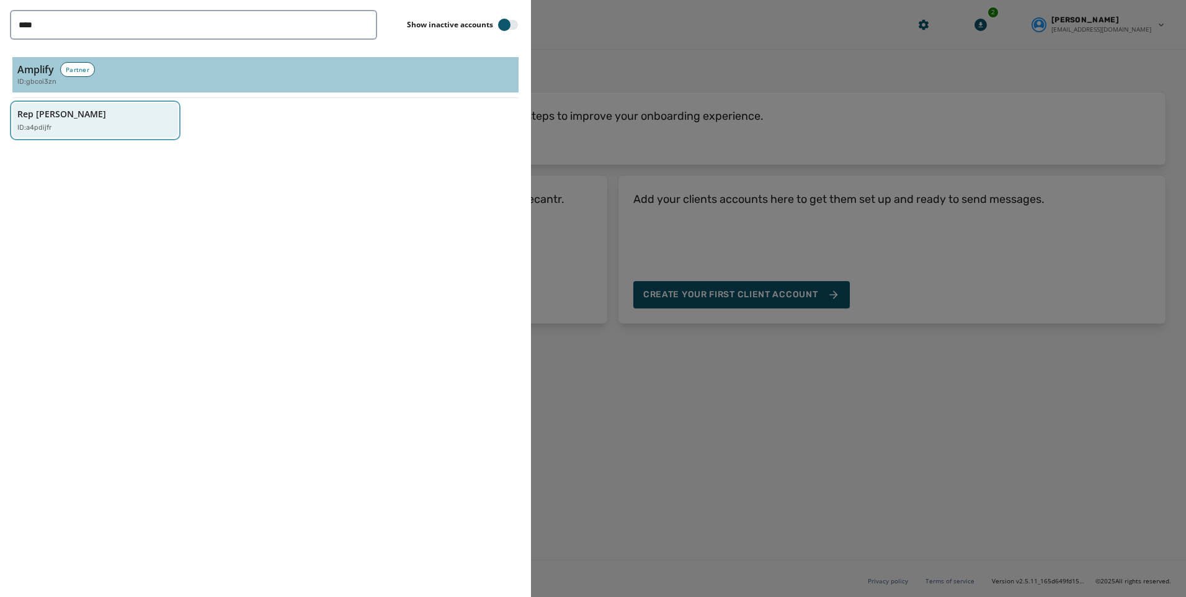
click at [72, 120] on div "Rep [PERSON_NAME] ID: a4pdijfr" at bounding box center [88, 120] width 143 height 25
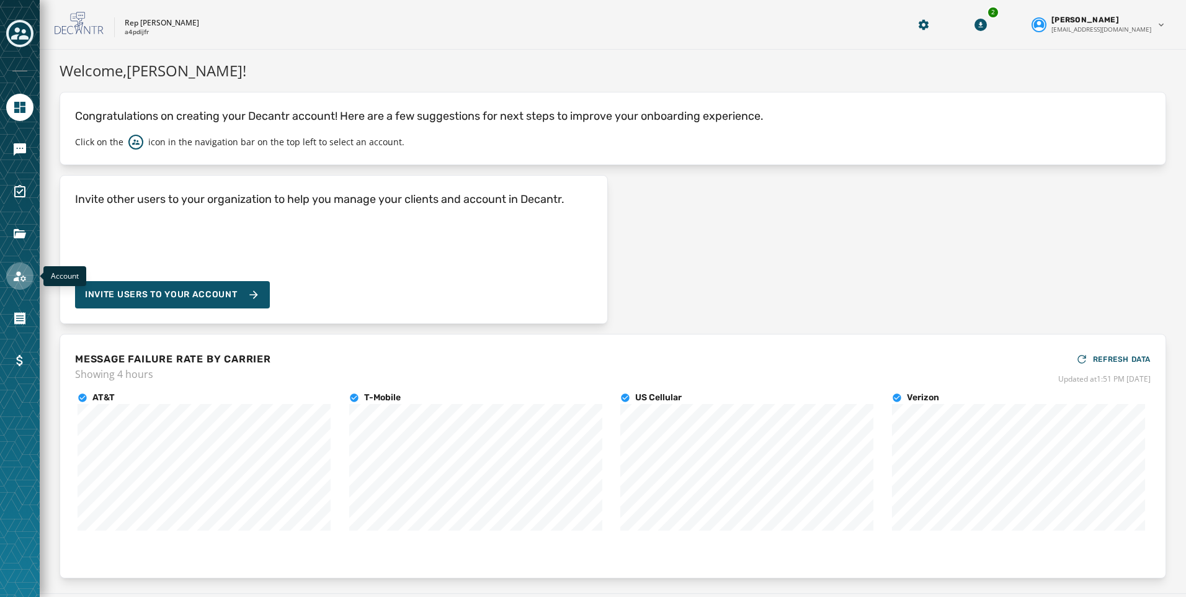
click at [13, 279] on icon "Navigate to Account" at bounding box center [19, 276] width 15 height 15
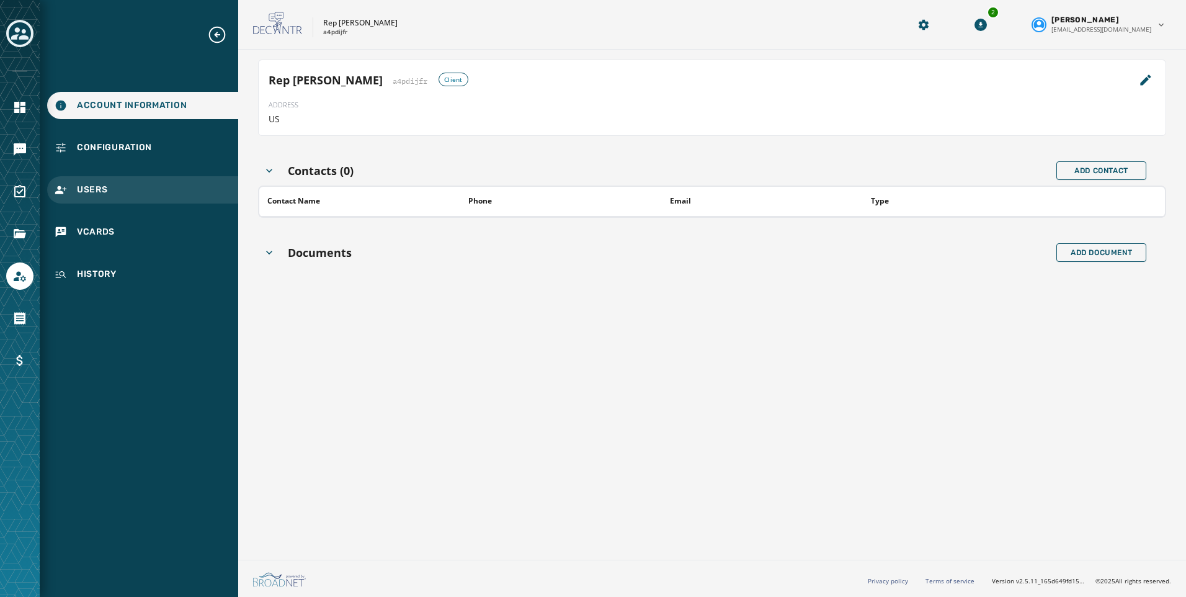
click at [107, 185] on span "Users" at bounding box center [92, 190] width 31 height 12
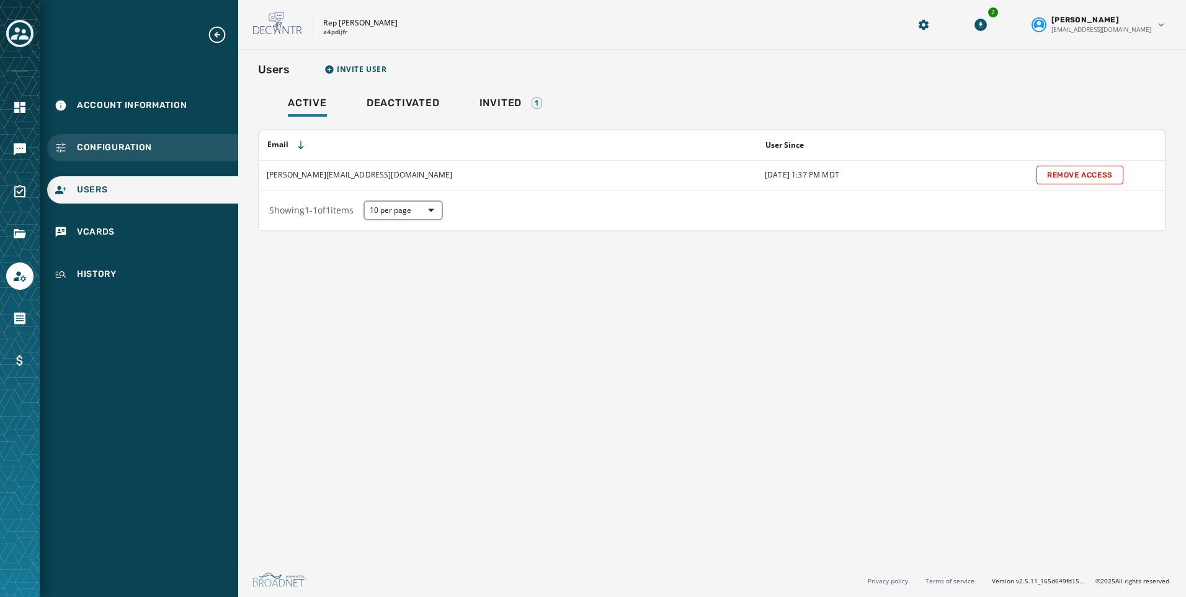
click at [117, 157] on div "Configuration" at bounding box center [142, 147] width 191 height 27
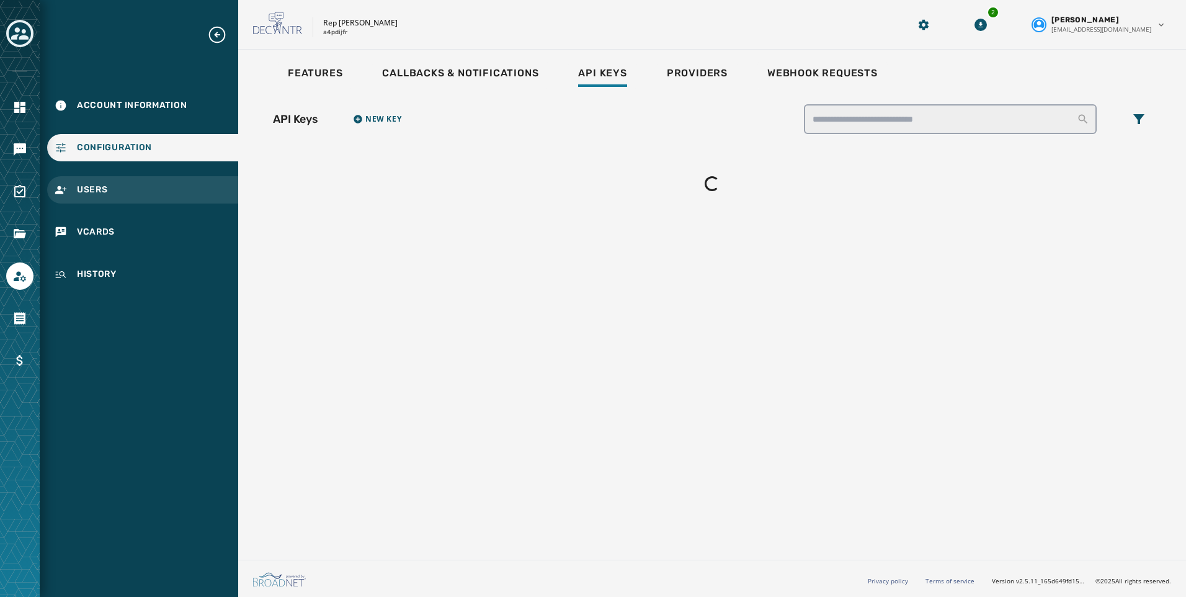
click at [97, 196] on div "Users" at bounding box center [142, 189] width 191 height 27
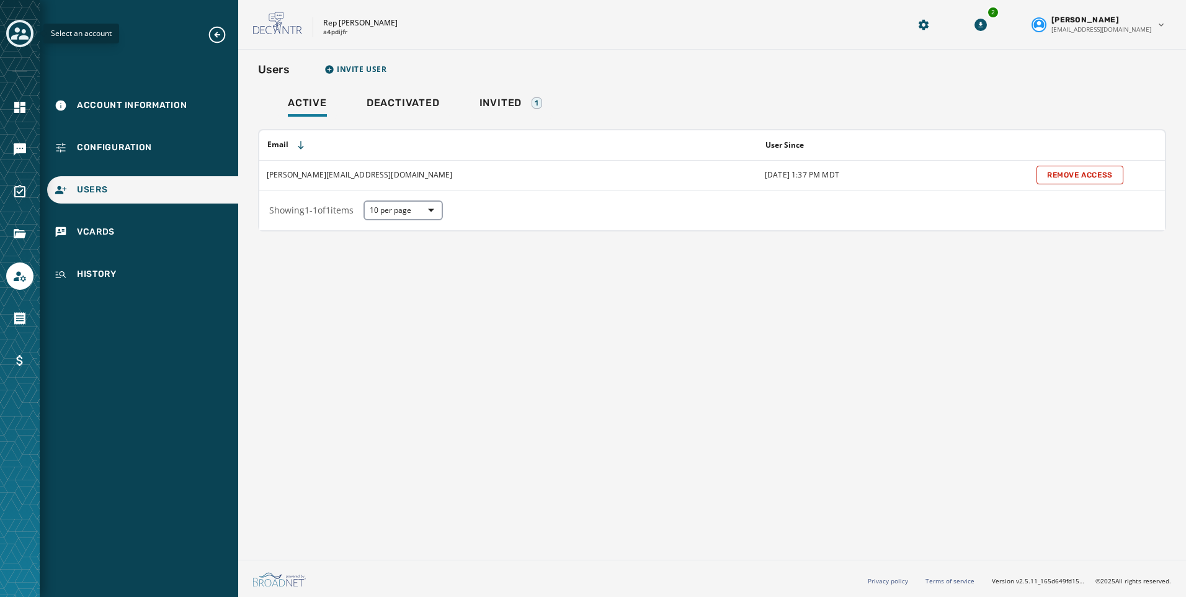
click at [22, 39] on icon "Toggle account select drawer" at bounding box center [19, 33] width 17 height 12
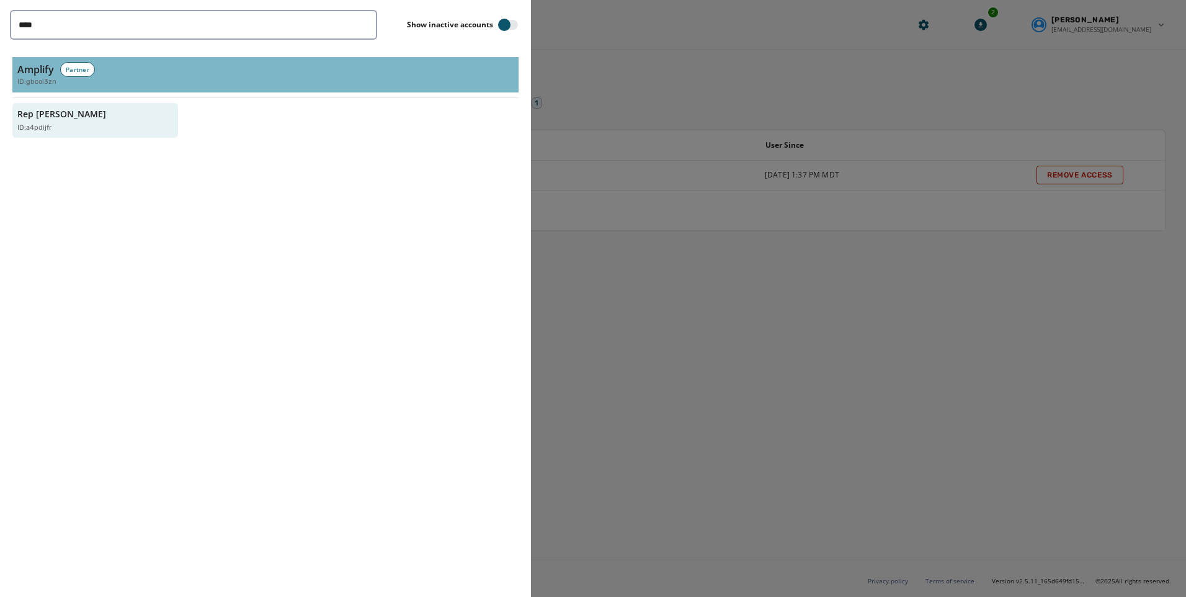
click at [82, 92] on button "Amplify Partner ID: gbcoi3zn" at bounding box center [265, 74] width 506 height 35
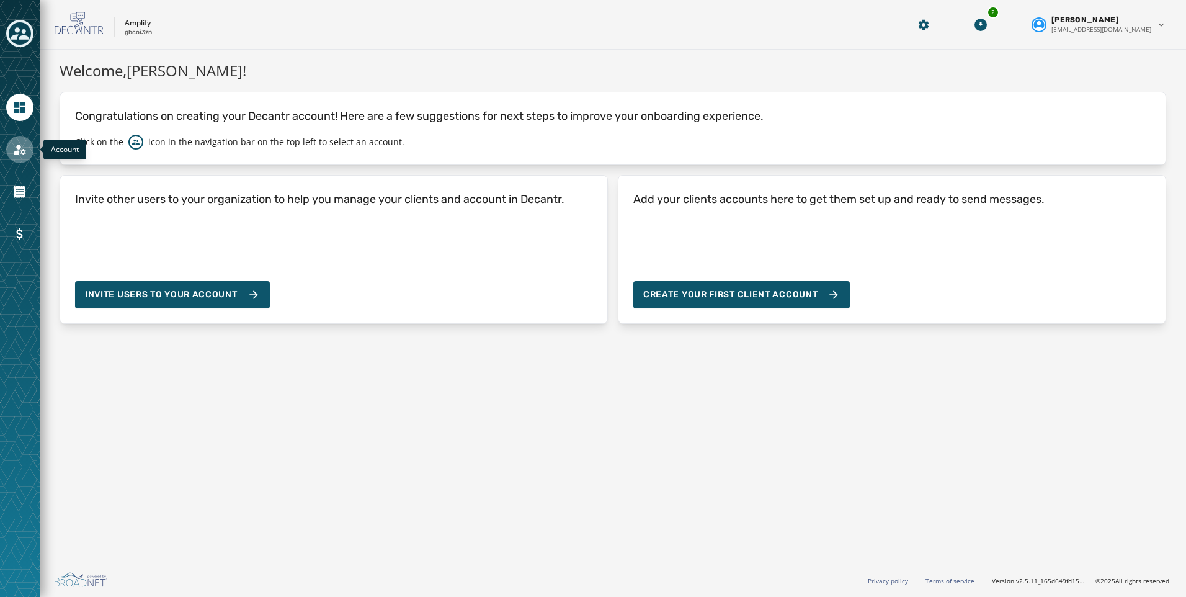
click at [19, 154] on icon "Navigate to Account" at bounding box center [19, 149] width 15 height 15
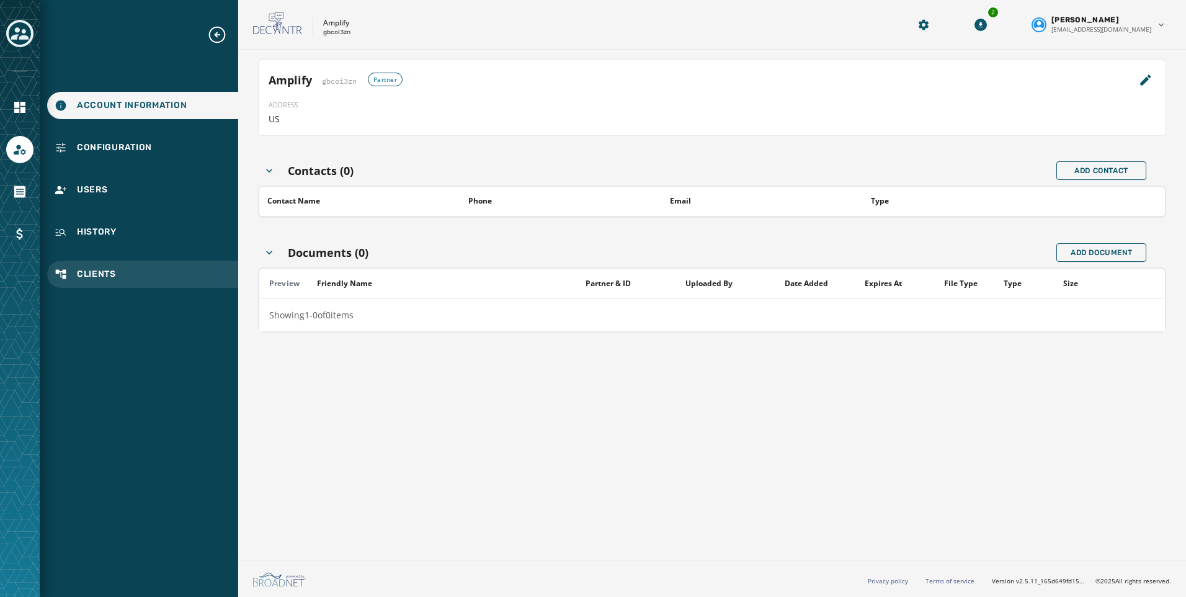
click at [99, 267] on div "Clients" at bounding box center [142, 274] width 191 height 27
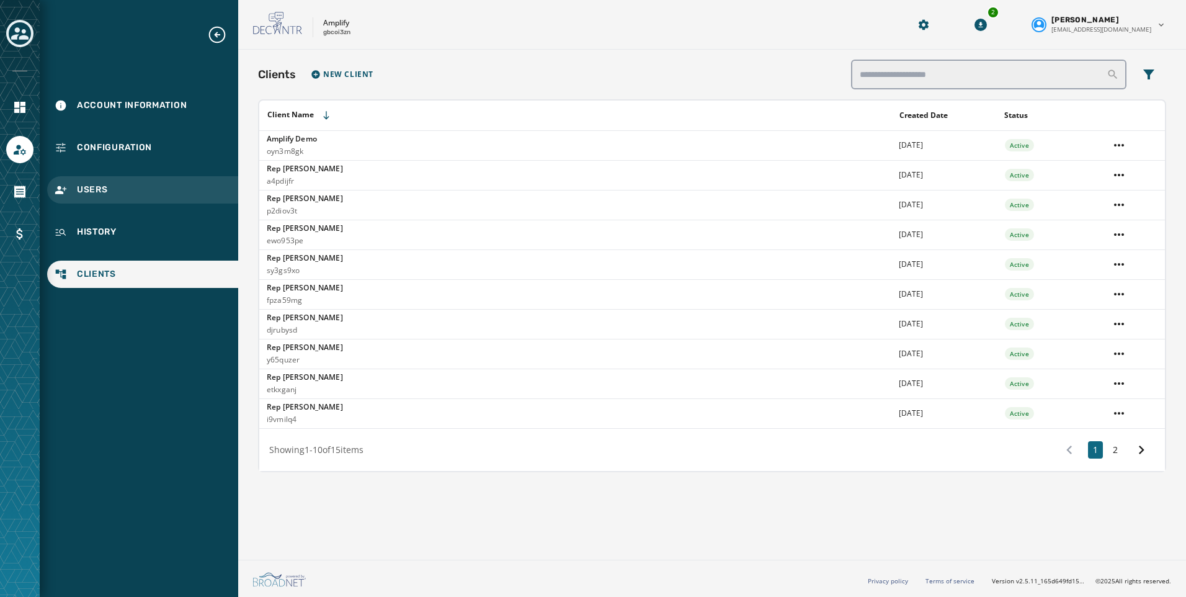
click at [91, 191] on span "Users" at bounding box center [92, 190] width 31 height 12
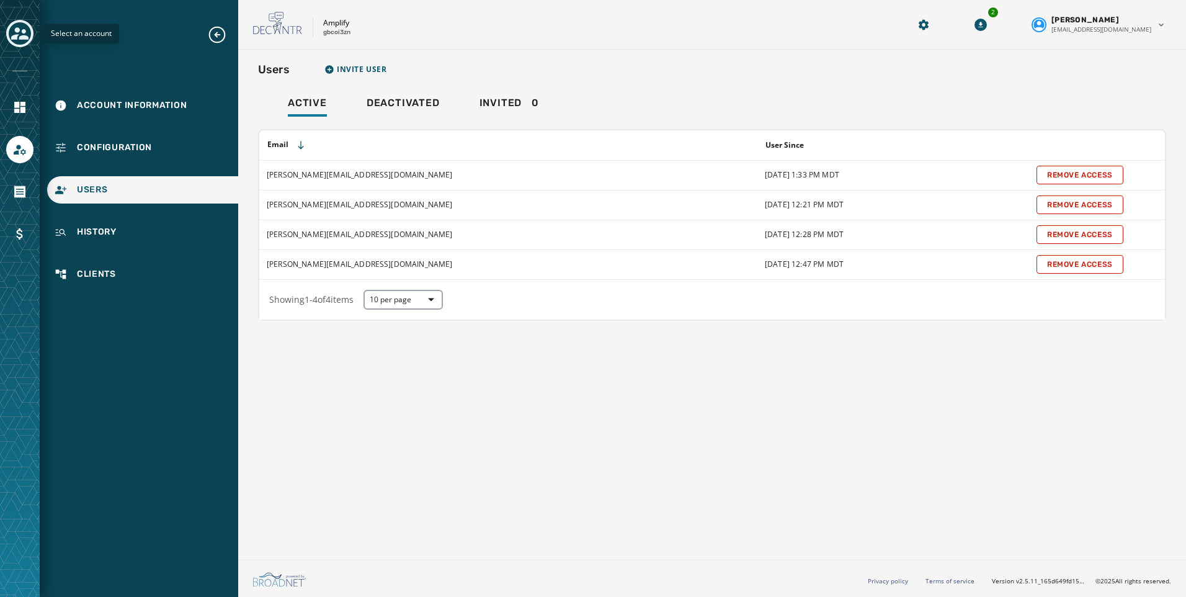
click at [31, 41] on button "Toggle account select drawer" at bounding box center [19, 33] width 27 height 27
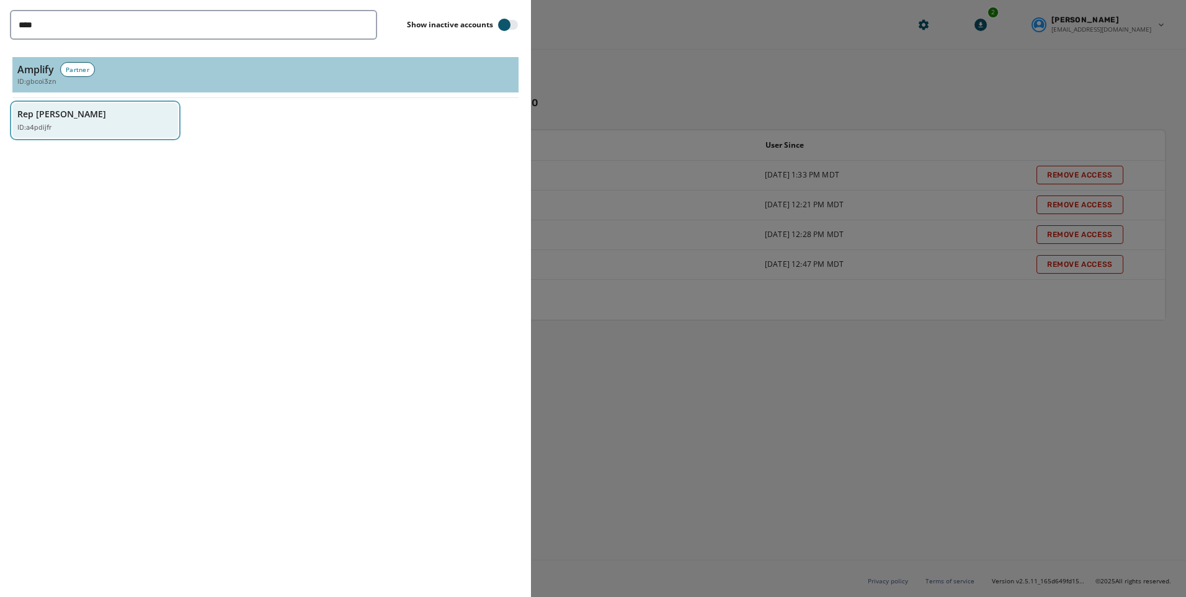
click at [117, 120] on div "Rep [PERSON_NAME] ID: a4pdijfr" at bounding box center [88, 120] width 143 height 25
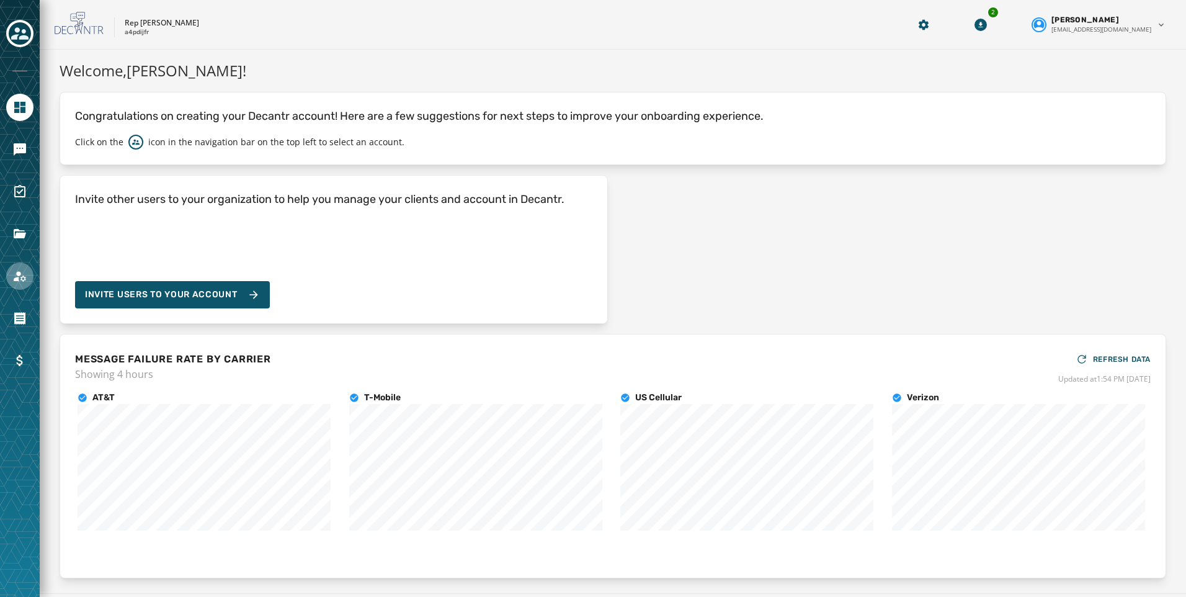
click at [22, 280] on icon "Navigate to Account" at bounding box center [20, 276] width 12 height 11
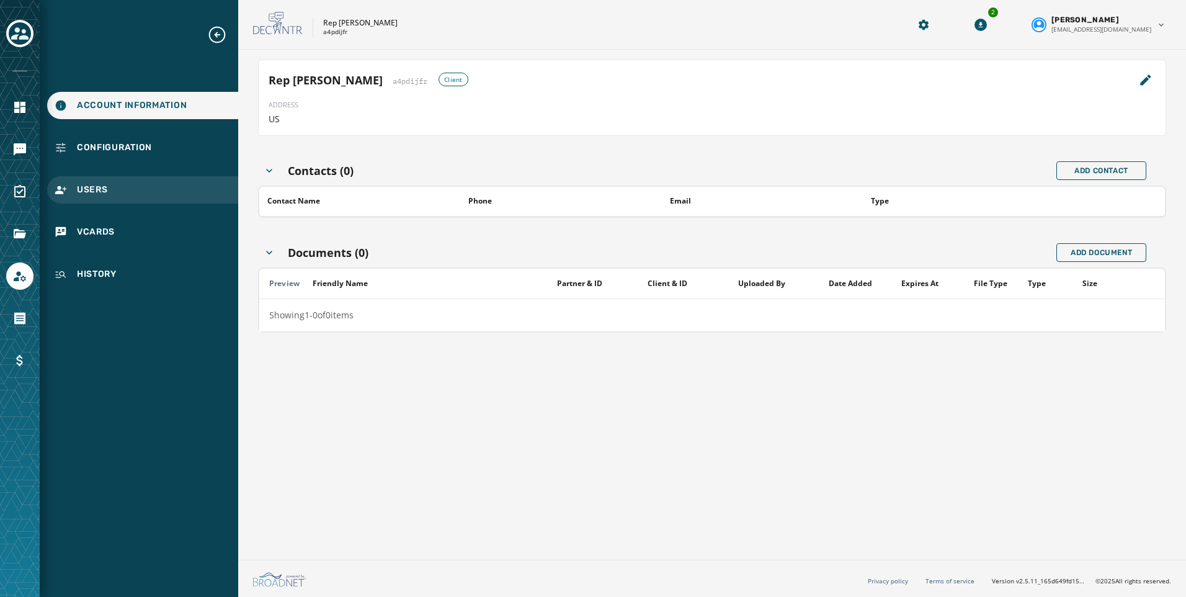
click at [102, 199] on div "Users" at bounding box center [142, 189] width 191 height 27
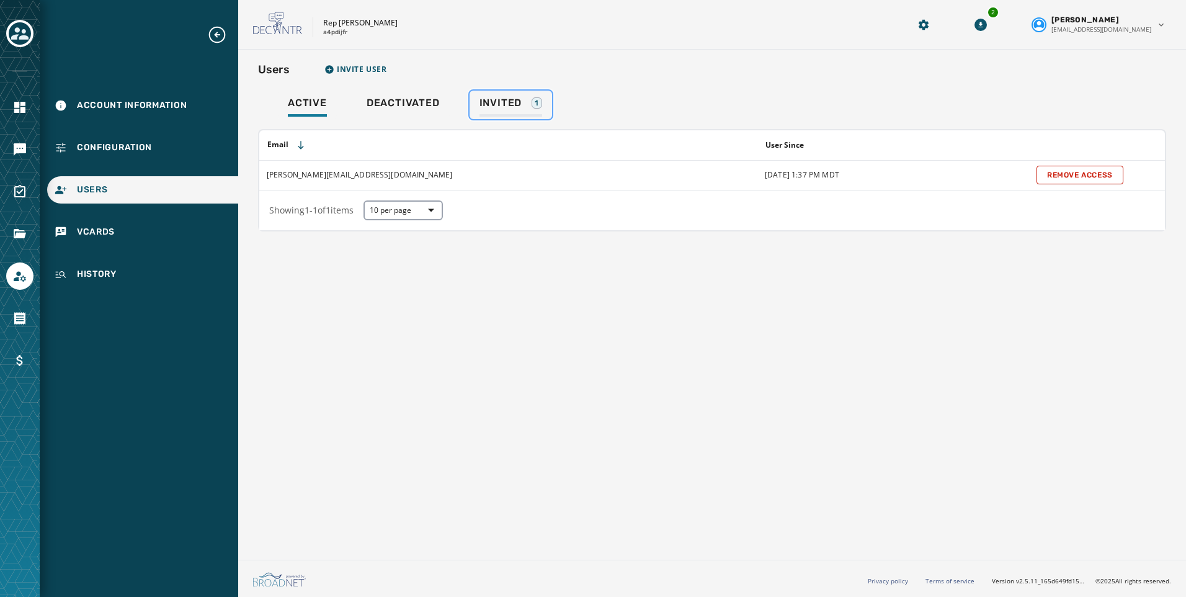
click at [508, 102] on span "Invited" at bounding box center [501, 103] width 43 height 12
click at [1126, 177] on html "Account Information Configuration Users vCards History Skip To Main Content Rep…" at bounding box center [593, 298] width 1186 height 597
click at [24, 29] on html "Account Information Configuration Users vCards History Skip To Main Content Rep…" at bounding box center [593, 298] width 1186 height 597
click at [20, 30] on icon "Toggle account select drawer" at bounding box center [19, 33] width 17 height 17
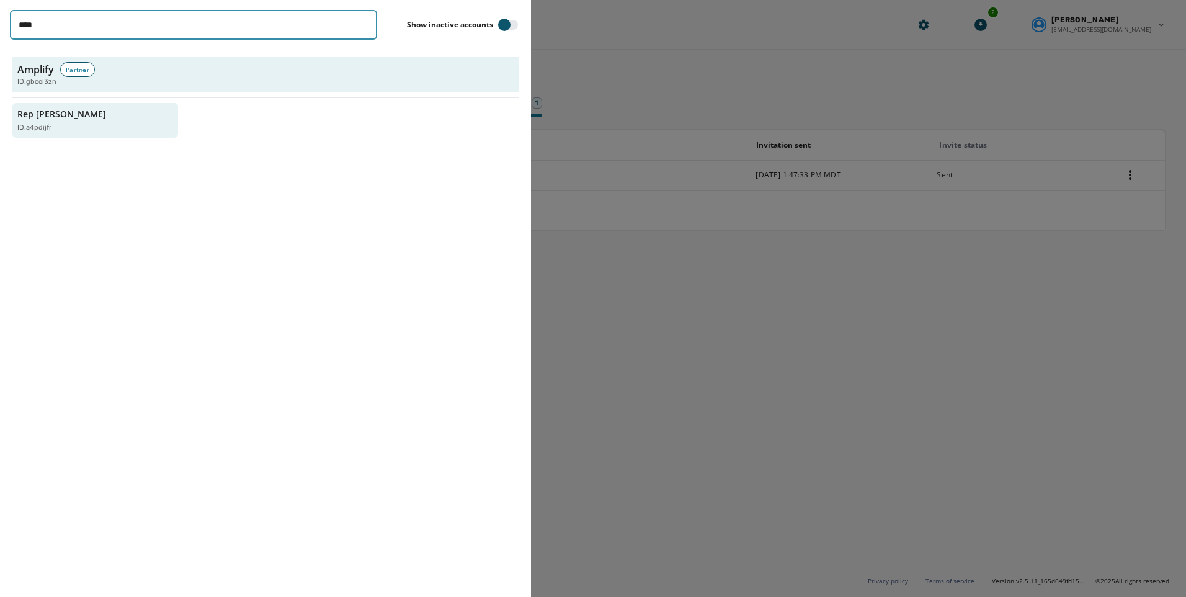
drag, startPoint x: -76, startPoint y: 25, endPoint x: -93, endPoint y: 22, distance: 17.0
click at [0, 22] on html "Account Information Configuration Users vCards History Skip To Main Content Rep…" at bounding box center [593, 298] width 1186 height 597
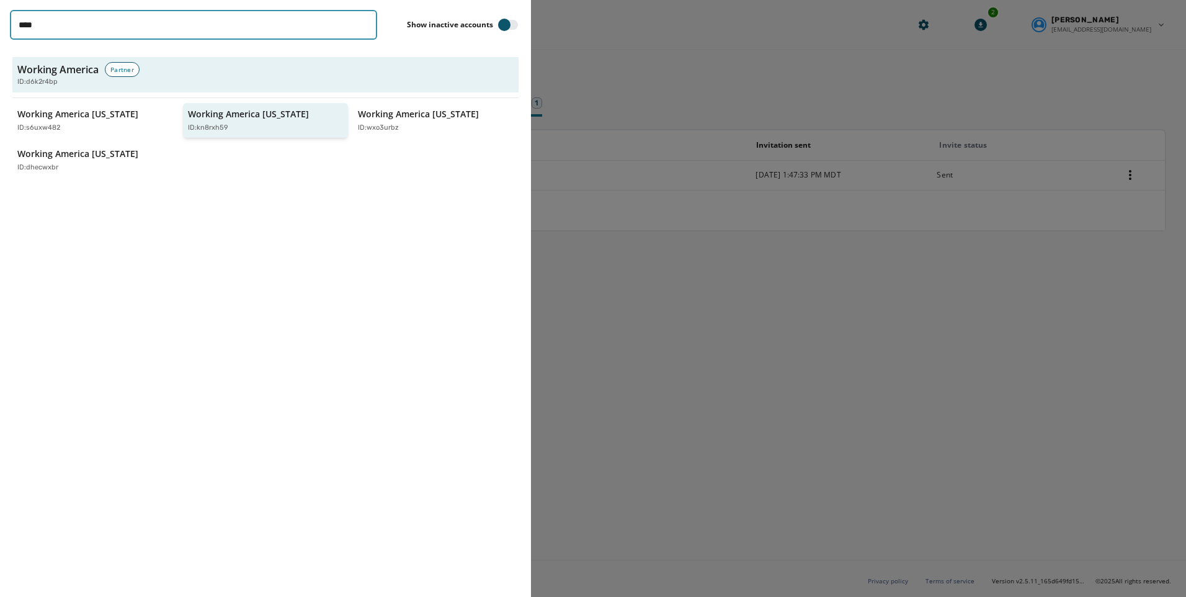
type input "****"
click at [272, 132] on div "ID: kn8rxh59" at bounding box center [259, 128] width 143 height 11
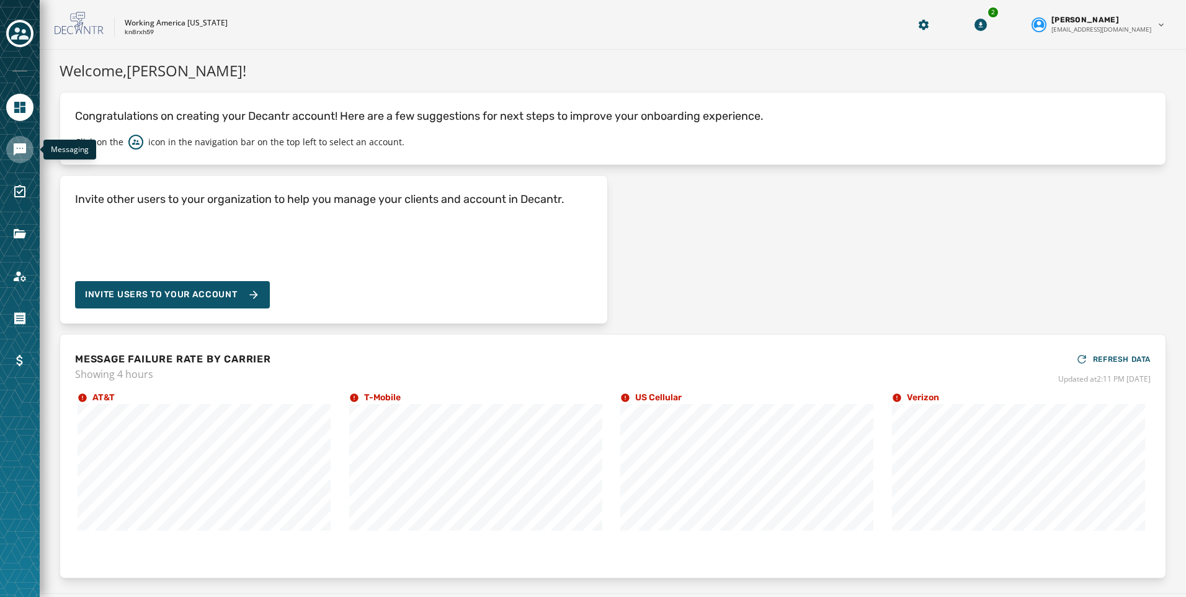
click at [24, 152] on icon "Navigate to Messaging" at bounding box center [20, 149] width 12 height 12
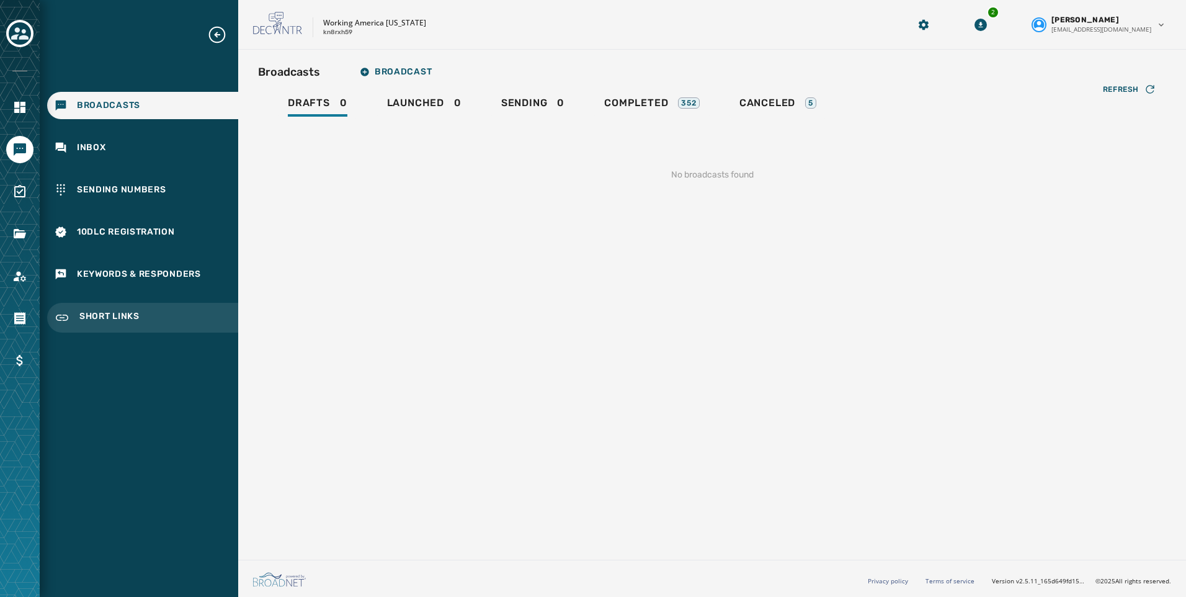
click at [111, 313] on span "Short Links" at bounding box center [109, 317] width 60 height 15
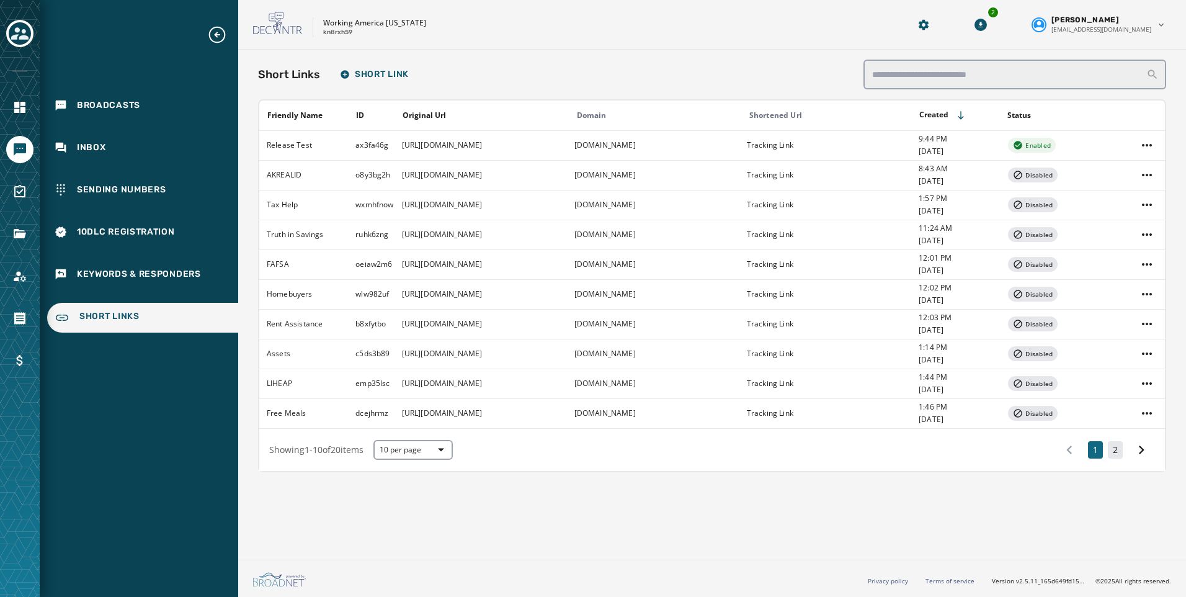
click at [1109, 451] on button "2" at bounding box center [1115, 449] width 15 height 17
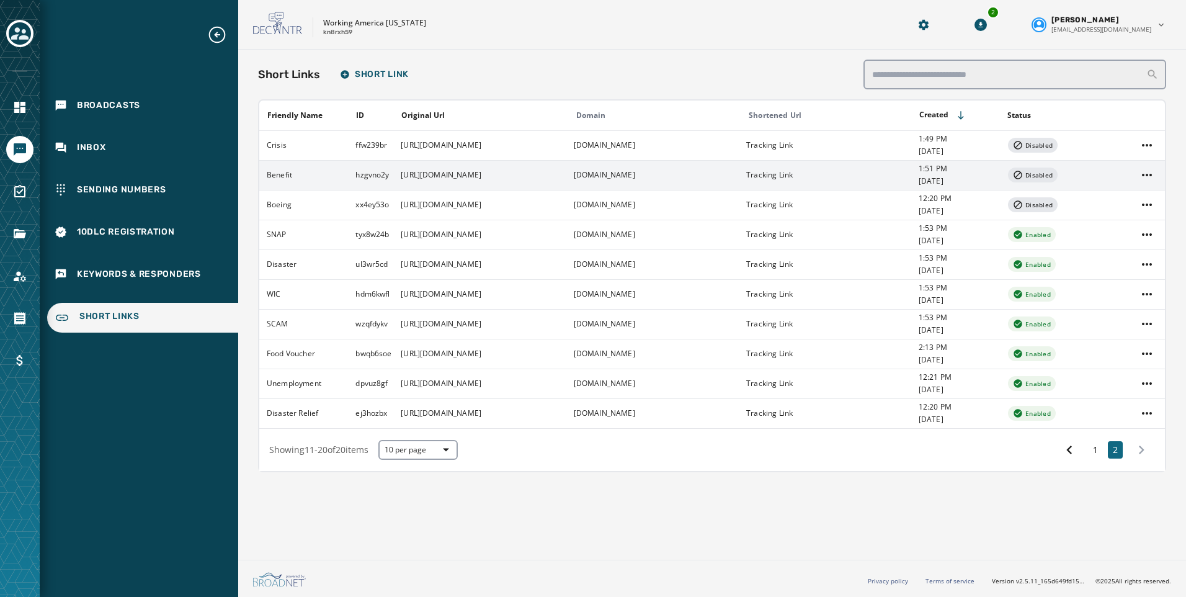
drag, startPoint x: 565, startPoint y: 179, endPoint x: 401, endPoint y: 170, distance: 164.0
click at [401, 170] on td "[URL][DOMAIN_NAME]" at bounding box center [479, 175] width 172 height 30
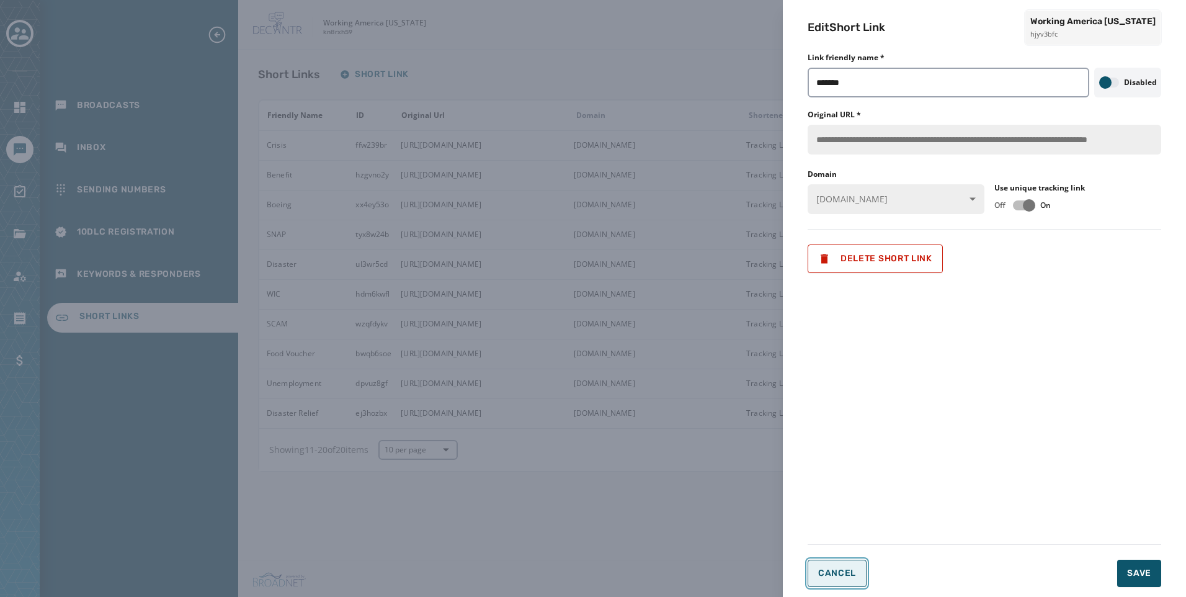
drag, startPoint x: 401, startPoint y: 170, endPoint x: 842, endPoint y: 568, distance: 593.8
click at [842, 568] on span "Cancel" at bounding box center [837, 573] width 38 height 10
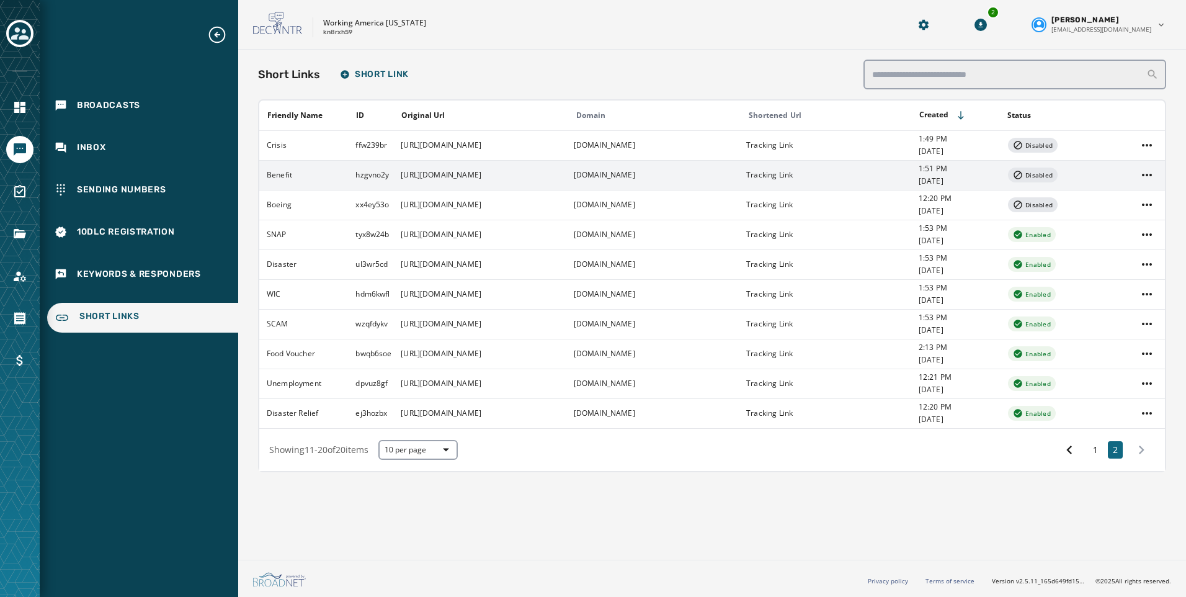
click at [509, 176] on td "[URL][DOMAIN_NAME]" at bounding box center [479, 175] width 172 height 30
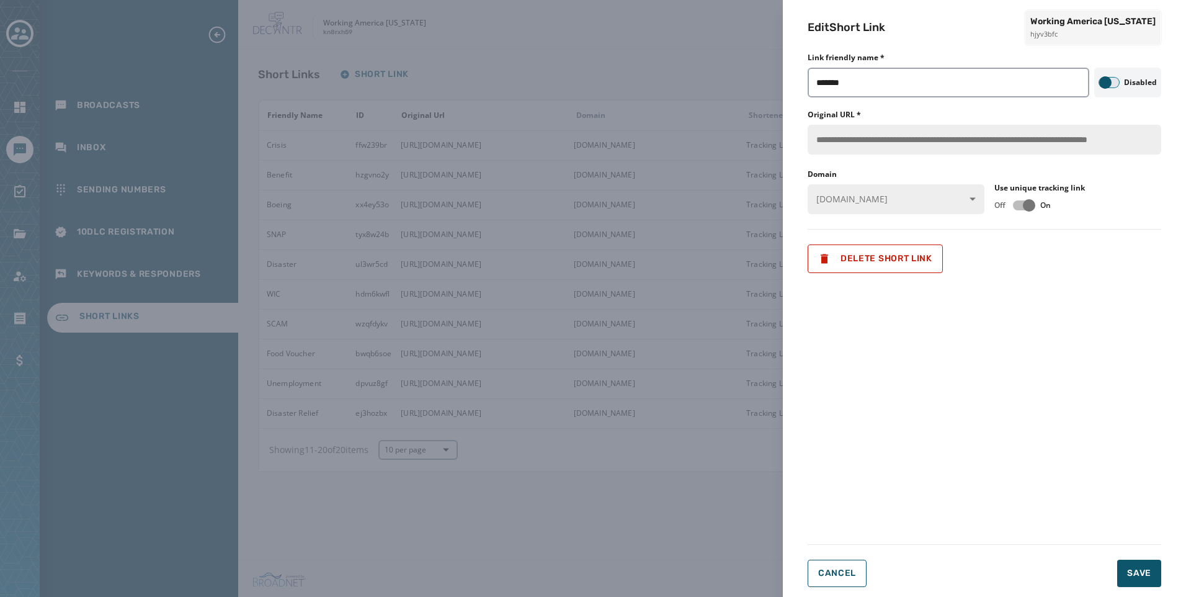
click at [1109, 83] on span "button" at bounding box center [1105, 82] width 12 height 12
click at [1148, 568] on span "Save" at bounding box center [1139, 573] width 24 height 12
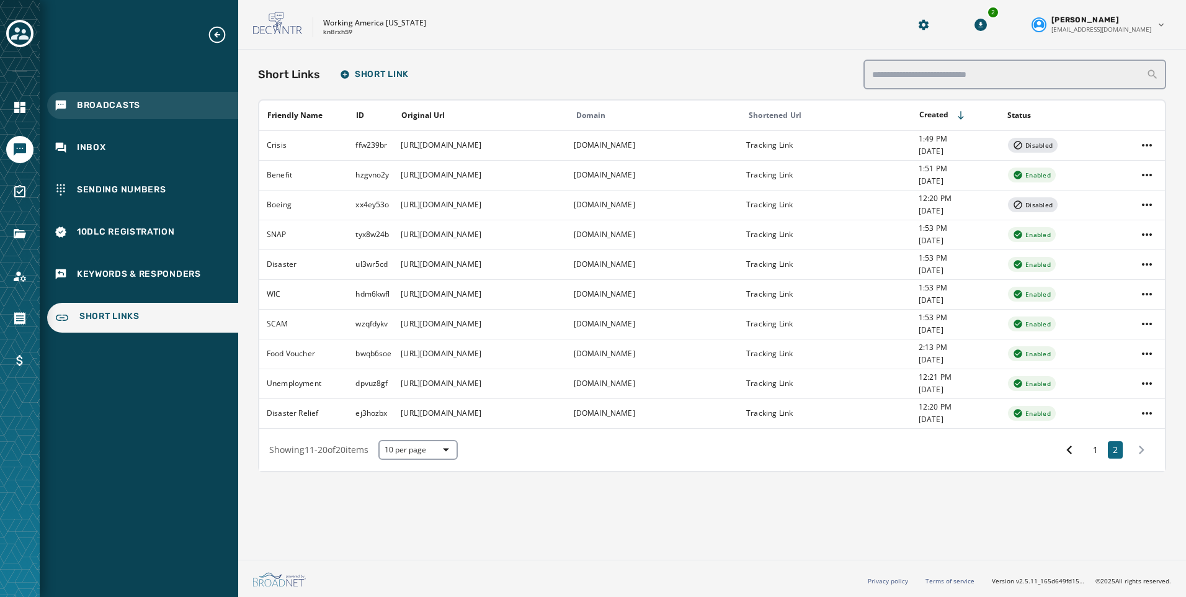
drag, startPoint x: 87, startPoint y: 118, endPoint x: 87, endPoint y: 112, distance: 6.8
click at [87, 118] on div "Broadcasts" at bounding box center [142, 105] width 191 height 27
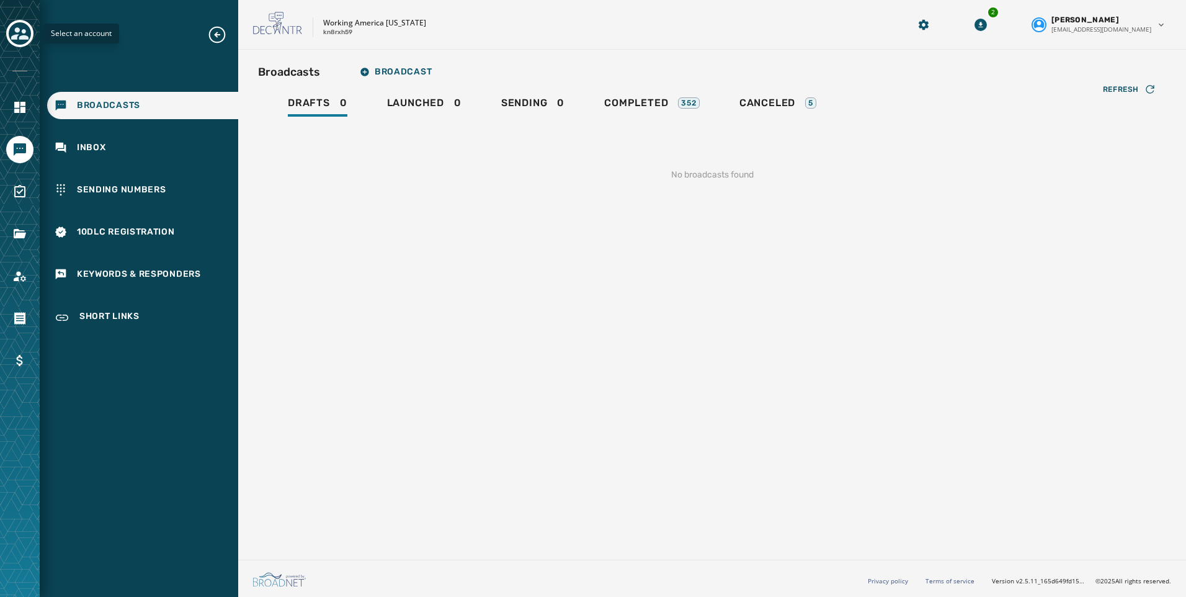
click at [25, 26] on icon "Toggle account select drawer" at bounding box center [19, 33] width 17 height 17
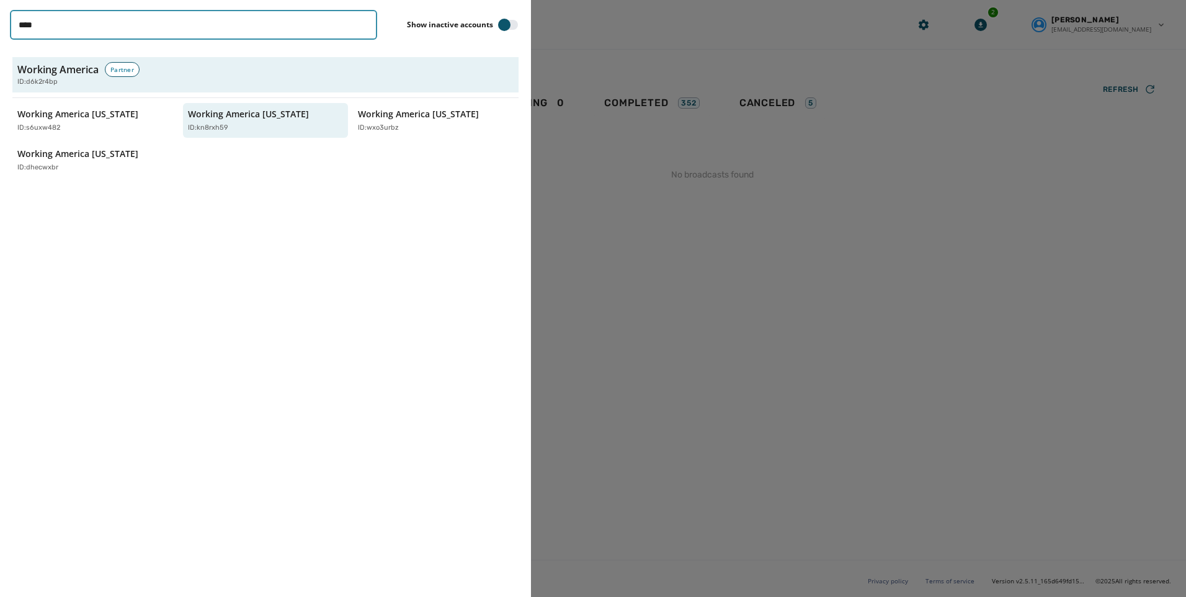
drag, startPoint x: 86, startPoint y: 32, endPoint x: -42, endPoint y: 29, distance: 127.2
click at [0, 29] on html "Broadcasts Inbox Sending Numbers 10DLC Registration Keywords & Responders Short…" at bounding box center [593, 298] width 1186 height 597
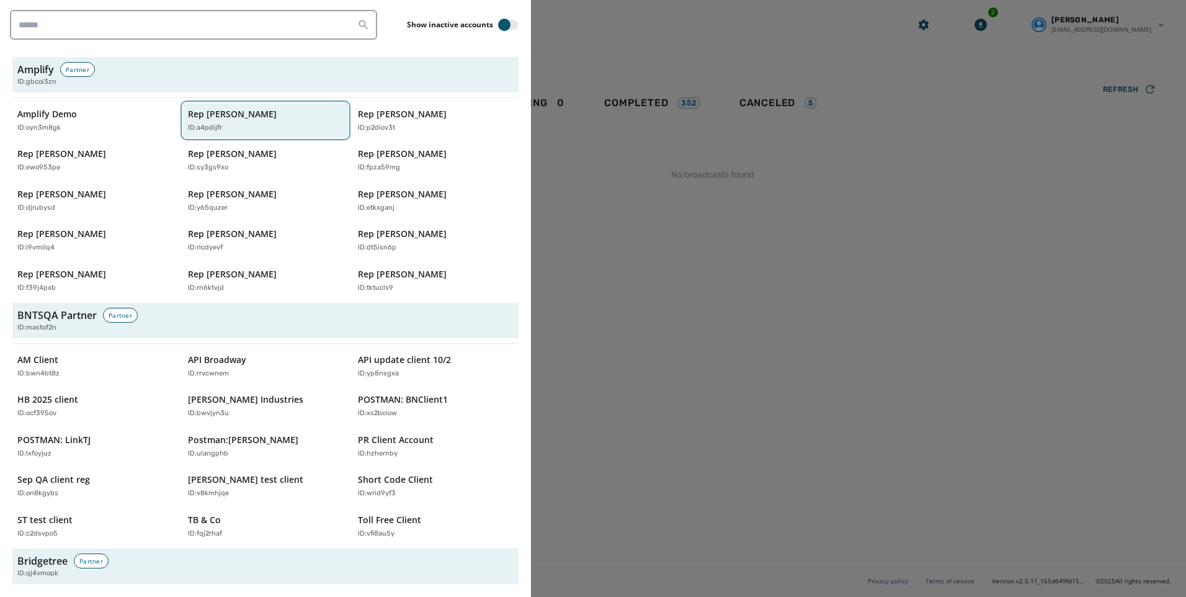
click at [224, 127] on div "ID: a4pdijfr" at bounding box center [259, 128] width 143 height 11
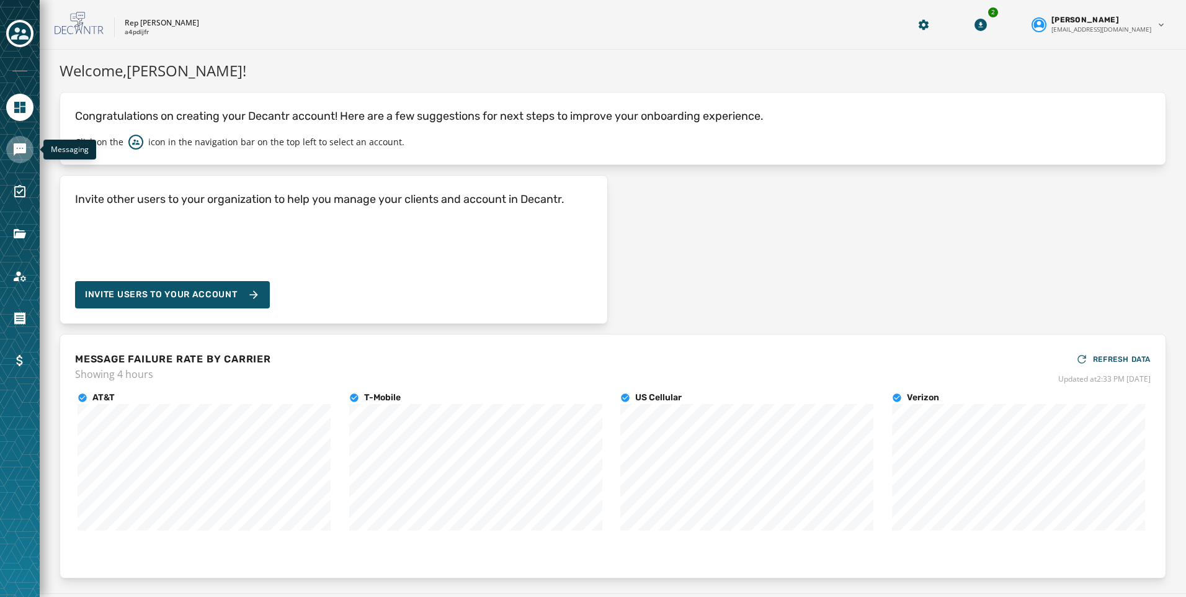
click at [19, 151] on icon "Navigate to Messaging" at bounding box center [20, 149] width 12 height 12
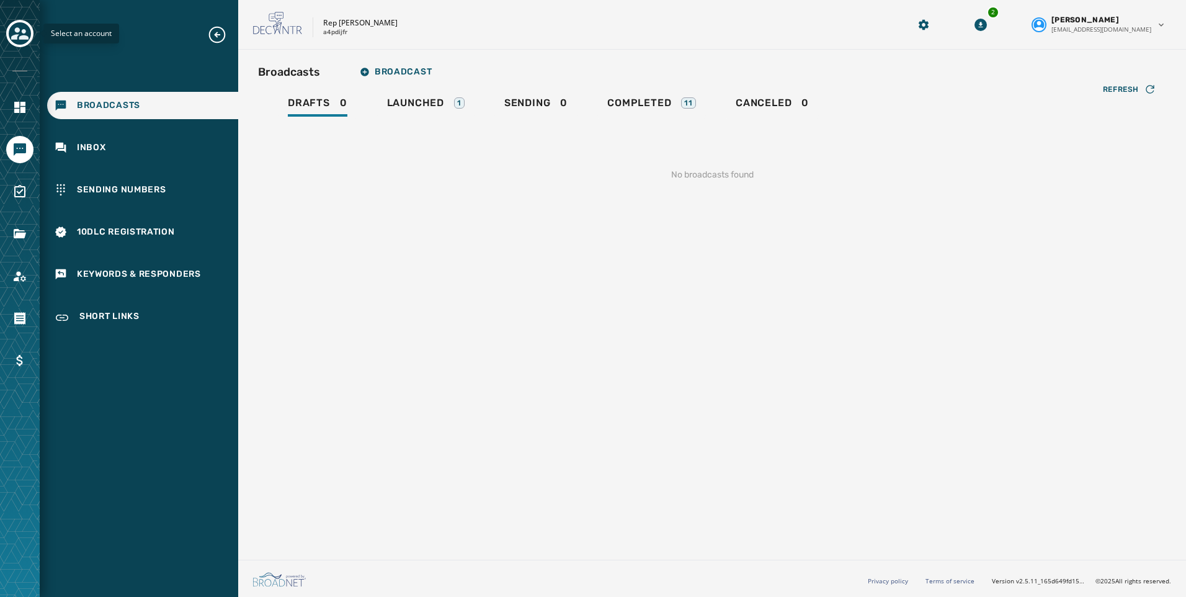
click at [25, 35] on icon "Toggle account select drawer" at bounding box center [19, 33] width 17 height 12
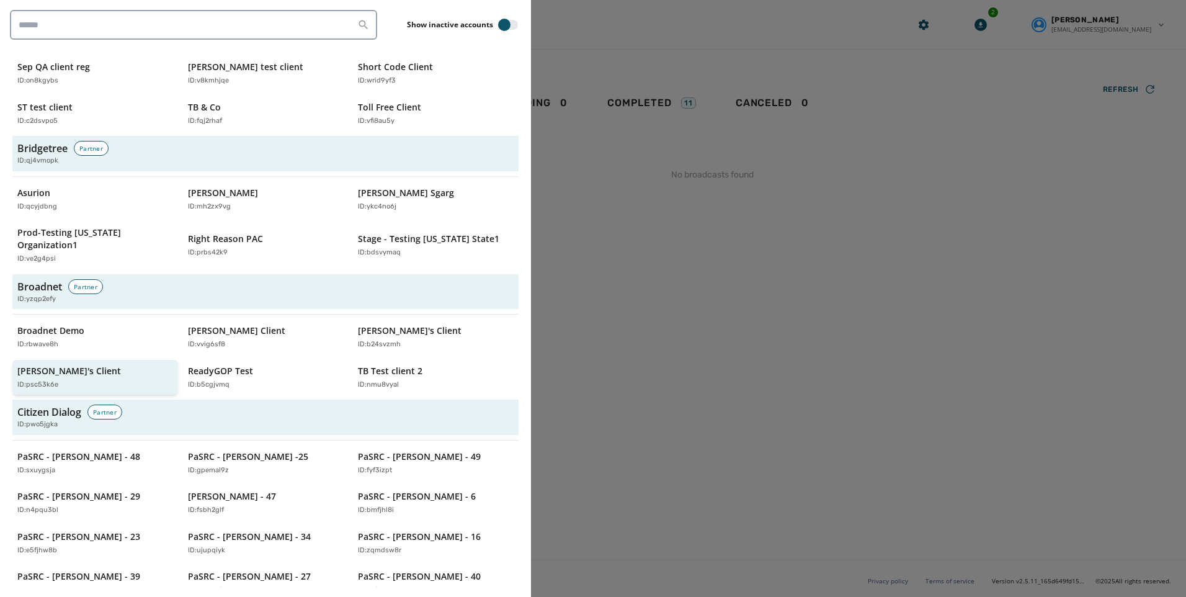
scroll to position [434, 0]
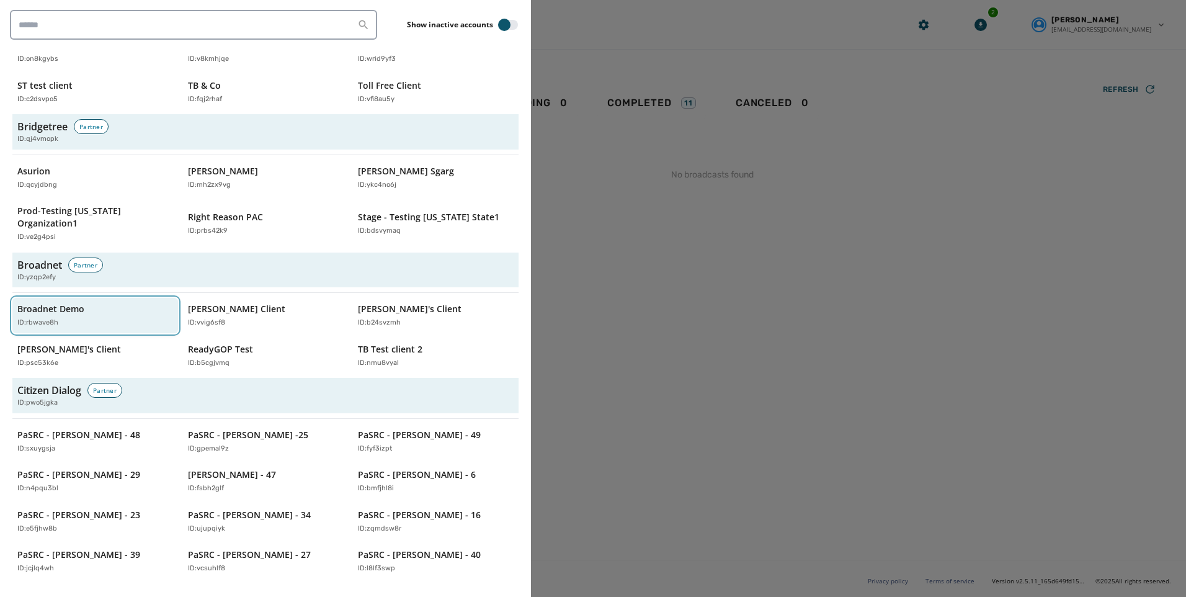
drag, startPoint x: 63, startPoint y: 305, endPoint x: 55, endPoint y: 305, distance: 8.1
click at [63, 305] on div "Broadnet Demo ID: rbwave8h" at bounding box center [88, 315] width 143 height 25
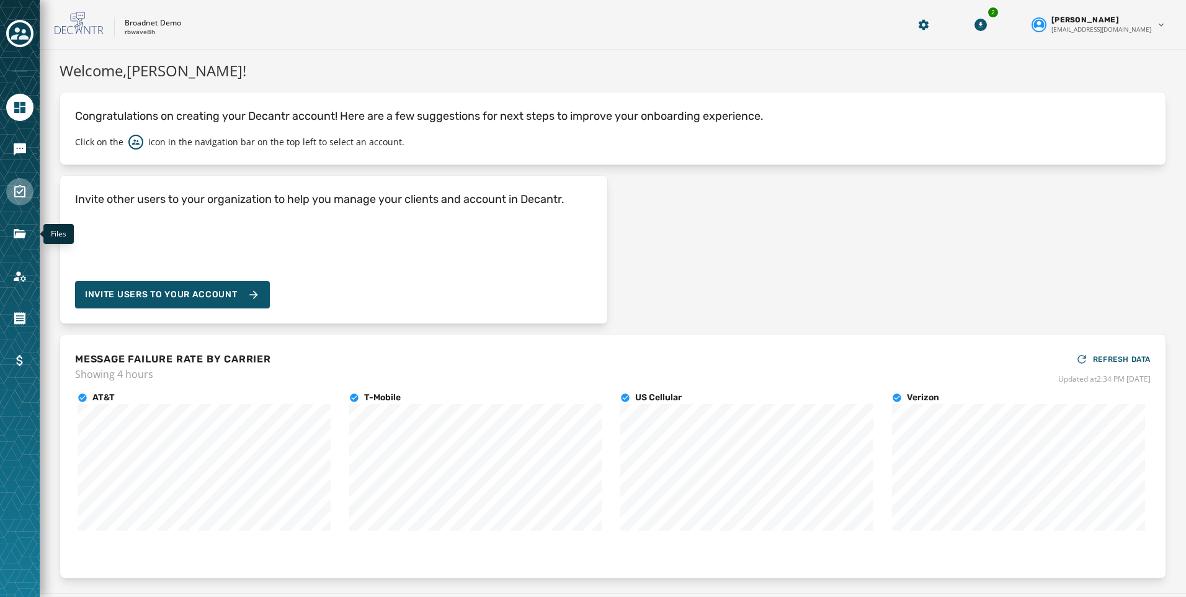
click at [22, 190] on icon "Navigate to Surveys" at bounding box center [19, 191] width 11 height 12
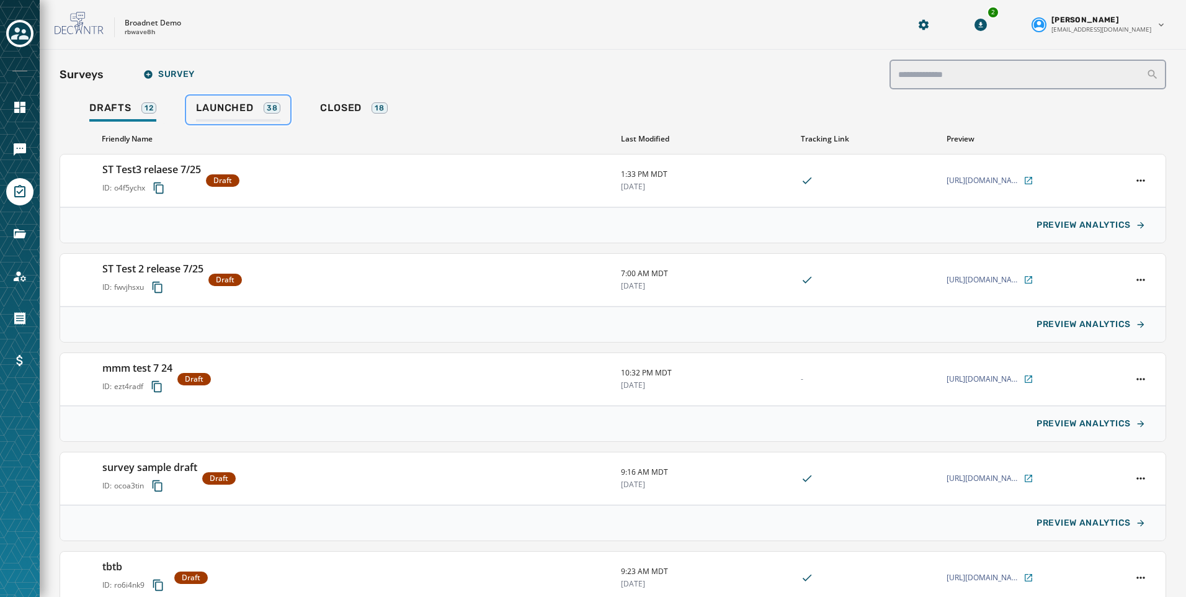
click at [233, 114] on span "Launched" at bounding box center [224, 108] width 57 height 12
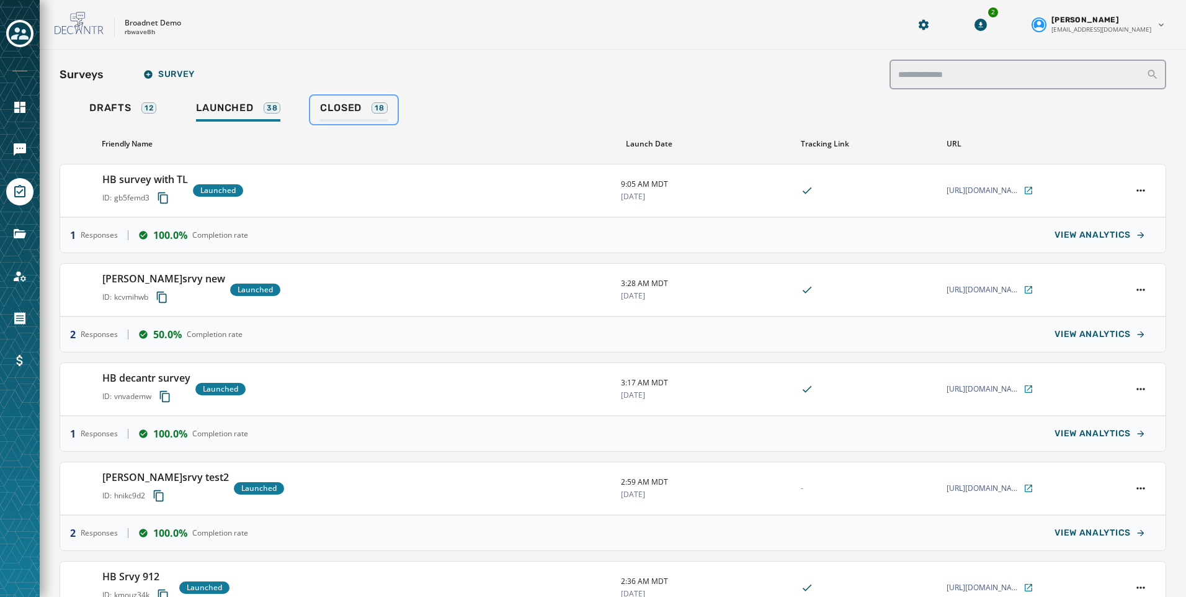
click at [344, 101] on link "Closed 18" at bounding box center [353, 110] width 87 height 29
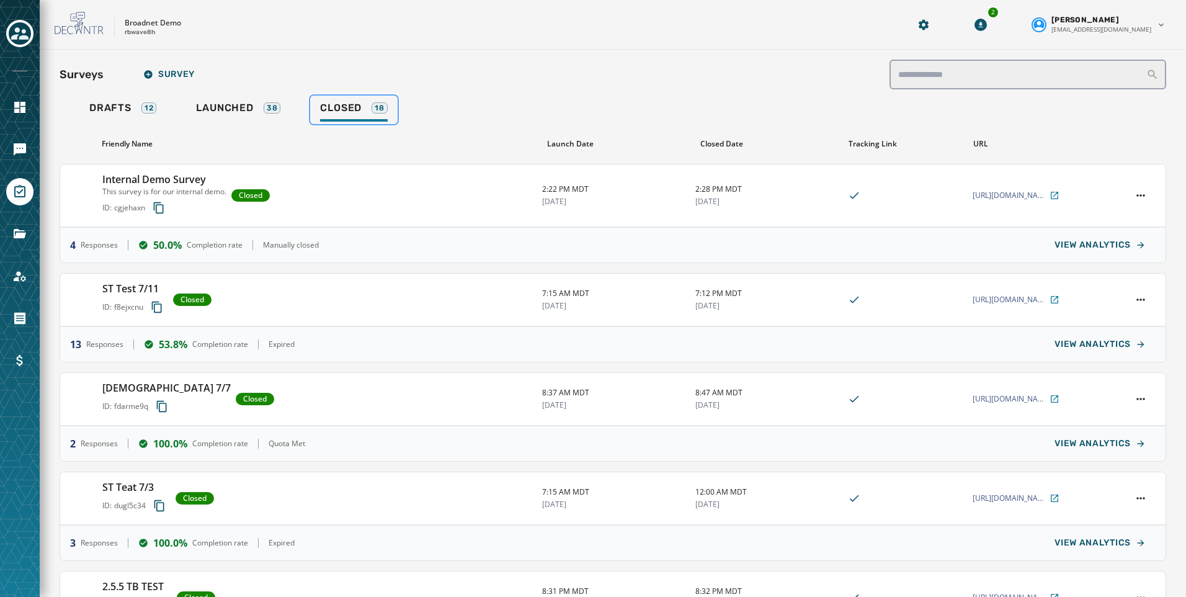
scroll to position [163, 0]
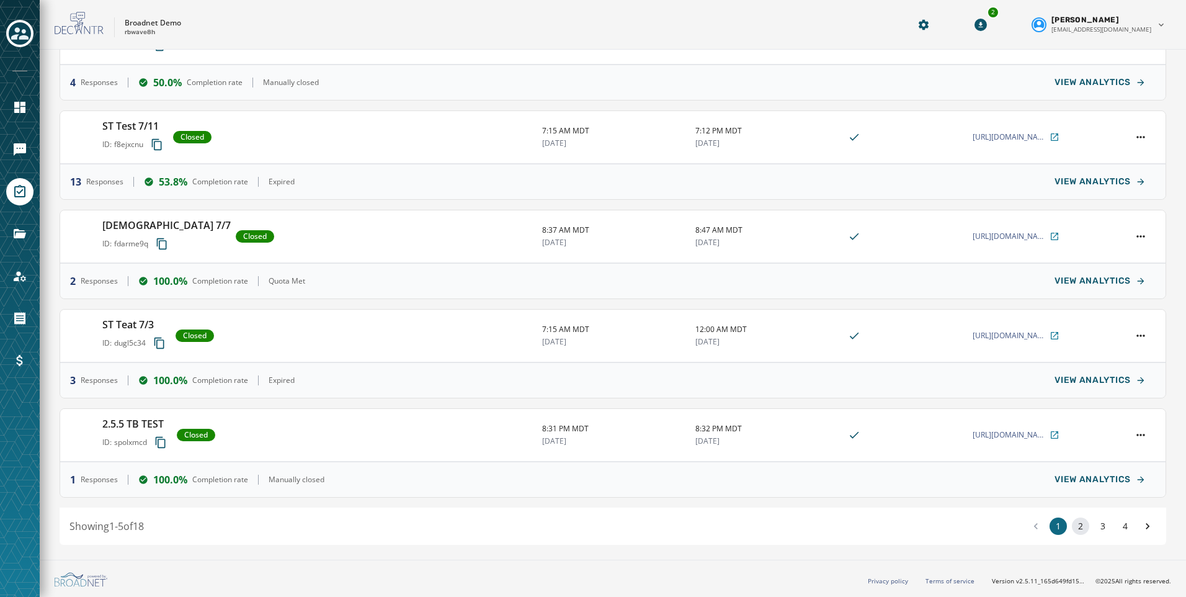
click at [1077, 527] on button "2" at bounding box center [1080, 525] width 17 height 17
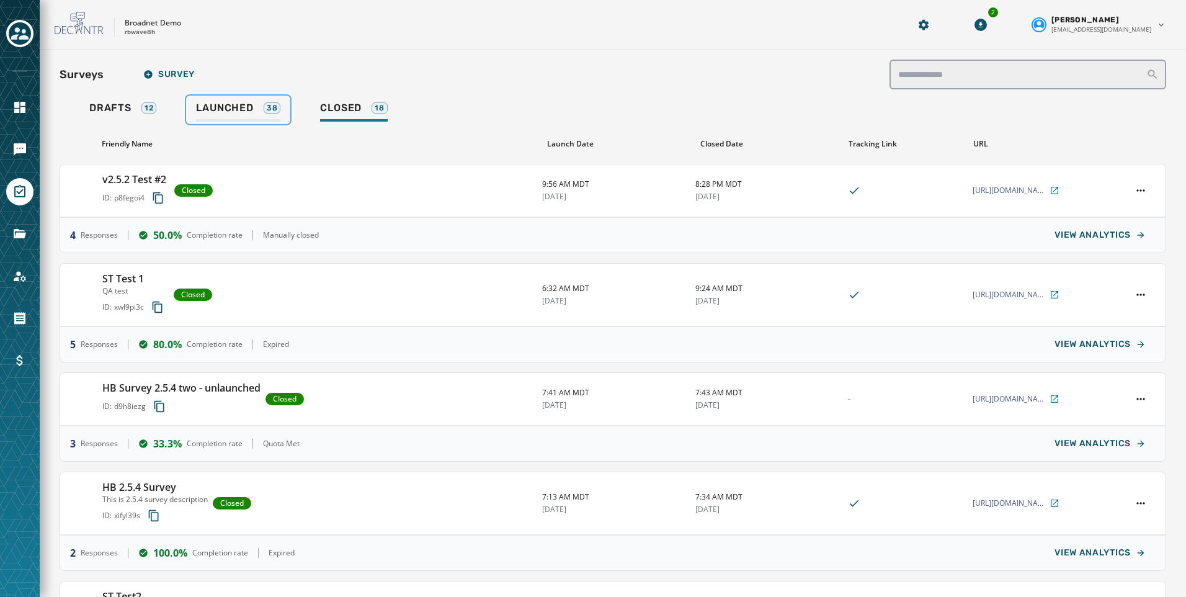
click at [223, 114] on span "Launched" at bounding box center [224, 108] width 57 height 12
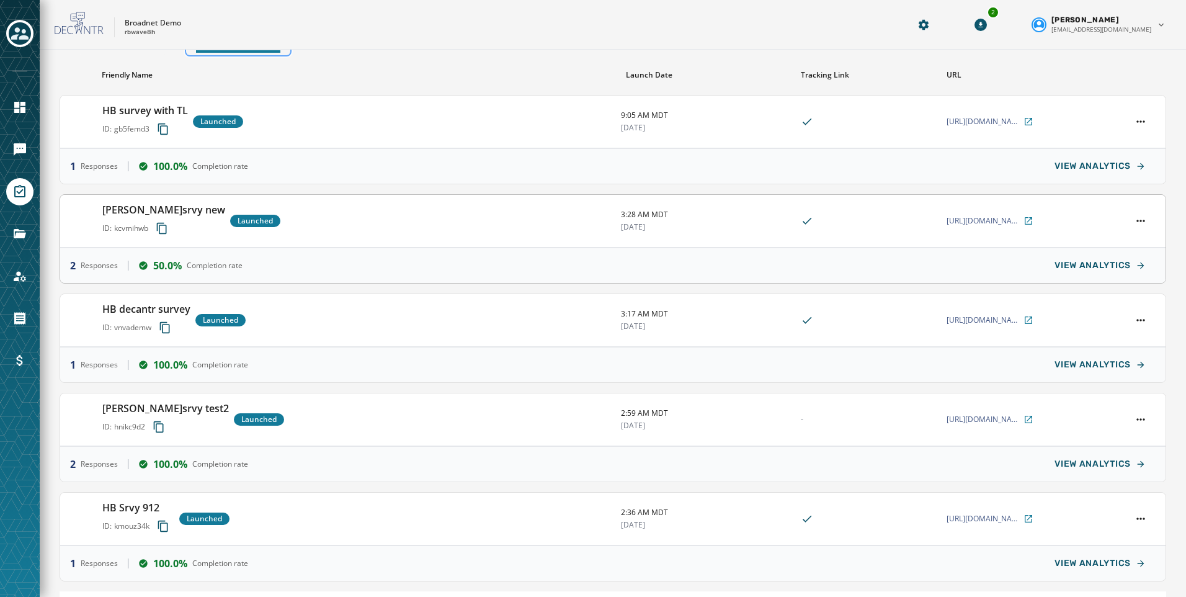
scroll to position [153, 0]
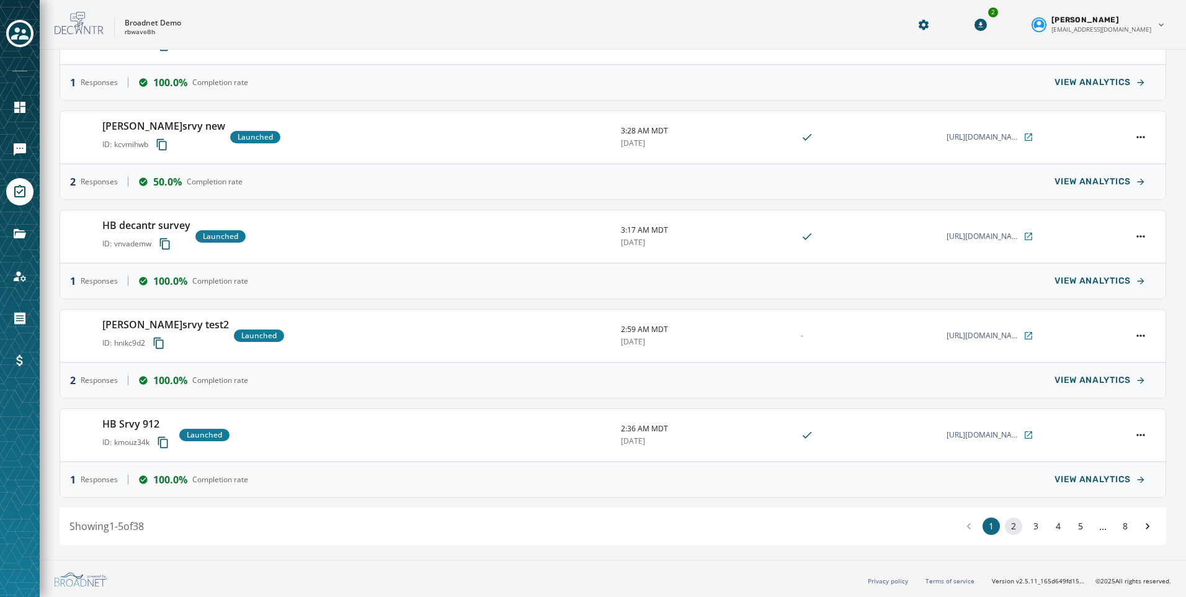
click at [1005, 524] on button "2" at bounding box center [1013, 525] width 17 height 17
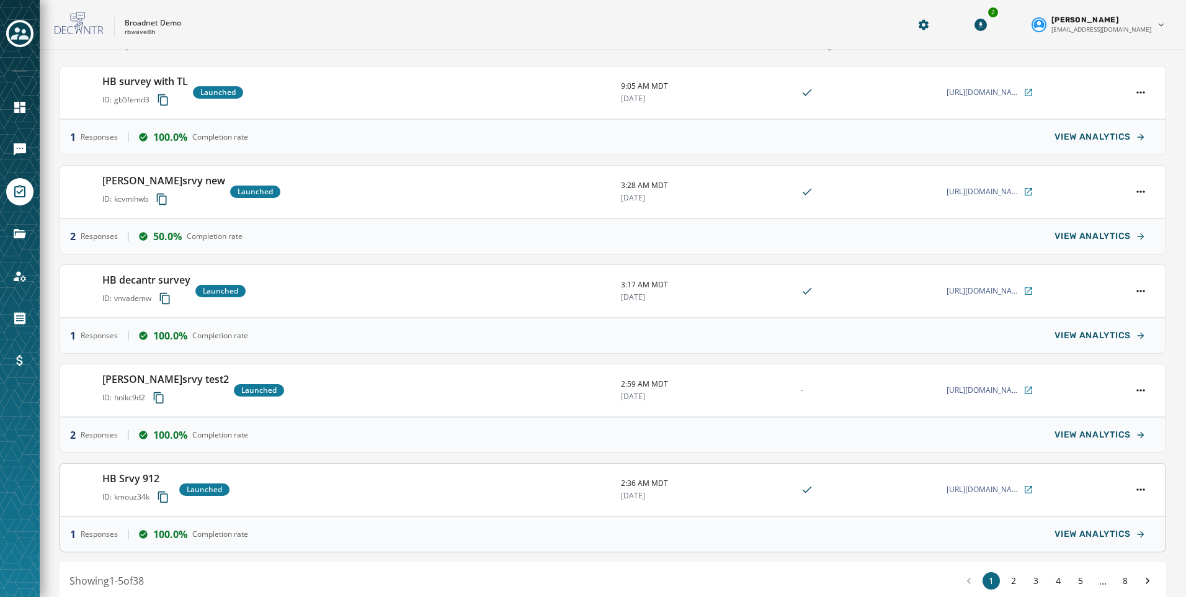
scroll to position [153, 0]
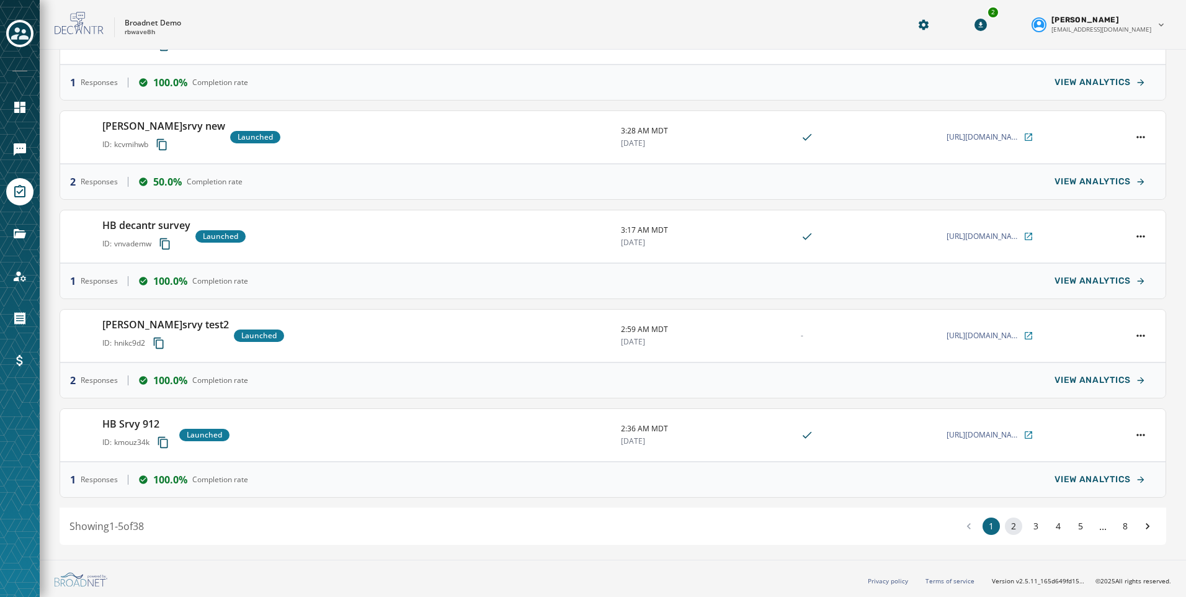
click at [1005, 529] on button "2" at bounding box center [1013, 525] width 17 height 17
click at [1005, 523] on button "2" at bounding box center [1013, 525] width 17 height 17
click at [1037, 520] on div "1 2 3 4 5 ... 8" at bounding box center [1058, 525] width 196 height 17
click at [1005, 523] on button "2" at bounding box center [1013, 525] width 17 height 17
click at [1027, 520] on button "3" at bounding box center [1035, 525] width 17 height 17
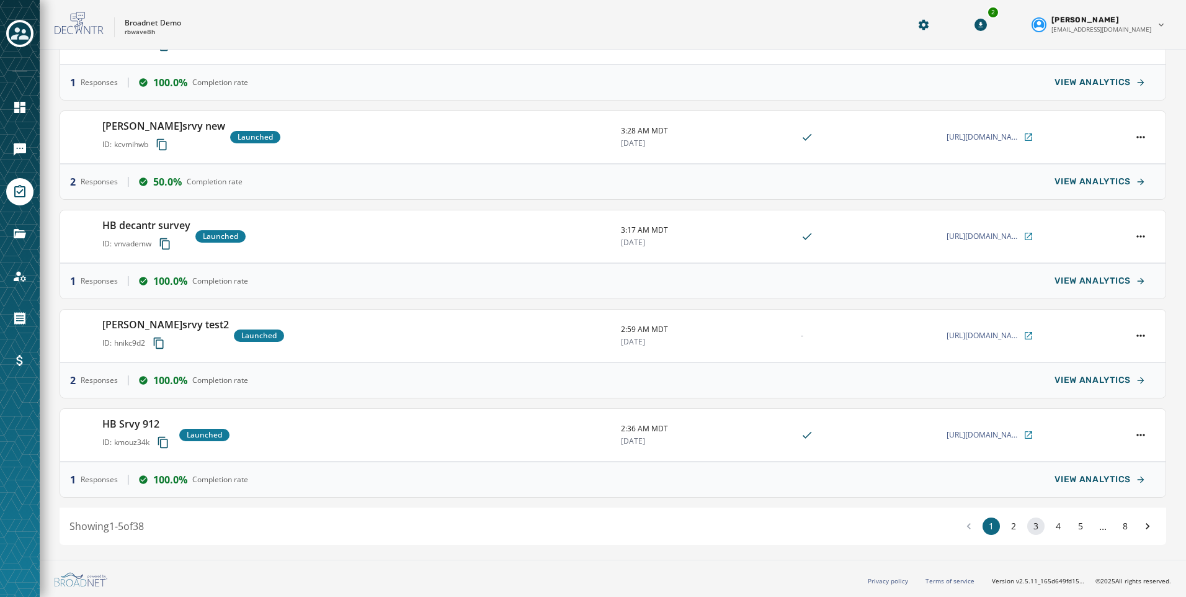
drag, startPoint x: 1023, startPoint y: 520, endPoint x: 1035, endPoint y: 525, distance: 12.6
click at [1027, 522] on button "3" at bounding box center [1035, 525] width 17 height 17
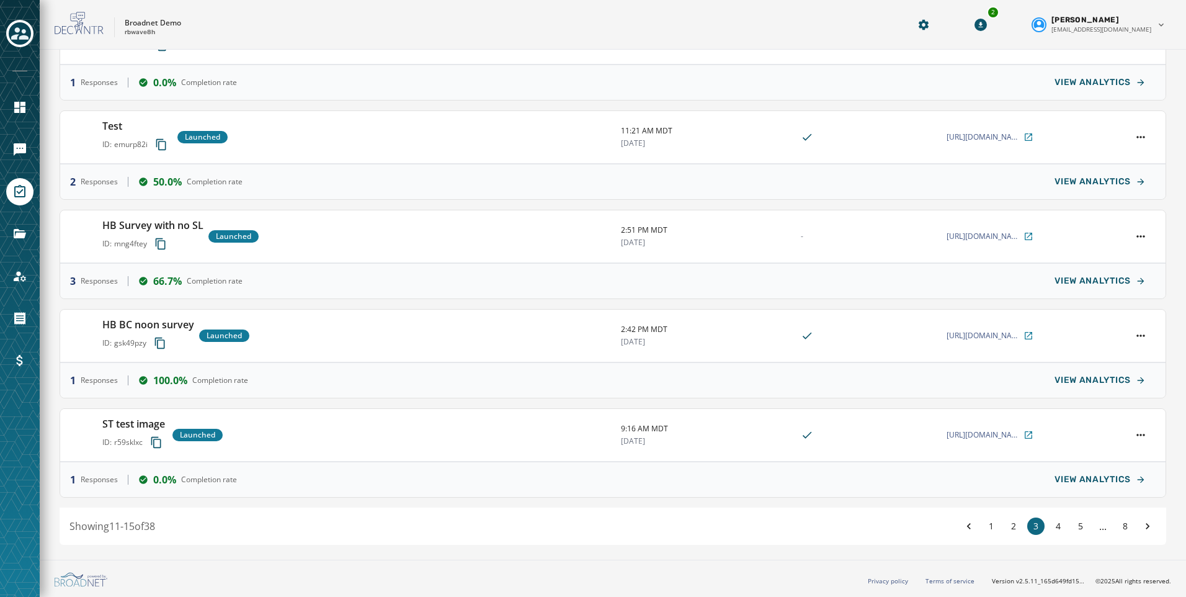
click at [1035, 525] on div "1 2 3 4 5 ... 8" at bounding box center [1058, 525] width 196 height 17
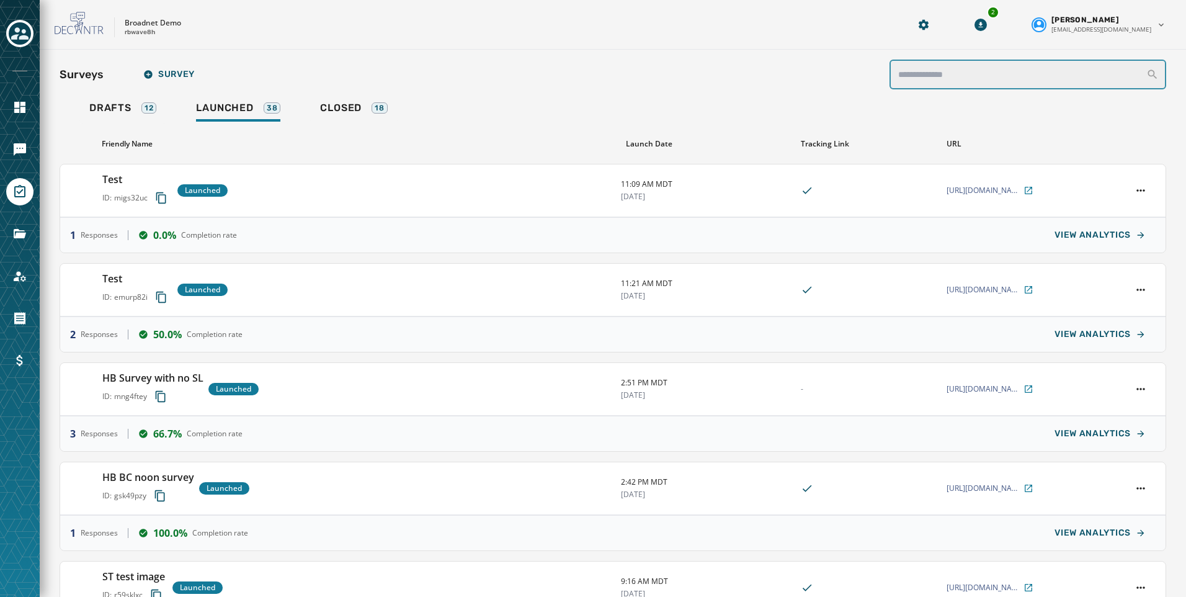
click at [935, 78] on input "search" at bounding box center [1028, 75] width 277 height 30
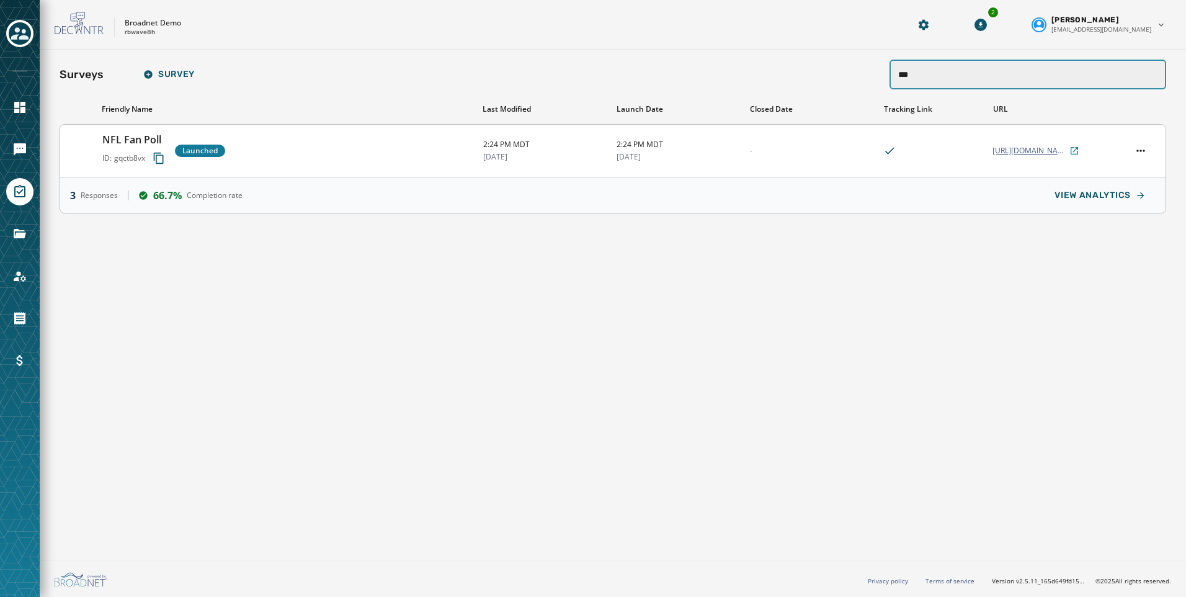
type input "***"
click at [1056, 147] on span "[URL][DOMAIN_NAME]" at bounding box center [1030, 151] width 74 height 10
click at [1146, 148] on html "**********" at bounding box center [593, 298] width 1186 height 597
click at [1073, 148] on icon at bounding box center [1074, 151] width 10 height 10
click at [1139, 153] on html "**********" at bounding box center [593, 298] width 1186 height 597
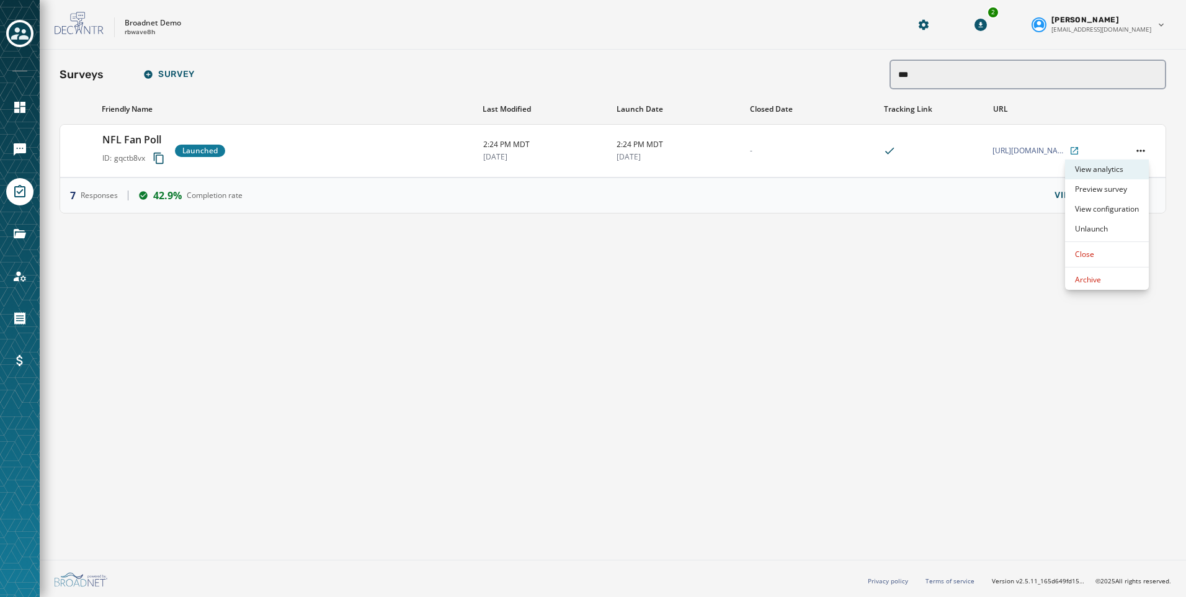
click at [1133, 169] on div "View analytics" at bounding box center [1107, 169] width 84 height 20
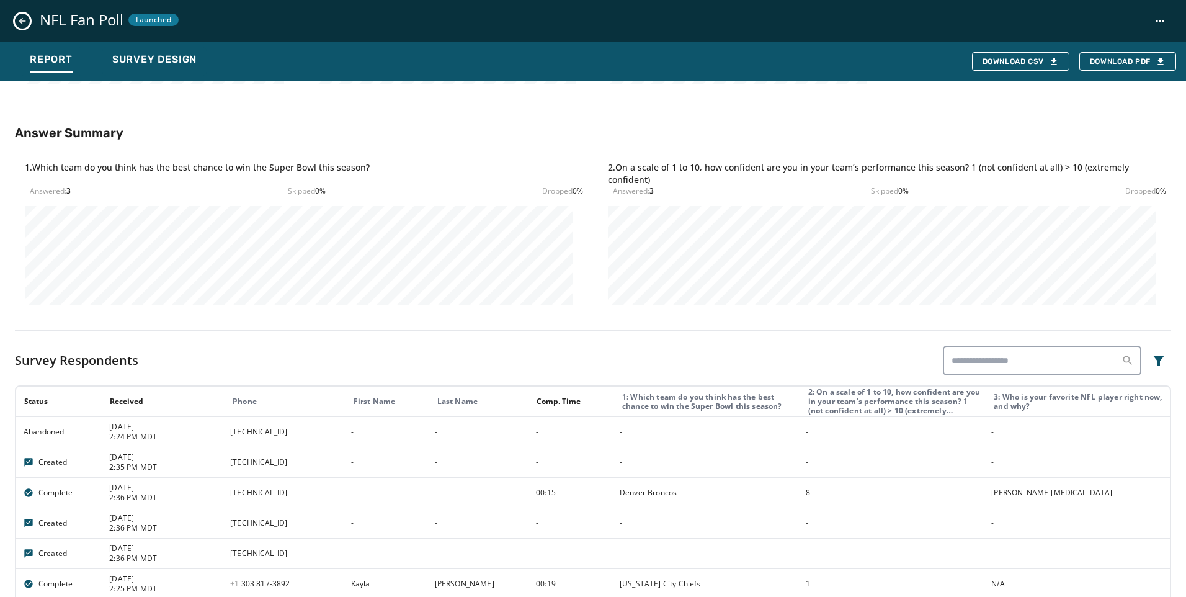
scroll to position [453, 0]
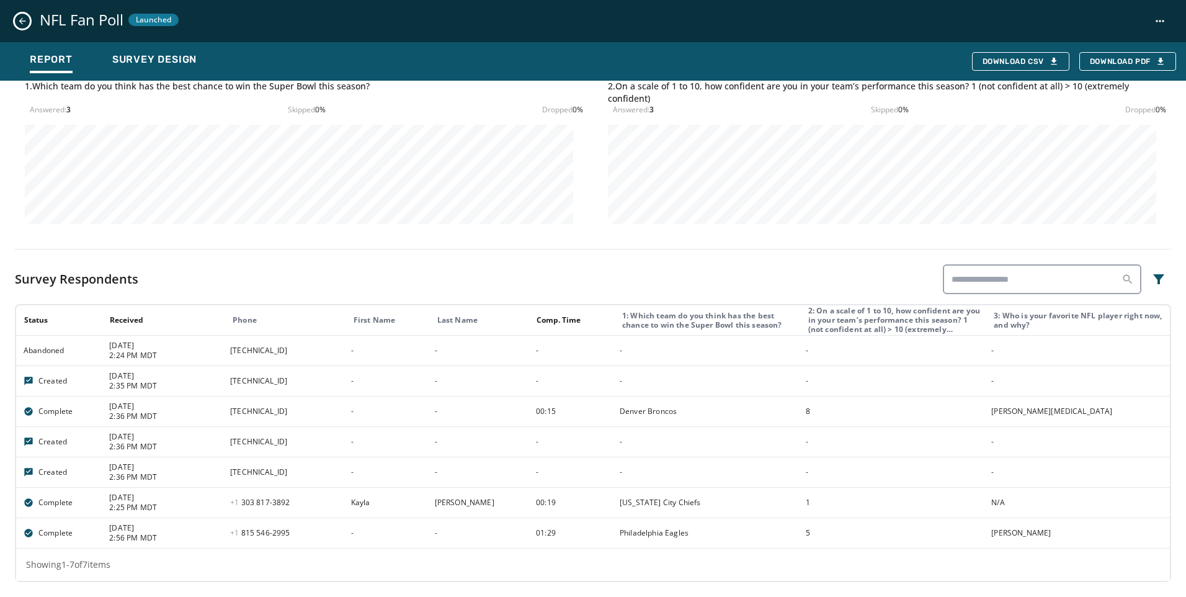
drag, startPoint x: 208, startPoint y: 378, endPoint x: 407, endPoint y: 431, distance: 206.0
click at [407, 431] on tbody "Abandoned [DATE] 2:24 PM MDT [TECHNICAL_ID] - - - - - - Created [DATE] 2:35 PM …" at bounding box center [593, 441] width 1154 height 213
click at [688, 431] on td "-" at bounding box center [705, 441] width 186 height 30
drag, startPoint x: 859, startPoint y: 416, endPoint x: 27, endPoint y: 414, distance: 831.3
click at [27, 414] on tr "Complete [DATE] 2:36 PM MDT [TECHNICAL_ID] - - 00:15 Denver Broncos 8 [PERSON_N…" at bounding box center [593, 411] width 1154 height 30
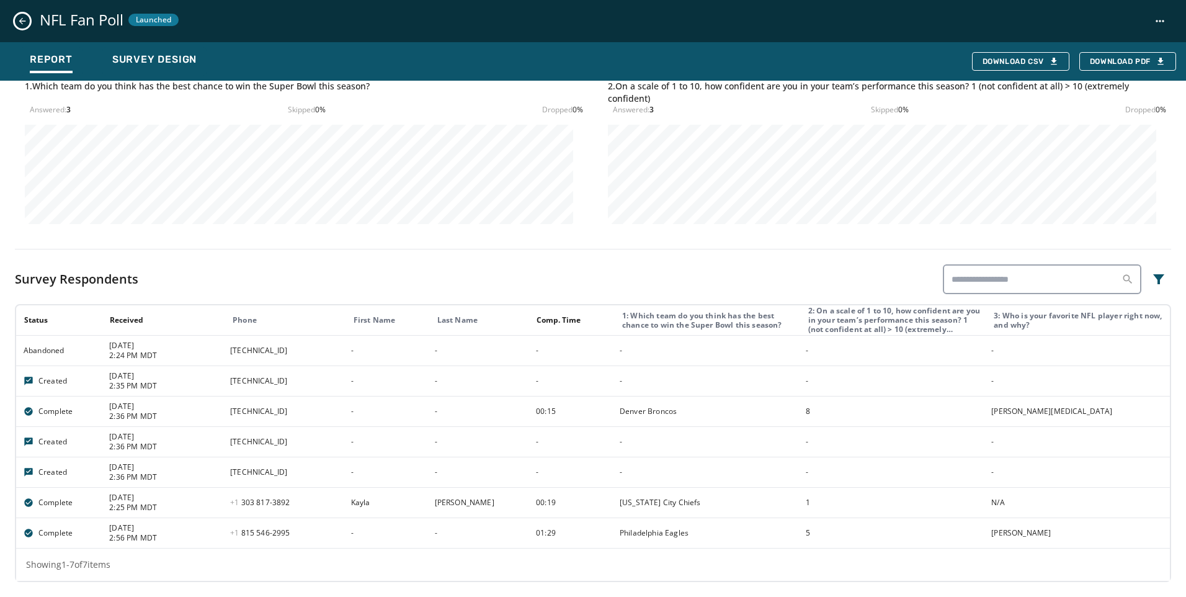
drag, startPoint x: 441, startPoint y: 439, endPoint x: 566, endPoint y: 453, distance: 125.5
click at [427, 439] on td "-" at bounding box center [386, 441] width 84 height 30
drag, startPoint x: 266, startPoint y: 511, endPoint x: 306, endPoint y: 541, distance: 50.6
click at [306, 541] on tbody "Abandoned [DATE] 2:24 PM MDT [TECHNICAL_ID] - - - - - - Created [DATE] 2:35 PM …" at bounding box center [593, 441] width 1154 height 213
click at [344, 448] on td "[TECHNICAL_ID]" at bounding box center [283, 441] width 121 height 30
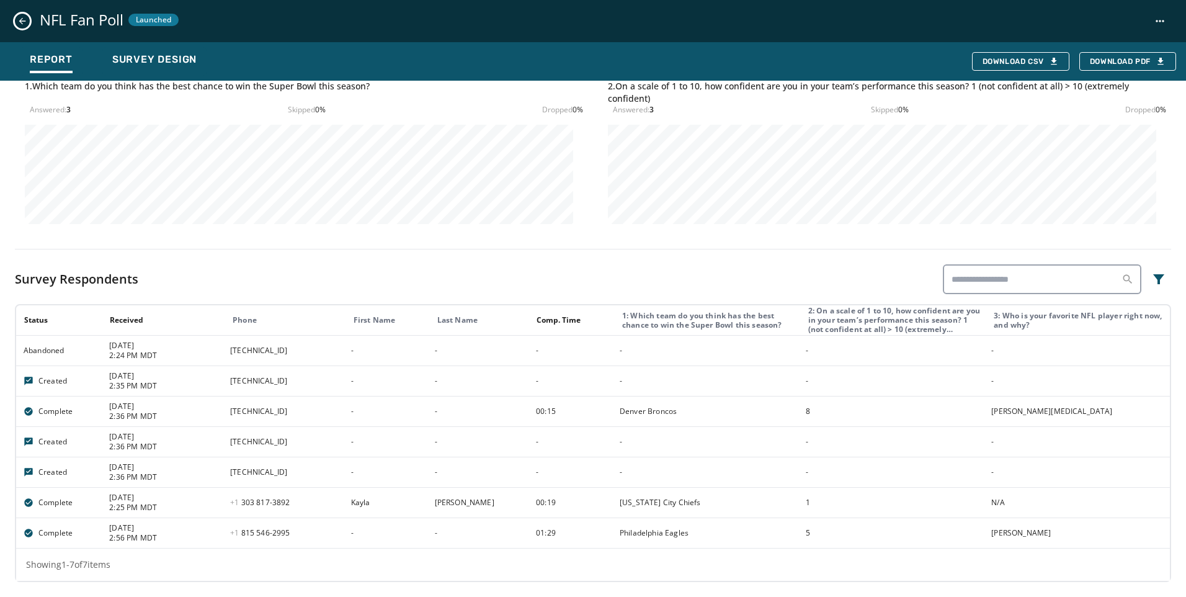
drag, startPoint x: 373, startPoint y: 408, endPoint x: 187, endPoint y: 355, distance: 193.4
click at [187, 355] on tbody "Abandoned [DATE] 2:24 PM MDT [TECHNICAL_ID] - - - - - - Created [DATE] 2:35 PM …" at bounding box center [593, 441] width 1154 height 213
click at [427, 437] on td "-" at bounding box center [386, 441] width 84 height 30
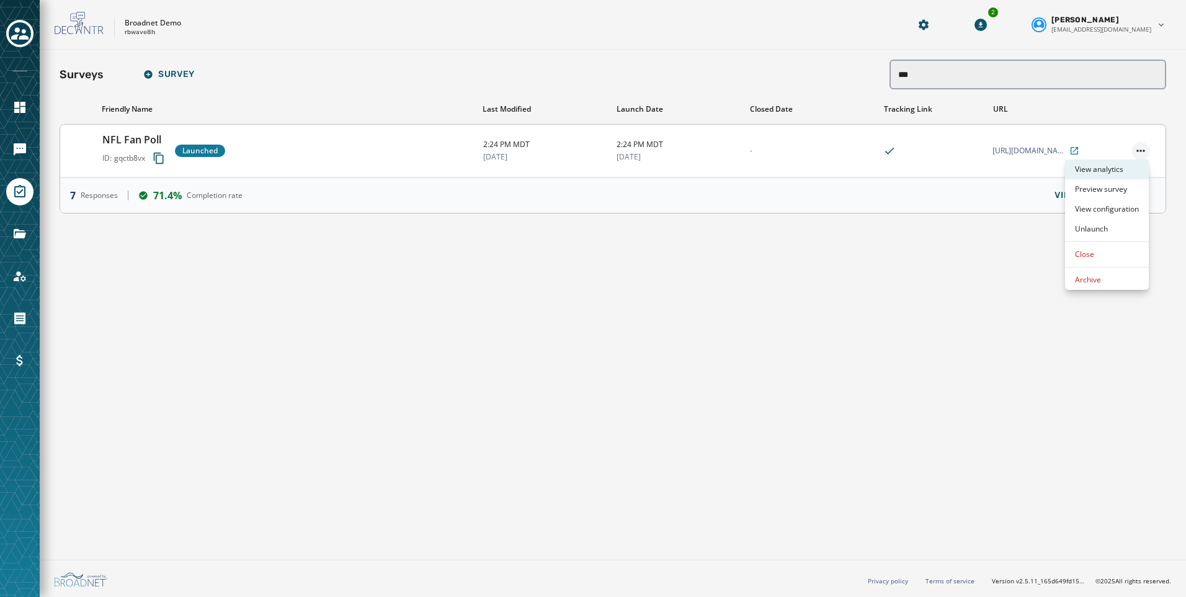
click at [916, 247] on html "**********" at bounding box center [593, 298] width 1186 height 597
click at [1042, 210] on html "**********" at bounding box center [593, 298] width 1186 height 597
click at [1066, 198] on span "VIEW ANALYTICS" at bounding box center [1093, 195] width 76 height 10
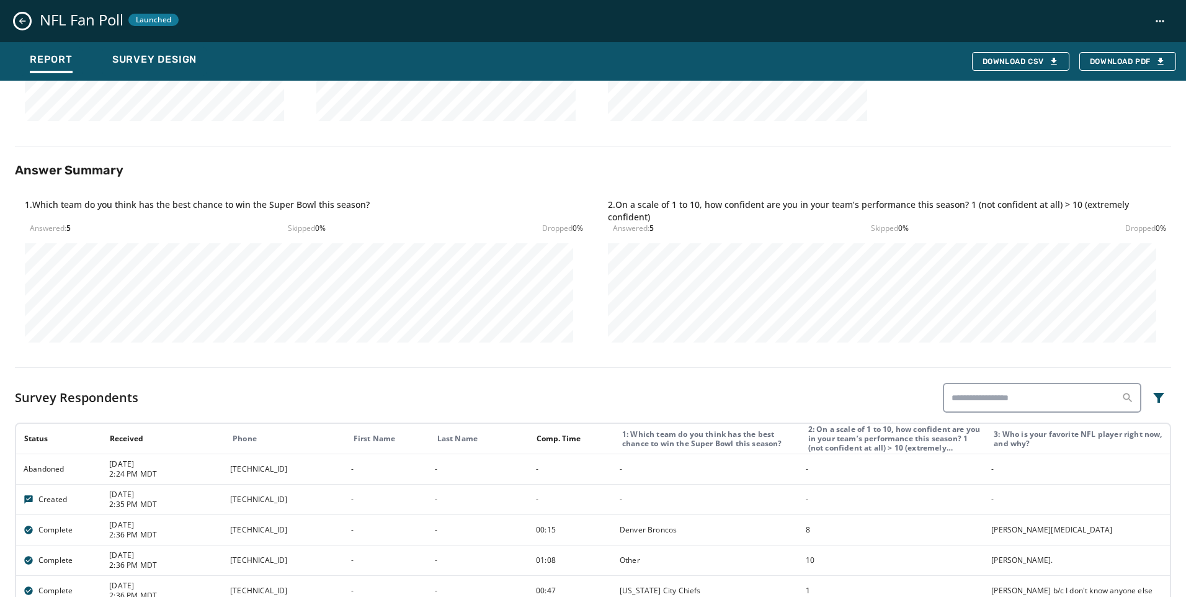
scroll to position [453, 0]
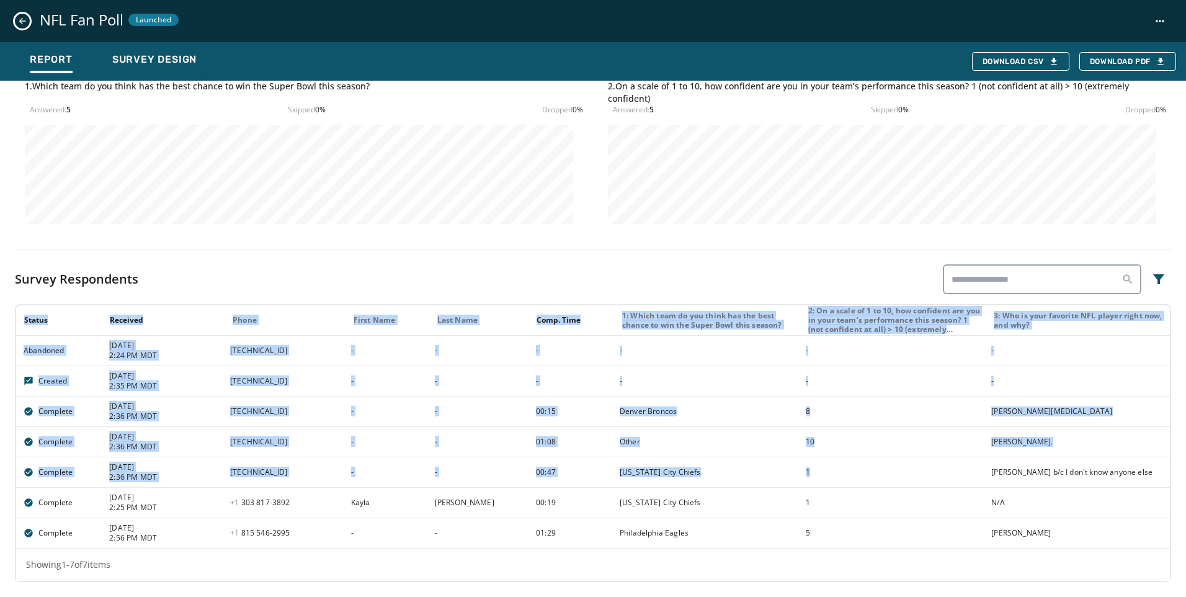
drag, startPoint x: 1163, startPoint y: 469, endPoint x: 944, endPoint y: 470, distance: 219.6
click at [944, 470] on div "**********" at bounding box center [593, 112] width 1186 height 970
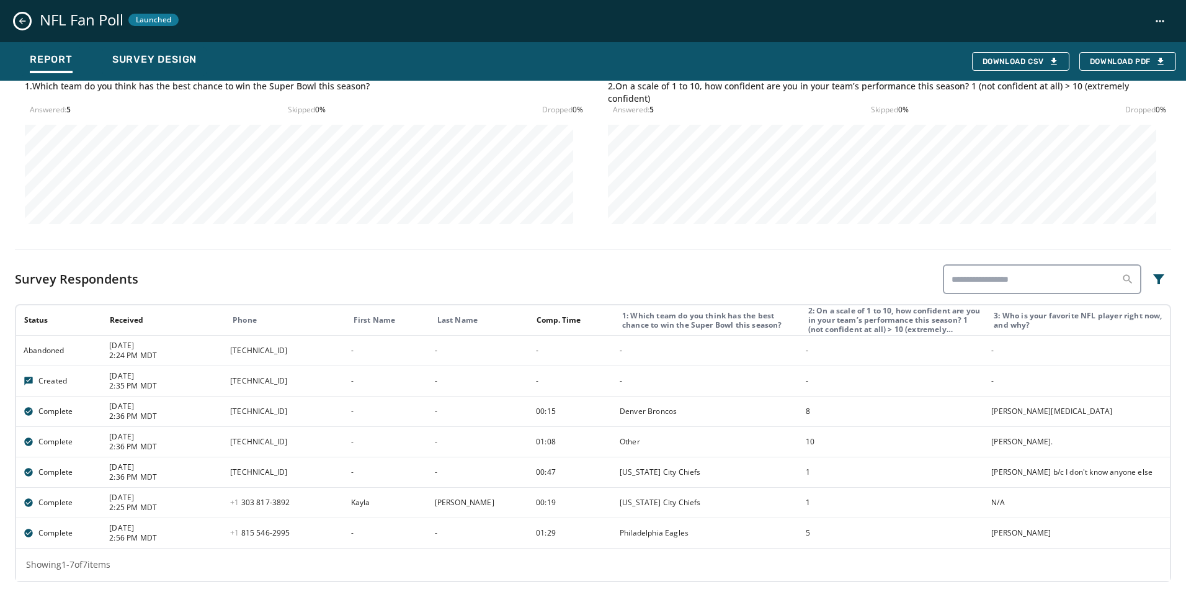
click at [914, 549] on div "Showing 1 - 7 of 7 items" at bounding box center [593, 564] width 1154 height 32
drag, startPoint x: 206, startPoint y: 445, endPoint x: 375, endPoint y: 444, distance: 168.7
click at [344, 444] on td "[TECHNICAL_ID]" at bounding box center [283, 441] width 121 height 30
drag, startPoint x: 377, startPoint y: 413, endPoint x: 192, endPoint y: 398, distance: 185.5
click at [194, 408] on tr "Complete 9/15/2025 2:36 PM MDT 2601:283:4d80:f970:79ca:f979:aa14:8688 - - 00:15…" at bounding box center [593, 411] width 1154 height 30
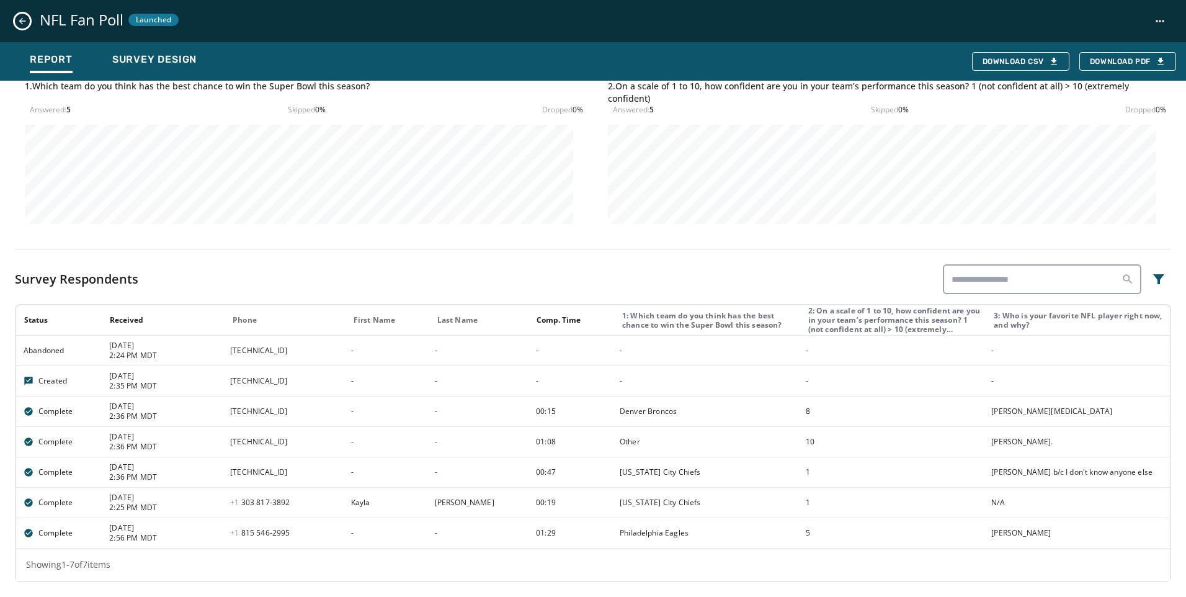
drag, startPoint x: 192, startPoint y: 372, endPoint x: 209, endPoint y: 375, distance: 16.9
click at [198, 373] on span "[DATE]" at bounding box center [165, 376] width 113 height 10
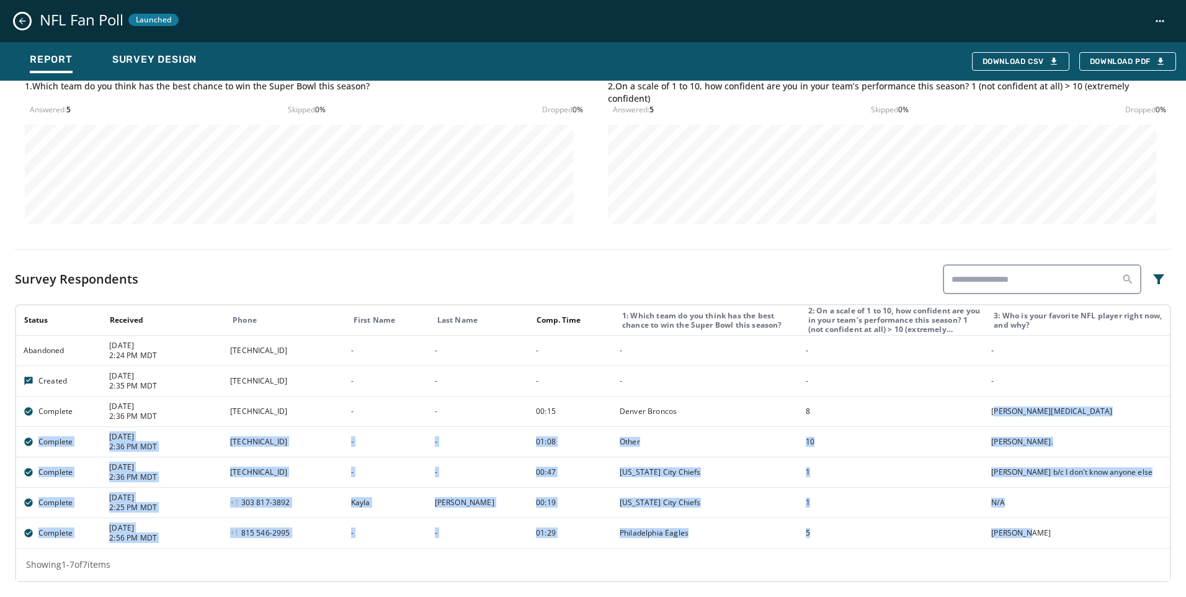
drag, startPoint x: 1004, startPoint y: 408, endPoint x: 1028, endPoint y: 524, distance: 119.1
click at [1028, 524] on tbody "Abandoned 9/10/2025 2:24 PM MDT 2601:283:4d80:f970:14df:4972:cf9c:8043 - - - - …" at bounding box center [593, 441] width 1154 height 213
click at [875, 535] on div "5" at bounding box center [895, 533] width 178 height 10
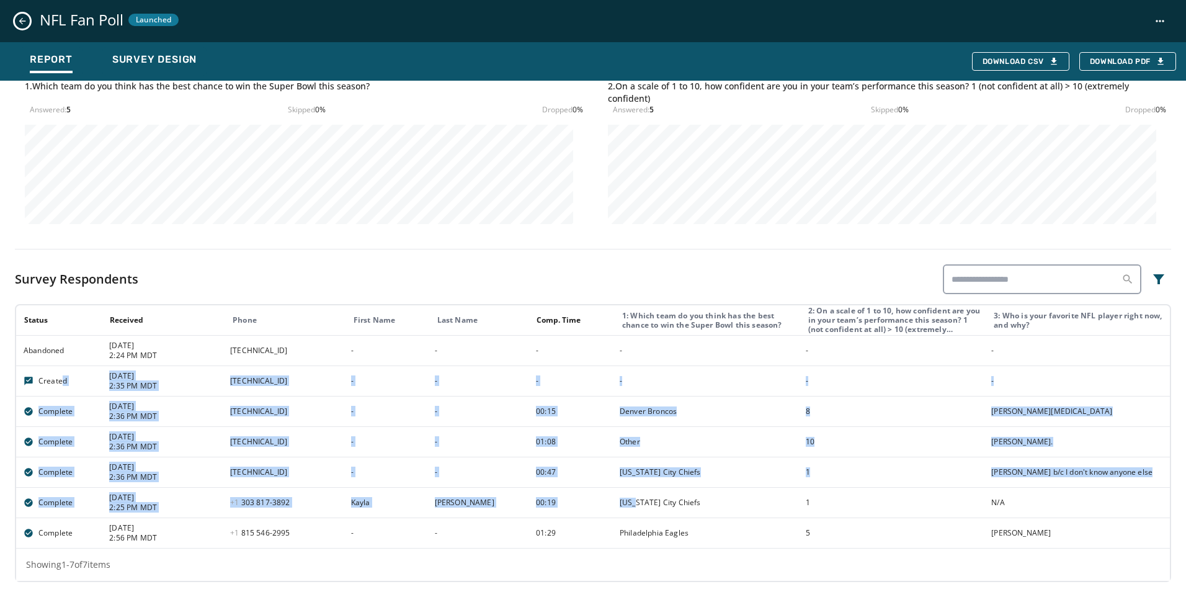
drag, startPoint x: 63, startPoint y: 373, endPoint x: 673, endPoint y: 505, distance: 624.6
click at [673, 505] on tbody "Abandoned 9/10/2025 2:24 PM MDT 2601:283:4d80:f970:14df:4972:cf9c:8043 - - - - …" at bounding box center [593, 441] width 1154 height 213
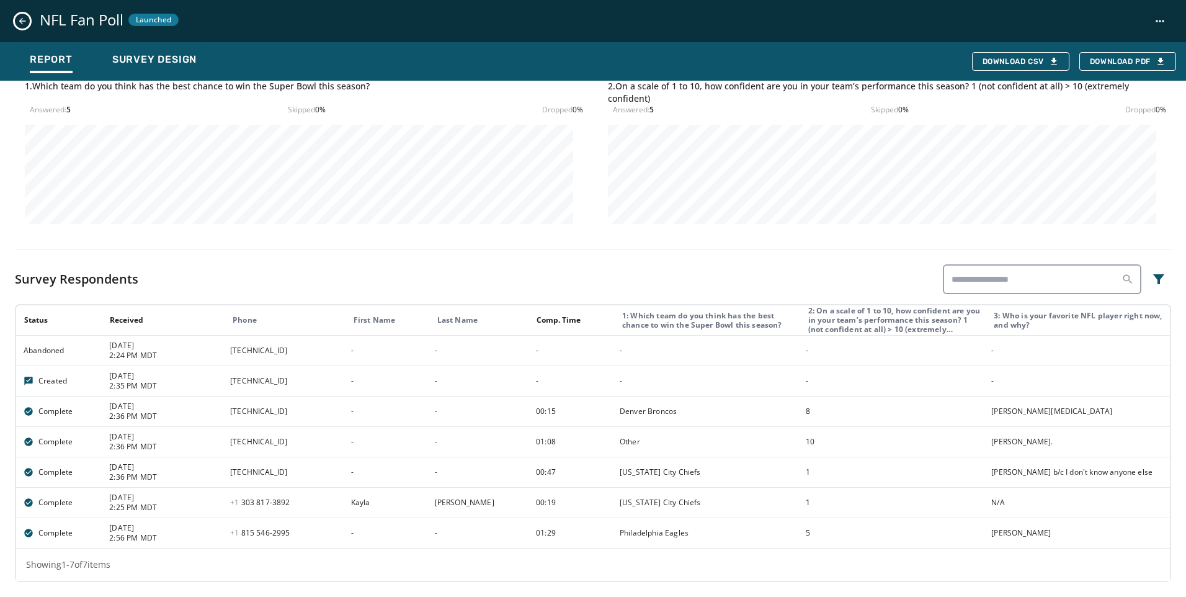
click at [731, 506] on div "[US_STATE] City Chiefs" at bounding box center [709, 503] width 178 height 10
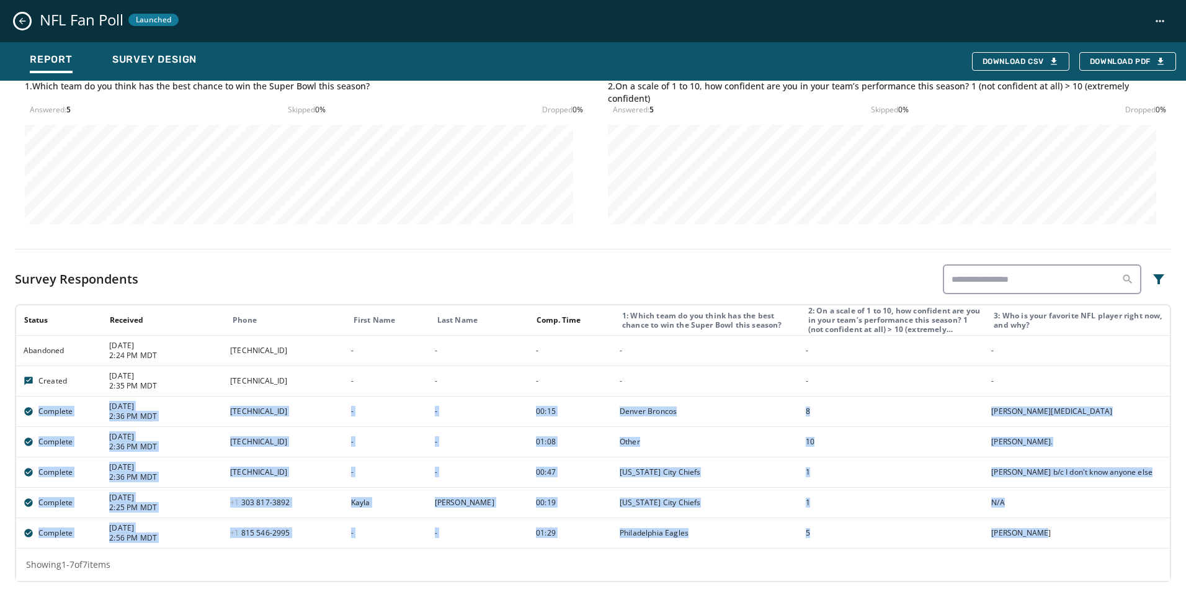
drag, startPoint x: 19, startPoint y: 404, endPoint x: 1086, endPoint y: 545, distance: 1076.8
click at [1086, 545] on tbody "Abandoned 9/10/2025 2:24 PM MDT 2601:283:4d80:f970:14df:4972:cf9c:8043 - - - - …" at bounding box center [593, 441] width 1154 height 213
click at [344, 419] on td "[TECHNICAL_ID]" at bounding box center [283, 411] width 121 height 30
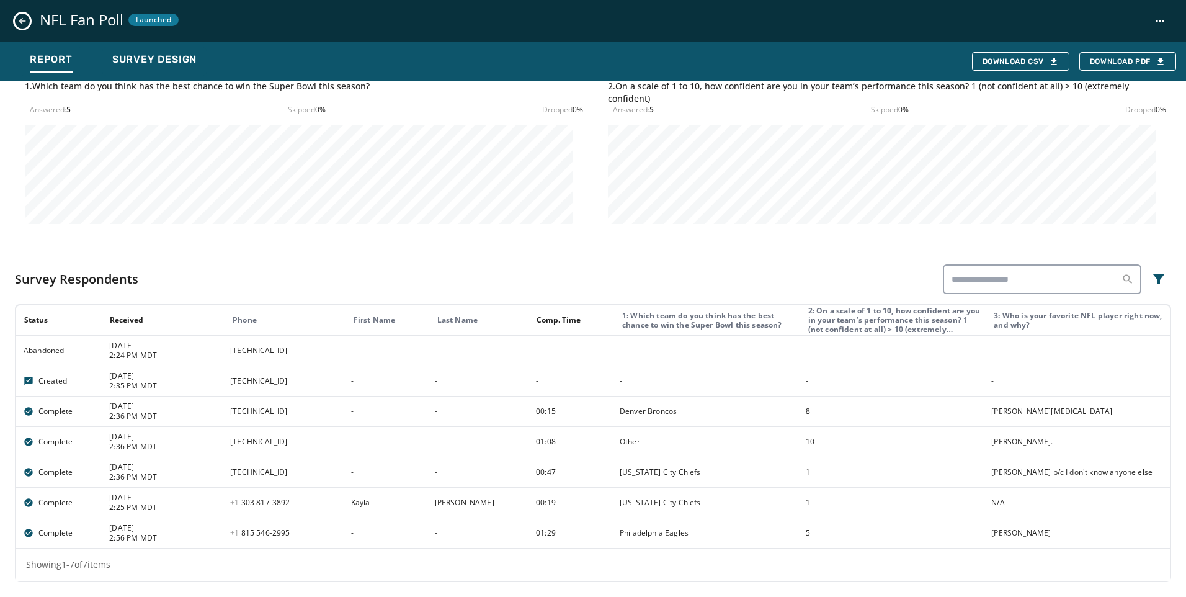
drag, startPoint x: 329, startPoint y: 449, endPoint x: 194, endPoint y: 357, distance: 164.0
click at [194, 357] on tbody "Abandoned 9/10/2025 2:24 PM MDT 2601:283:4d80:f970:14df:4972:cf9c:8043 - - - - …" at bounding box center [593, 441] width 1154 height 213
click at [260, 395] on td "[TECHNICAL_ID]" at bounding box center [283, 380] width 121 height 30
click at [1116, 467] on div "Travis Kelce b/c I don't know anyone else" at bounding box center [1080, 472] width 178 height 10
drag, startPoint x: 1148, startPoint y: 470, endPoint x: 534, endPoint y: 476, distance: 614.2
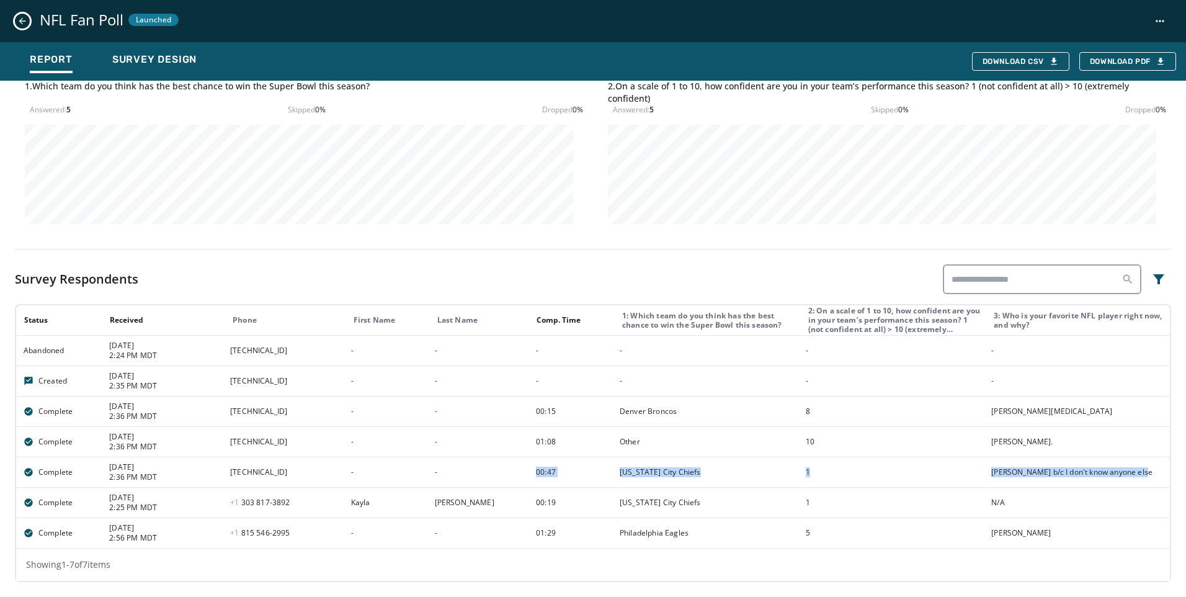
click at [534, 476] on tr "Complete 9/15/2025 2:36 PM MDT 2600:100e:b091:924:d8be:ee41:e040:ccc5 - - 00:47…" at bounding box center [593, 472] width 1154 height 30
click at [970, 459] on td "1" at bounding box center [891, 472] width 186 height 30
drag, startPoint x: 1052, startPoint y: 443, endPoint x: 537, endPoint y: 442, distance: 515.5
click at [537, 442] on tr "Complete 9/15/2025 2:36 PM MDT 2a09:bac5:697e:1be1::2c7:55 - - 01:08 Other 10 J…" at bounding box center [593, 441] width 1154 height 30
click at [984, 539] on td "5" at bounding box center [891, 532] width 186 height 30
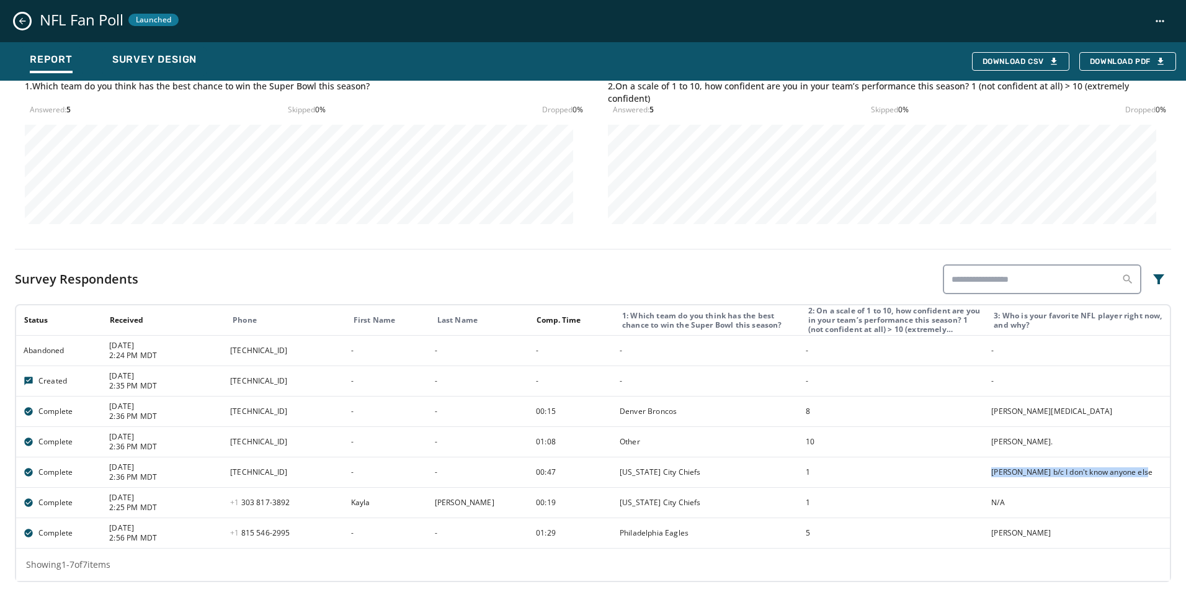
drag, startPoint x: 977, startPoint y: 476, endPoint x: 1149, endPoint y: 464, distance: 172.9
click at [1149, 464] on tr "Complete 9/15/2025 2:36 PM MDT 2600:100e:b091:924:d8be:ee41:e040:ccc5 - - 00:47…" at bounding box center [593, 472] width 1154 height 30
click at [1129, 484] on td "Travis Kelce b/c I don't know anyone else" at bounding box center [1077, 472] width 186 height 30
drag, startPoint x: 525, startPoint y: 537, endPoint x: 1110, endPoint y: 540, distance: 584.4
click at [1110, 540] on tr "Complete 9/10/2025 2:56 PM MDT +1 815 546 - 2995 - - 01:29 Philadelphia Eagles …" at bounding box center [593, 532] width 1154 height 30
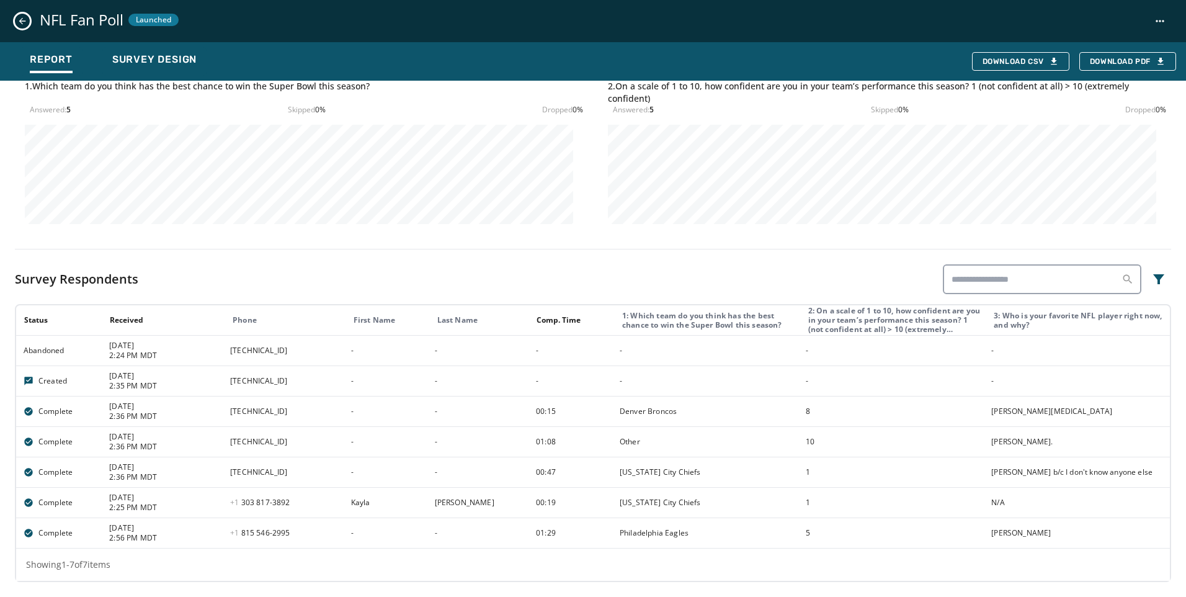
click at [795, 558] on div "Showing 1 - 7 of 7 items" at bounding box center [593, 564] width 1154 height 32
click at [422, 414] on td "-" at bounding box center [386, 411] width 84 height 30
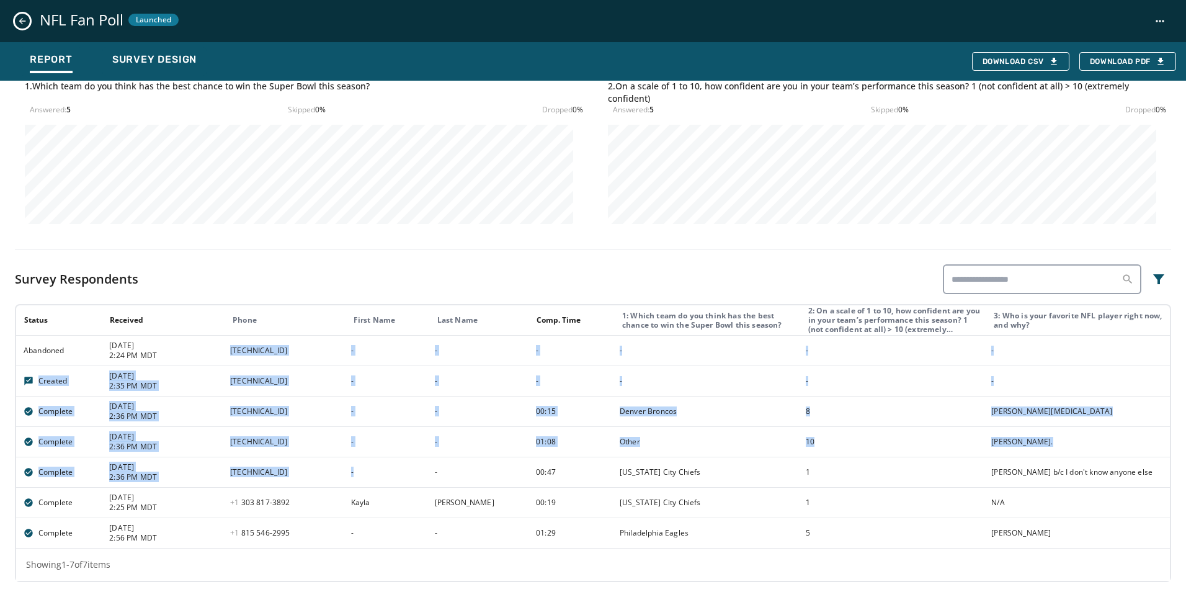
drag, startPoint x: 207, startPoint y: 349, endPoint x: 439, endPoint y: 486, distance: 269.2
click at [439, 486] on tbody "Abandoned 9/10/2025 2:24 PM MDT 2601:283:4d80:f970:14df:4972:cf9c:8043 - - - - …" at bounding box center [593, 441] width 1154 height 213
click at [344, 445] on td "[TECHNICAL_ID]" at bounding box center [283, 441] width 121 height 30
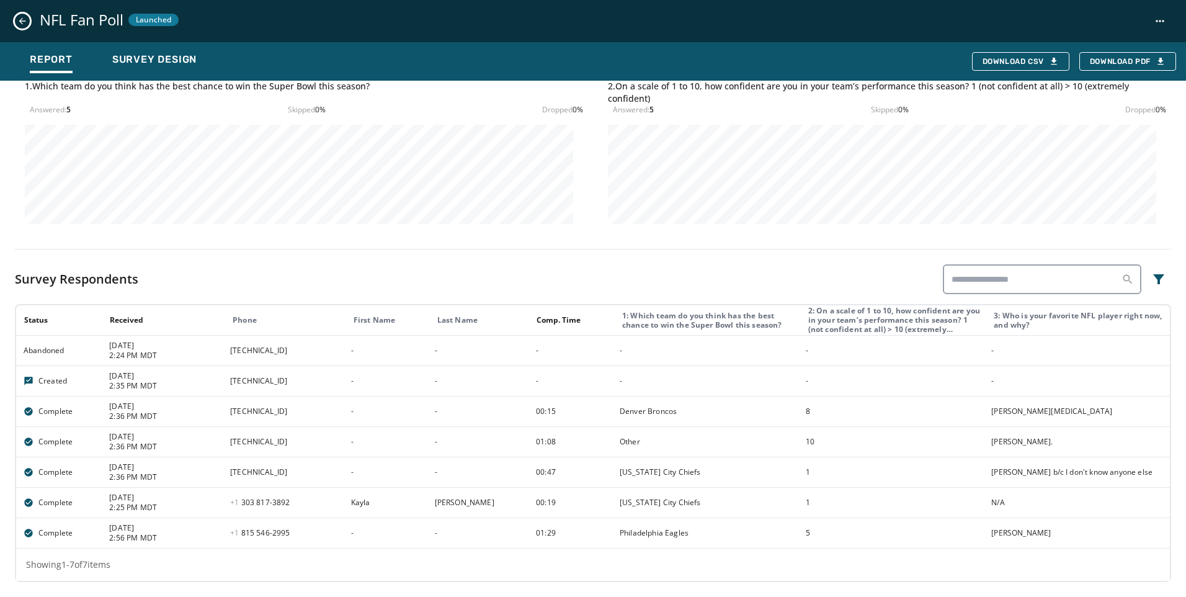
click at [888, 559] on div "Showing 1 - 7 of 7 items" at bounding box center [593, 564] width 1154 height 32
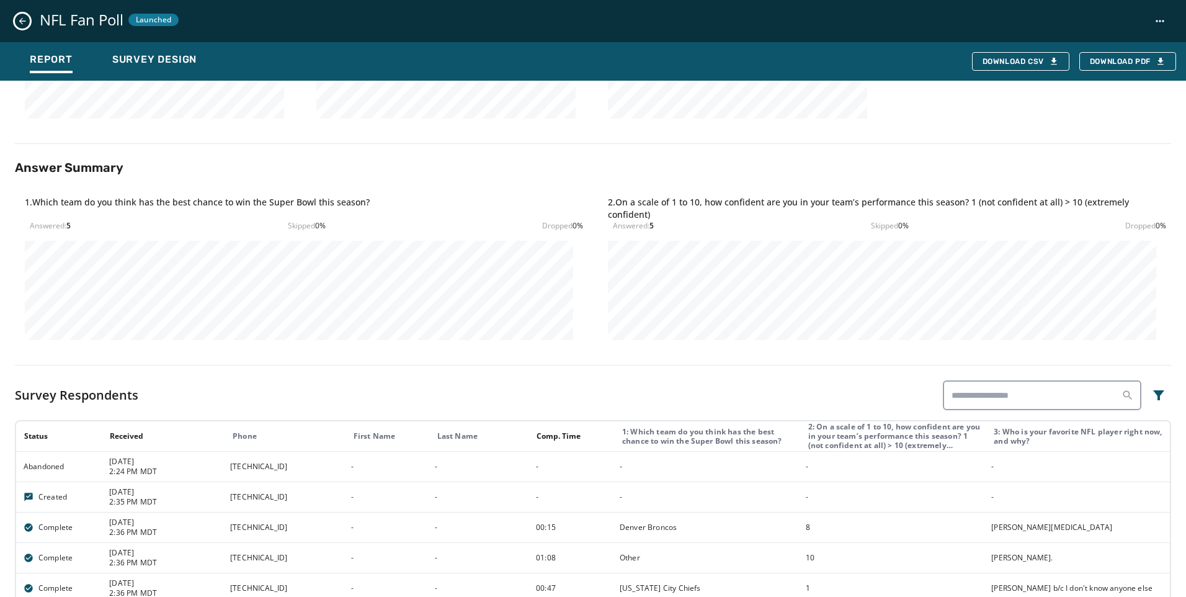
scroll to position [329, 0]
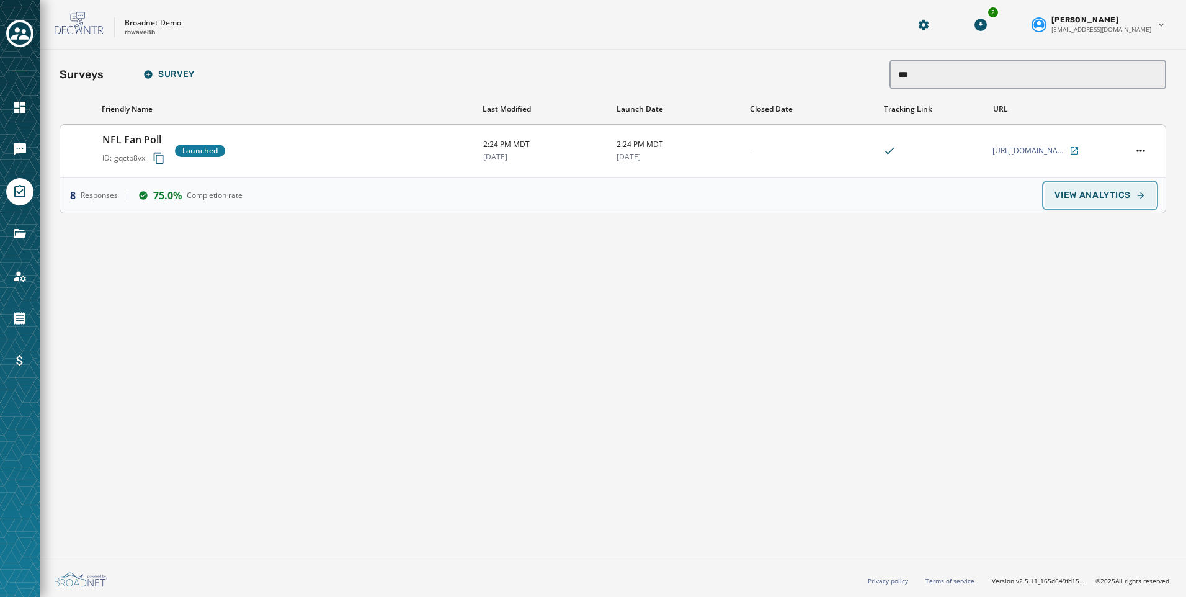
click at [1118, 201] on button "VIEW ANALYTICS" at bounding box center [1100, 195] width 111 height 25
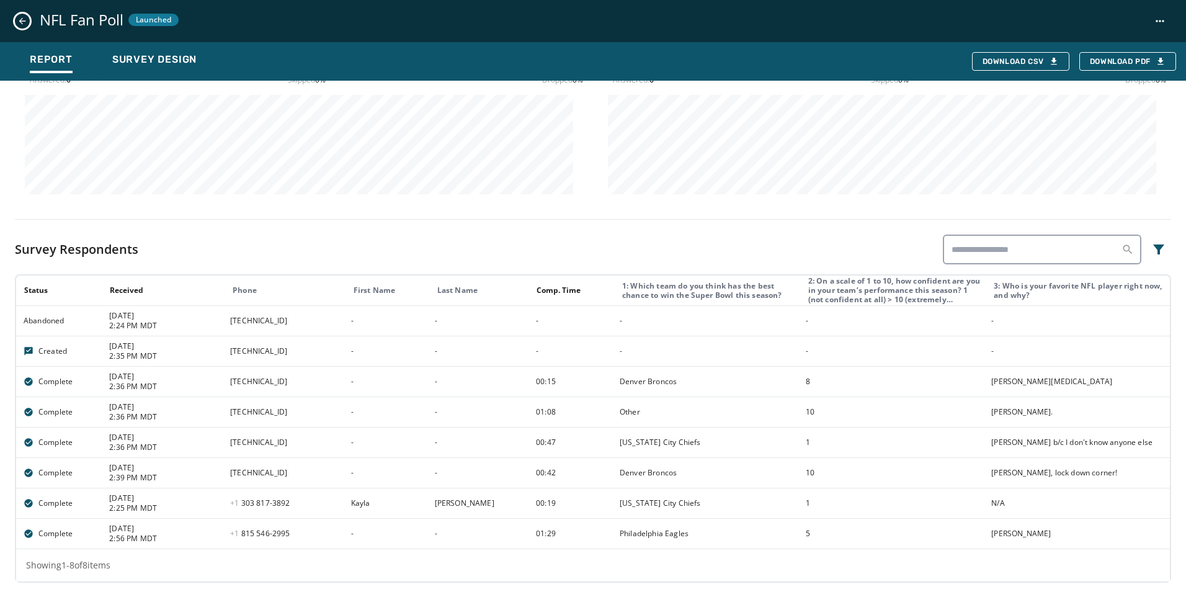
scroll to position [484, 0]
drag, startPoint x: 1146, startPoint y: 466, endPoint x: 891, endPoint y: 477, distance: 255.2
click at [891, 477] on tr "Complete [DATE] 2:39 PM MDT [TECHNICAL_ID] - - 00:42 Denver Broncos 10 [PERSON_…" at bounding box center [593, 472] width 1154 height 30
click at [971, 476] on div "10" at bounding box center [895, 472] width 178 height 10
drag, startPoint x: 361, startPoint y: 350, endPoint x: 200, endPoint y: 353, distance: 160.7
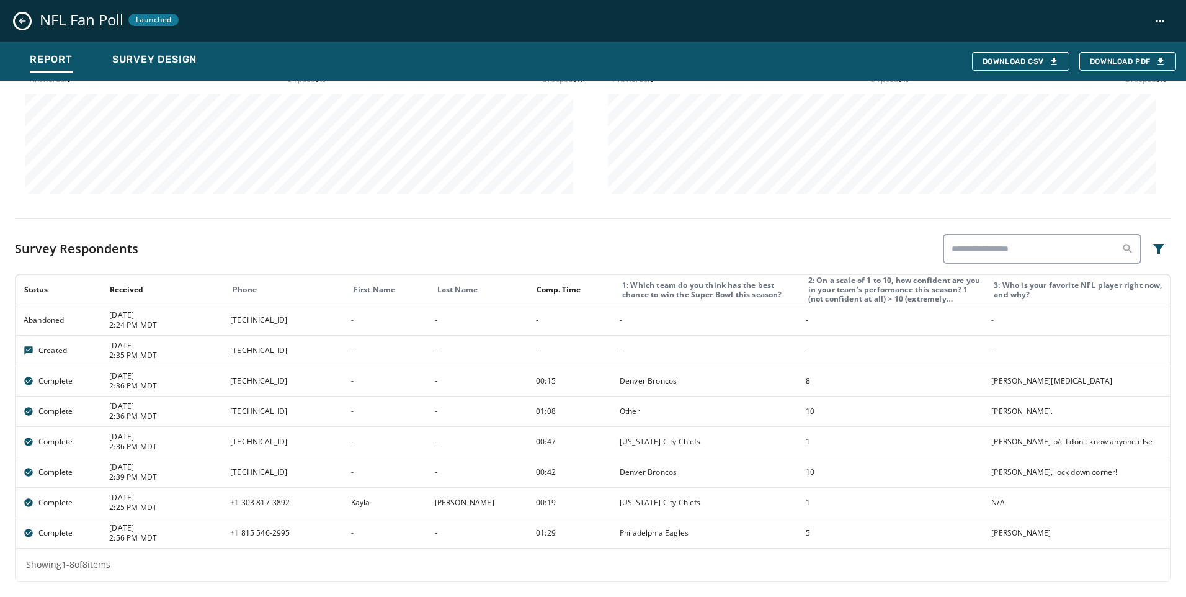
click at [200, 353] on tr "Created [DATE] 2:35 PM MDT [TECHNICAL_ID] - - - - - -" at bounding box center [593, 350] width 1154 height 30
drag, startPoint x: 236, startPoint y: 350, endPoint x: 296, endPoint y: 558, distance: 216.9
click at [296, 558] on div "Showing 1 - 8 of 8 items" at bounding box center [593, 564] width 1154 height 32
drag, startPoint x: 23, startPoint y: 498, endPoint x: 1048, endPoint y: 512, distance: 1024.9
click at [1048, 512] on tr "Complete [DATE] 2:25 PM MDT [PHONE_NUMBER] - 3892 [PERSON_NAME] 00:19 [US_STATE…" at bounding box center [593, 502] width 1154 height 30
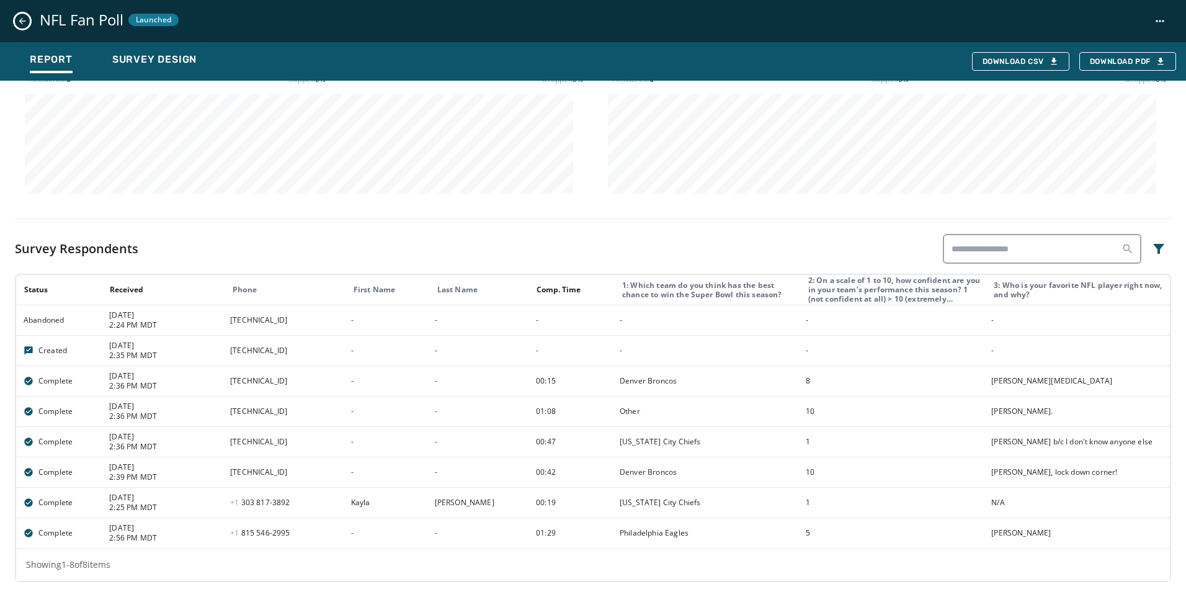
click at [882, 525] on td "5" at bounding box center [891, 532] width 186 height 30
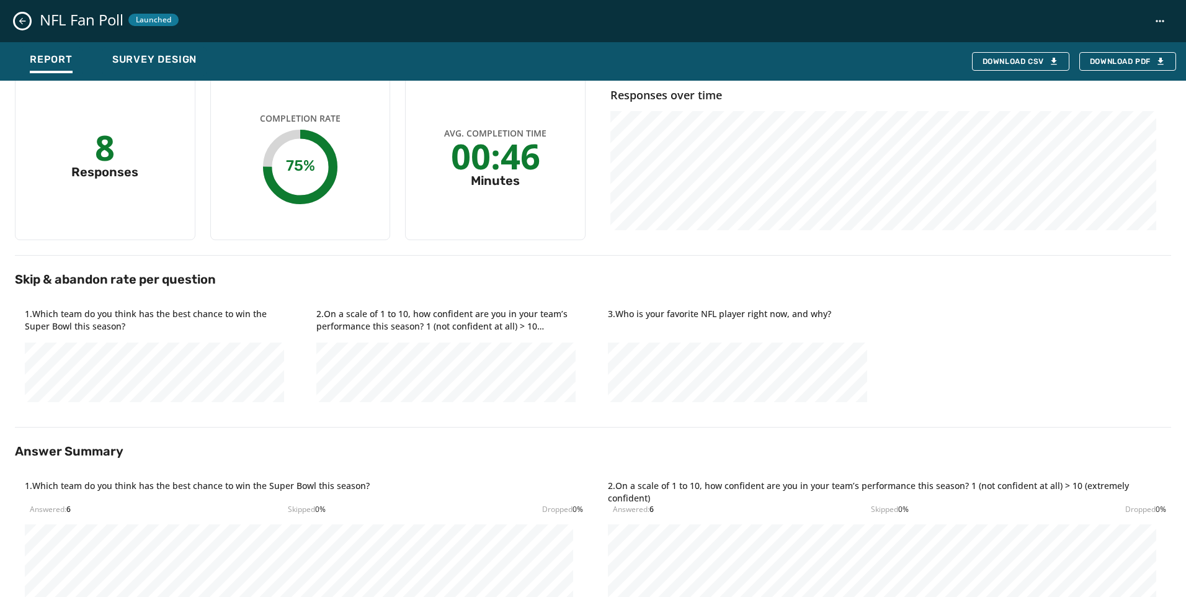
scroll to position [0, 0]
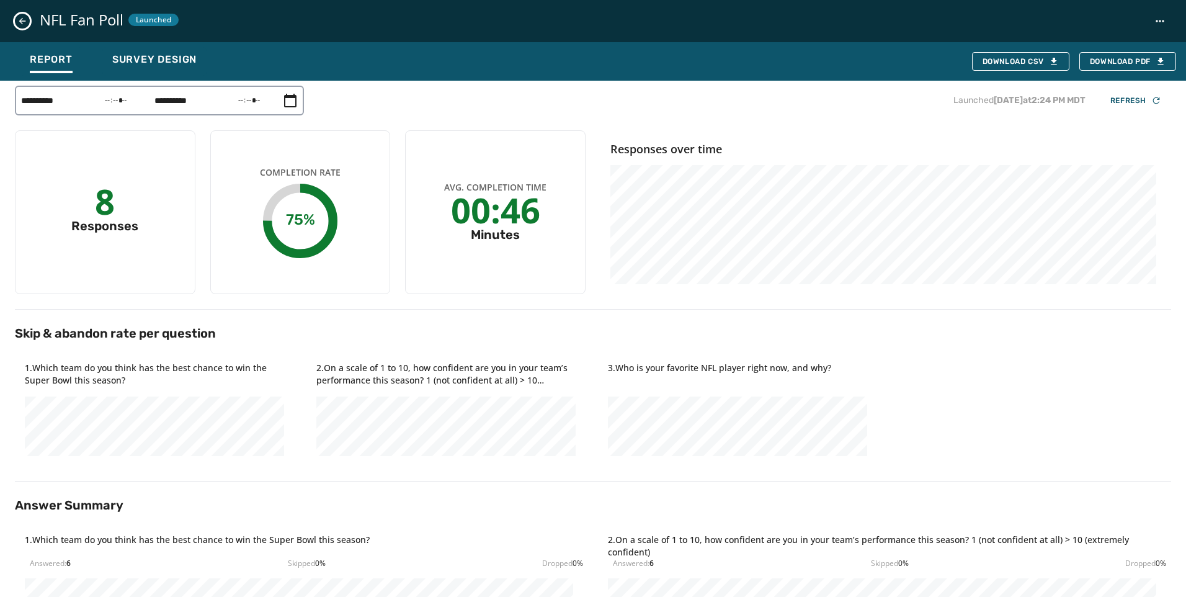
click at [26, 8] on div "NFL Fan Poll Launched" at bounding box center [593, 21] width 1186 height 42
click at [26, 13] on div "NFL Fan Poll Launched" at bounding box center [593, 21] width 1186 height 42
click at [17, 24] on icon "Close survey details drawer" at bounding box center [22, 21] width 10 height 10
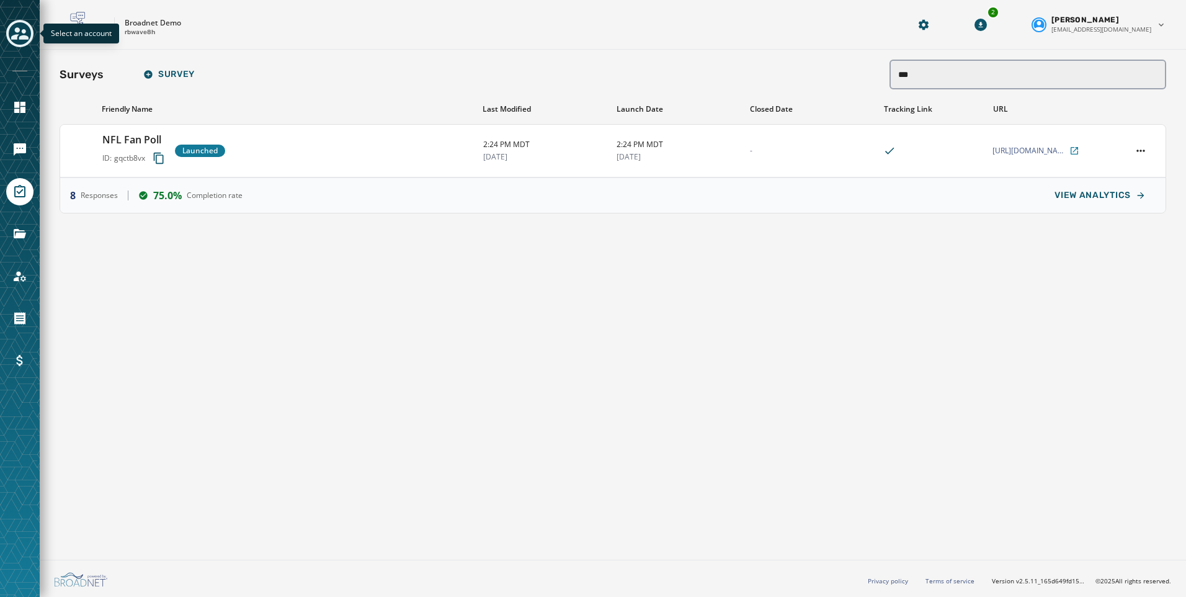
click at [20, 32] on icon "Toggle account select drawer" at bounding box center [19, 33] width 17 height 17
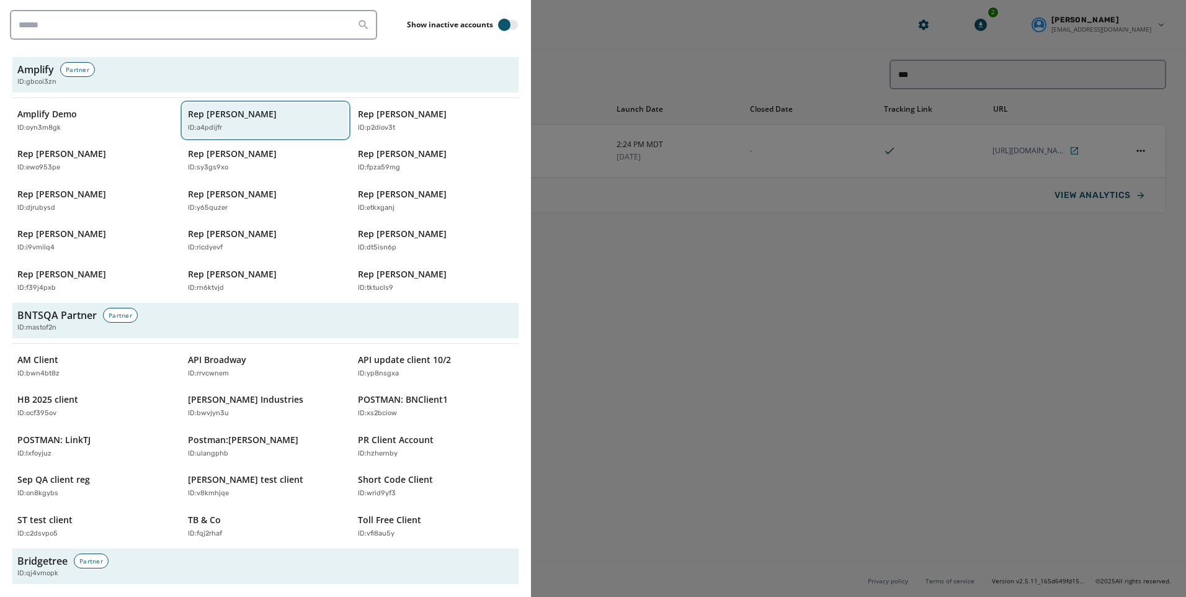
click at [238, 117] on p "Rep [PERSON_NAME]" at bounding box center [232, 114] width 89 height 12
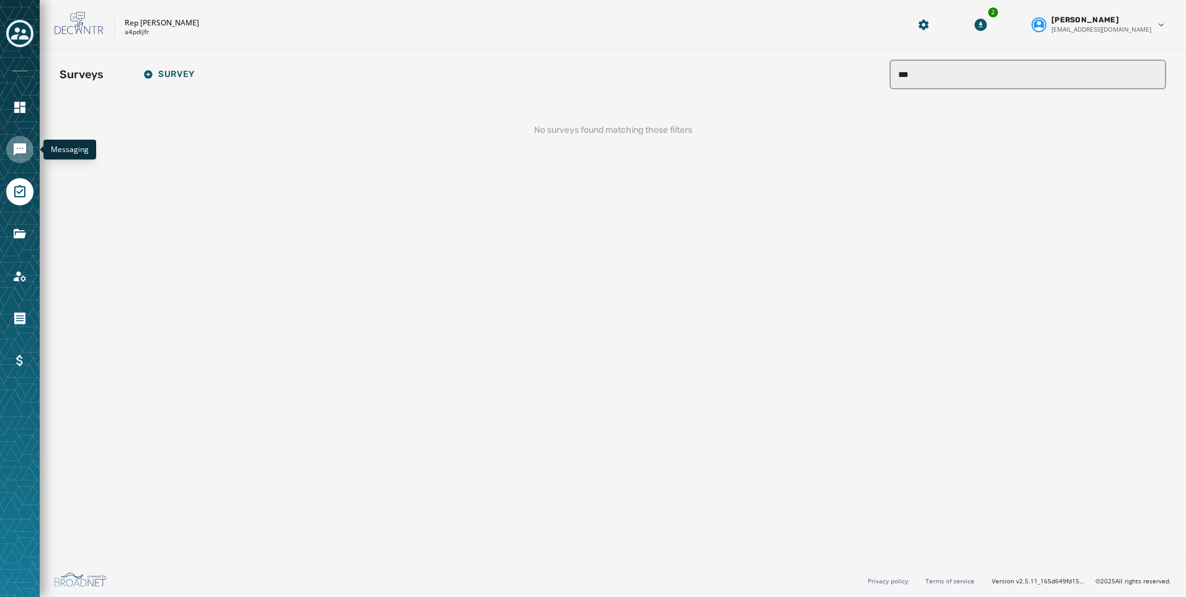
click at [14, 146] on icon "Navigate to Messaging" at bounding box center [20, 149] width 12 height 12
type input "**********"
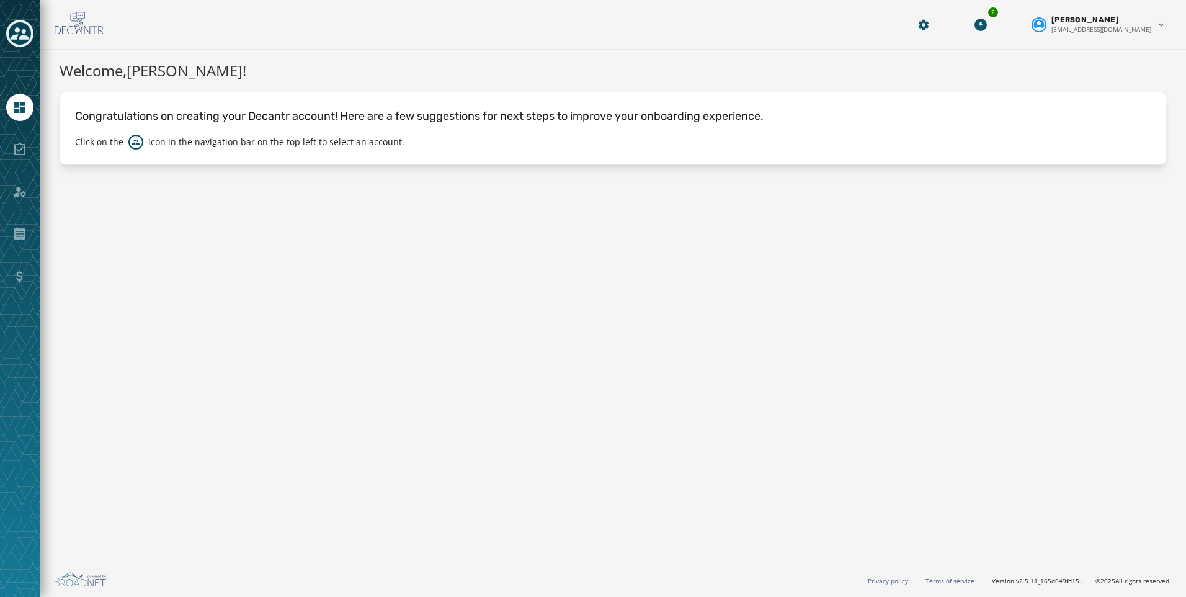
click at [9, 145] on div at bounding box center [19, 149] width 27 height 27
click at [36, 143] on div at bounding box center [20, 298] width 40 height 597
click at [20, 36] on icon "Toggle account select drawer" at bounding box center [19, 33] width 17 height 17
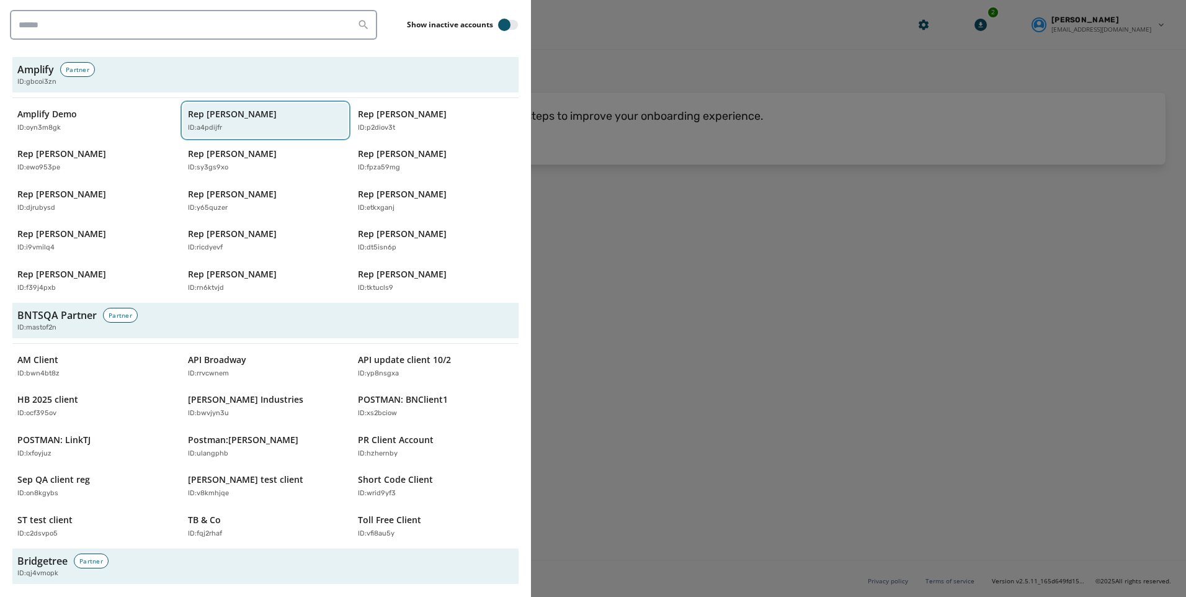
click at [222, 110] on p "Rep [PERSON_NAME]" at bounding box center [232, 114] width 89 height 12
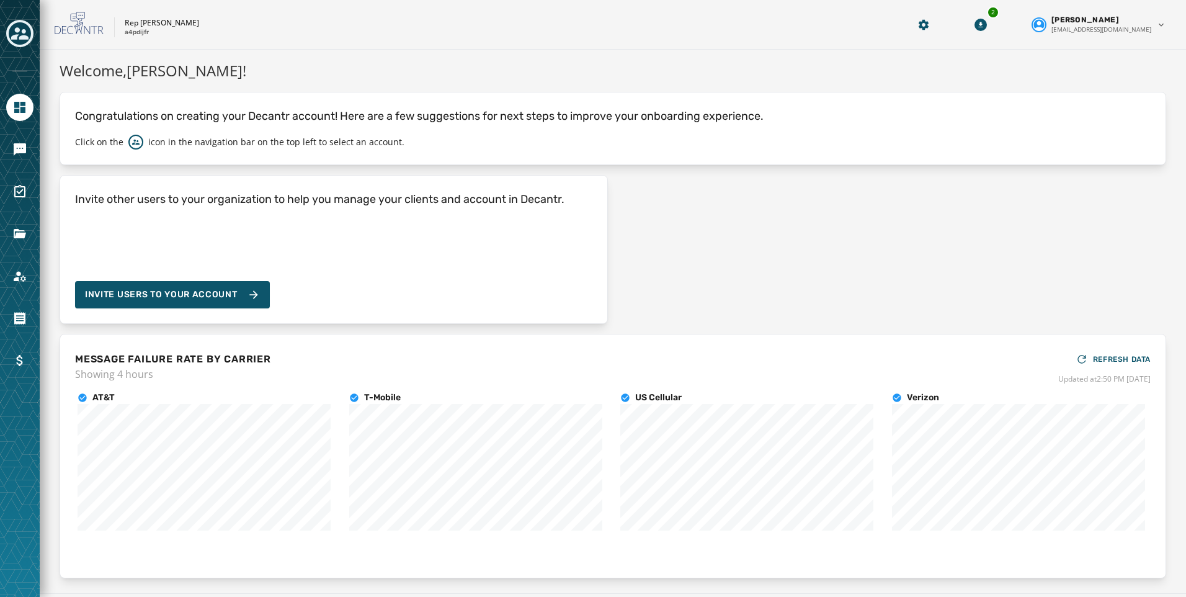
click at [32, 141] on div at bounding box center [19, 149] width 27 height 27
click at [17, 151] on icon "Navigate to Messaging" at bounding box center [20, 149] width 12 height 12
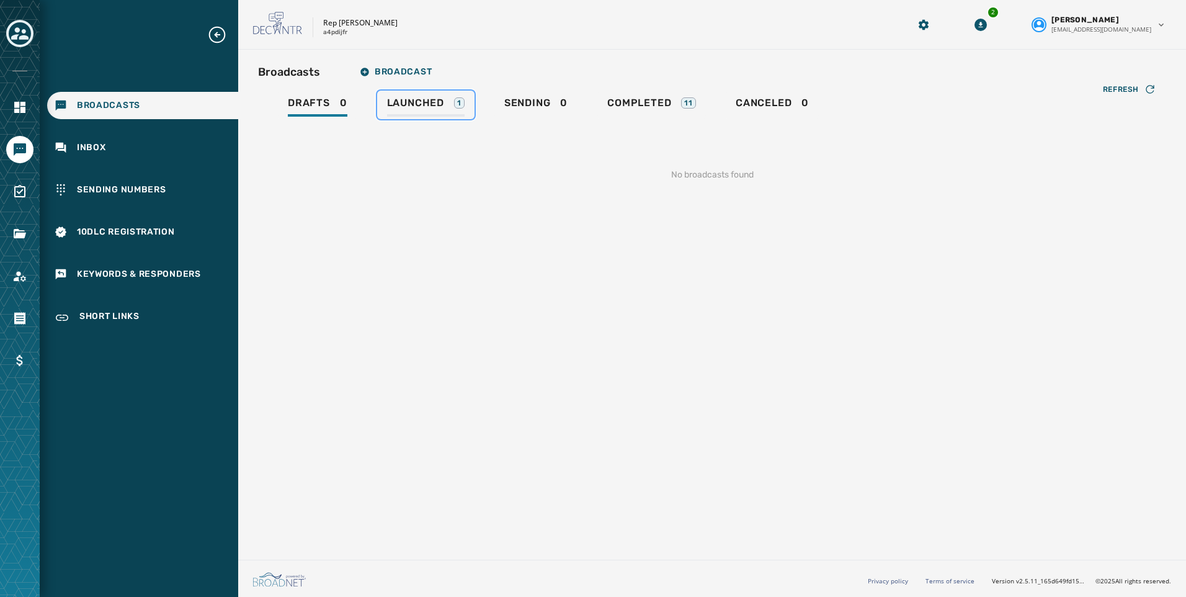
click at [439, 96] on link "Launched 1" at bounding box center [425, 105] width 97 height 29
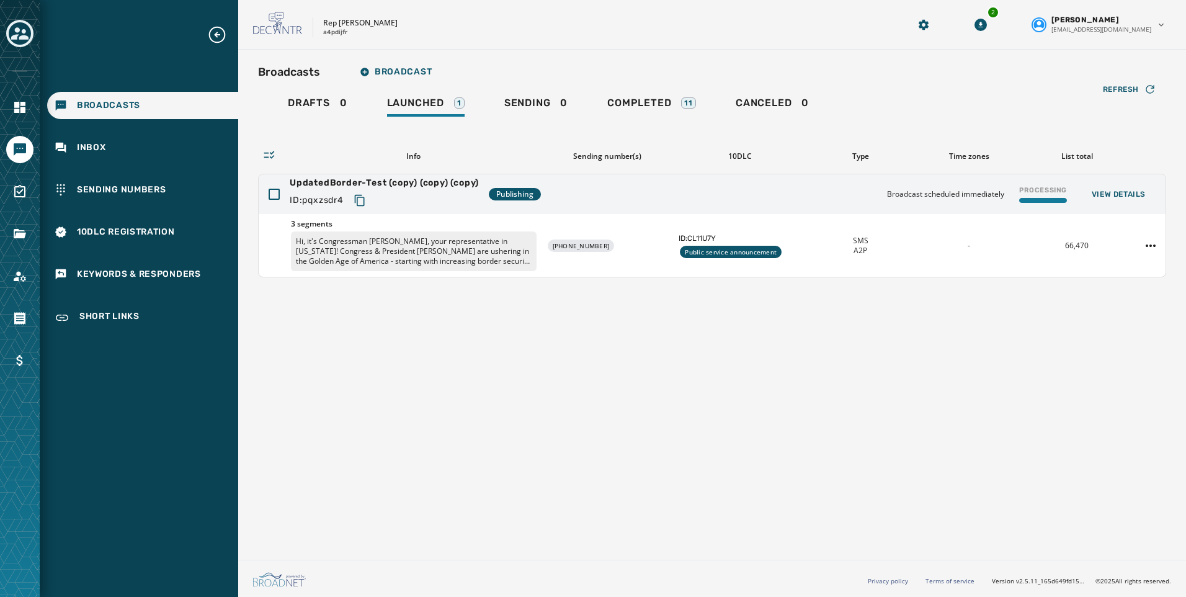
click at [4, 43] on div at bounding box center [20, 298] width 40 height 597
click at [25, 28] on icon "Toggle account select drawer" at bounding box center [19, 33] width 17 height 17
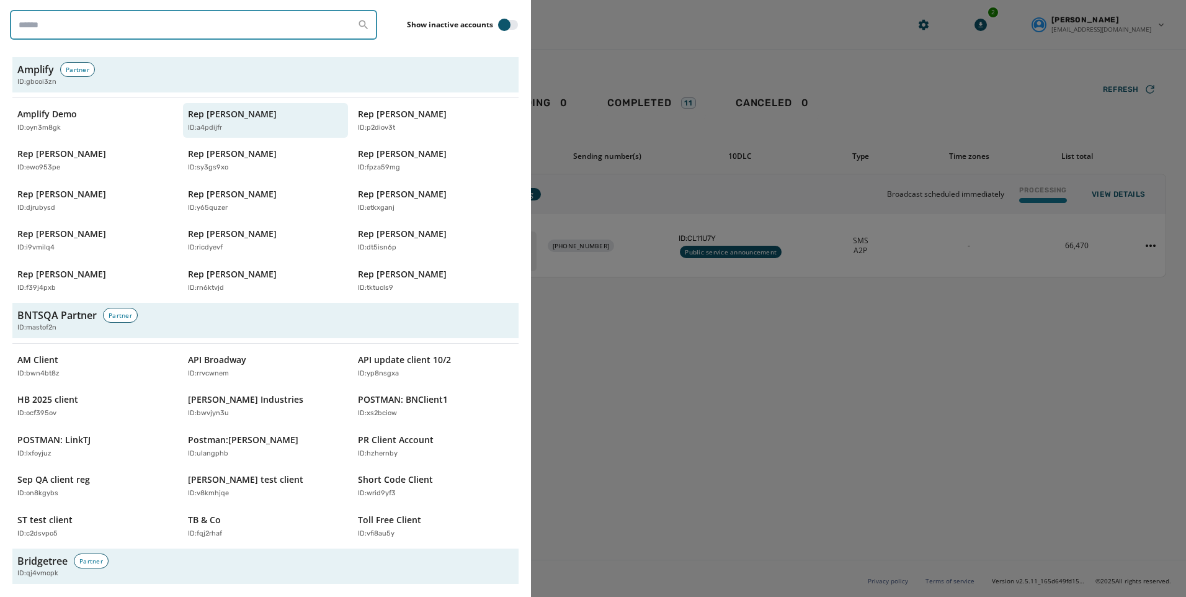
click at [125, 24] on input "search" at bounding box center [193, 25] width 367 height 30
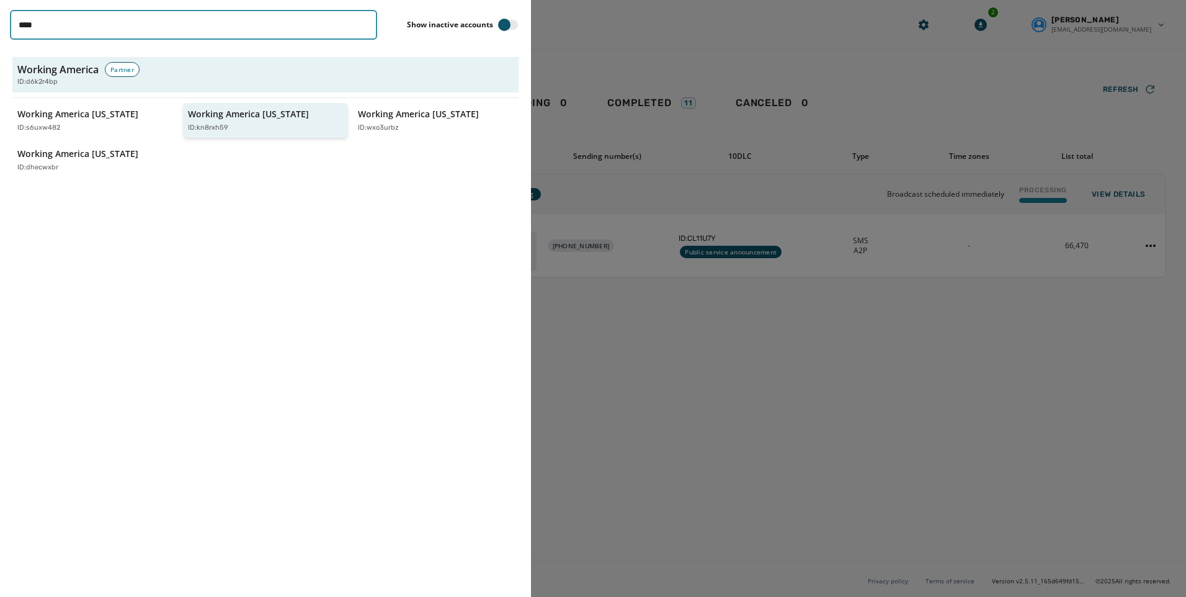
type input "****"
click at [286, 113] on div "Working America [US_STATE] ID: kn8rxh59" at bounding box center [259, 120] width 143 height 25
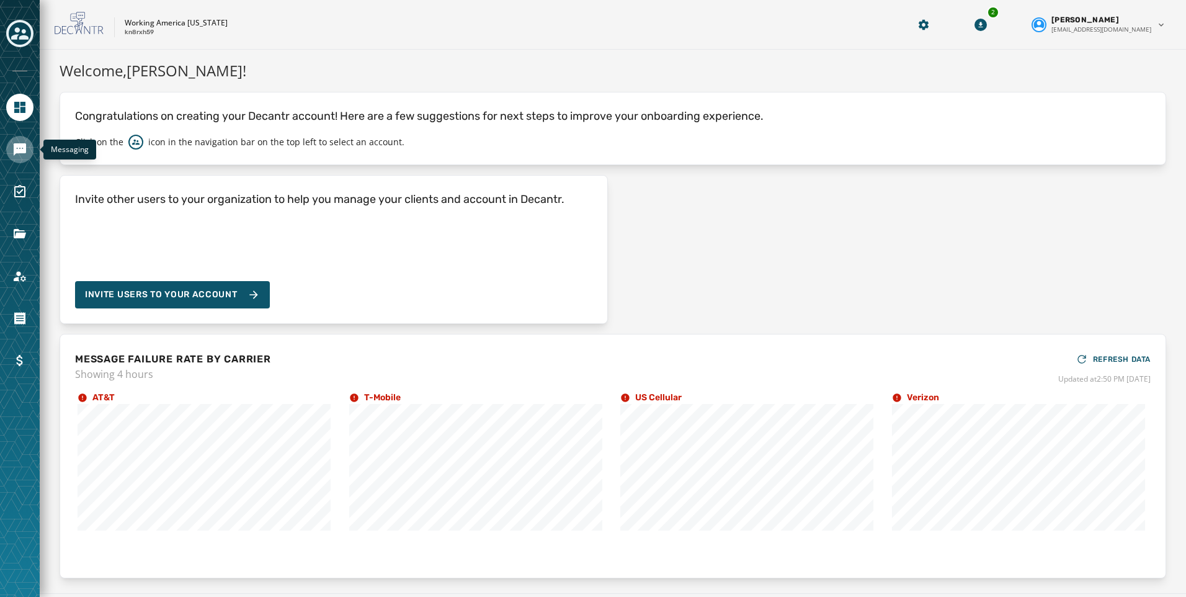
click at [20, 160] on link "Navigate to Messaging" at bounding box center [19, 149] width 27 height 27
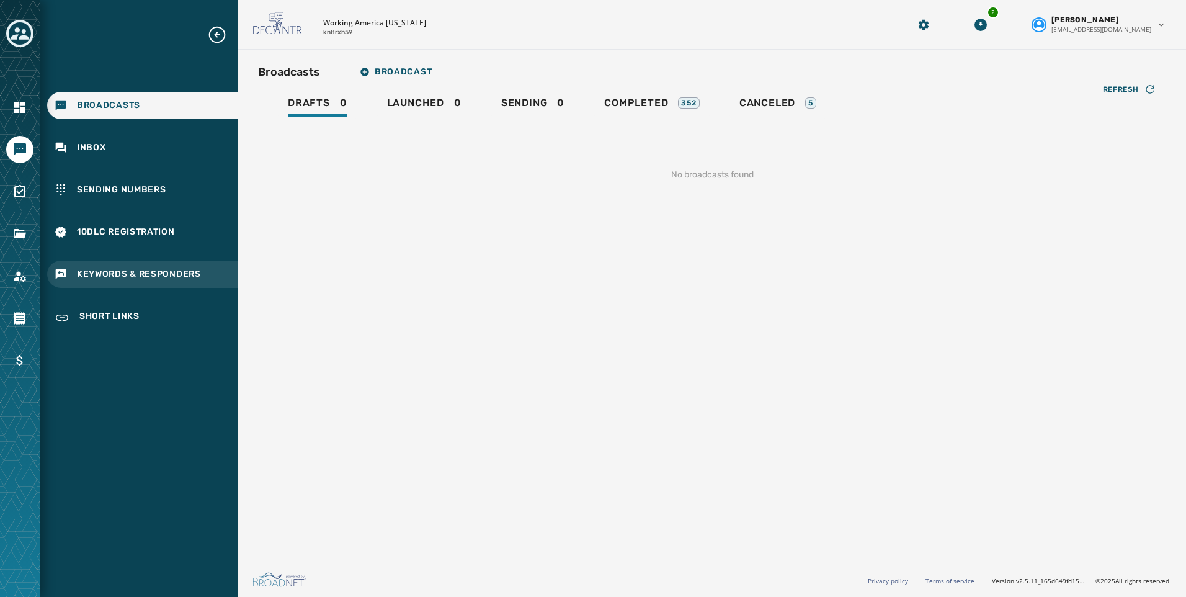
click at [121, 263] on div "Keywords & Responders" at bounding box center [142, 274] width 191 height 27
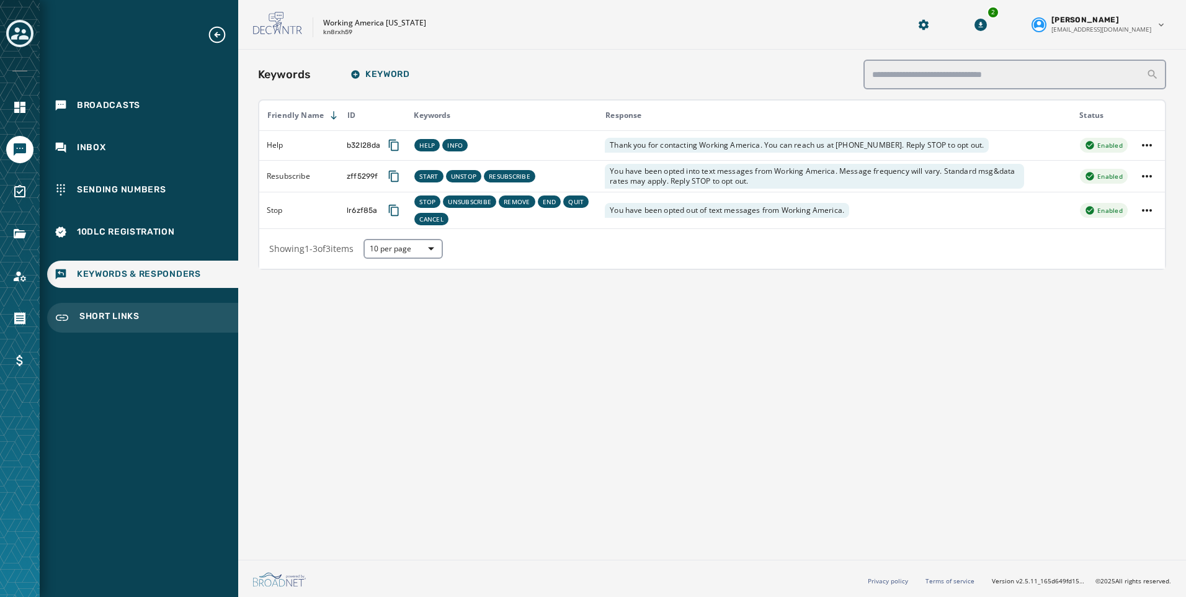
click at [119, 311] on span "Short Links" at bounding box center [109, 317] width 60 height 15
